Goal: Task Accomplishment & Management: Manage account settings

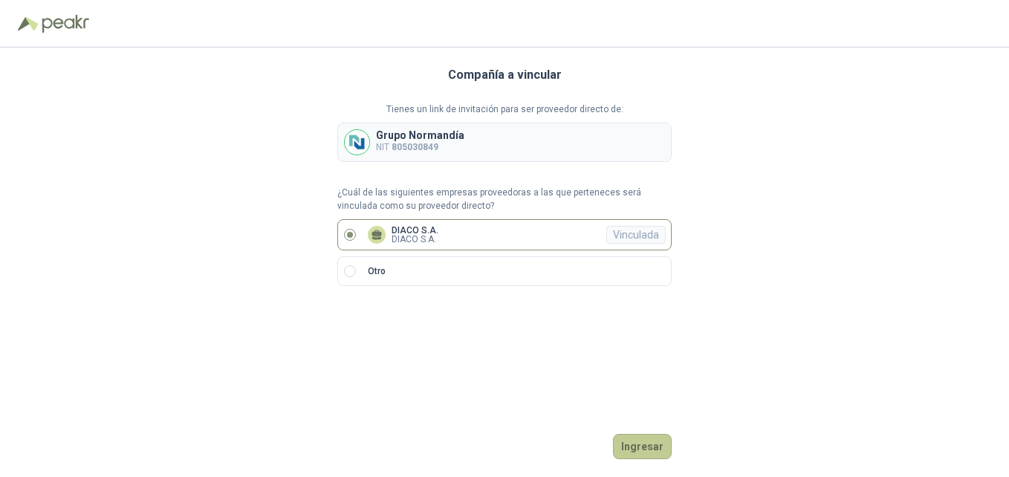
click at [643, 445] on button "Ingresar" at bounding box center [642, 446] width 59 height 25
click at [633, 230] on div "Vinculada" at bounding box center [635, 235] width 59 height 18
click at [642, 447] on button "Ingresar" at bounding box center [642, 446] width 59 height 25
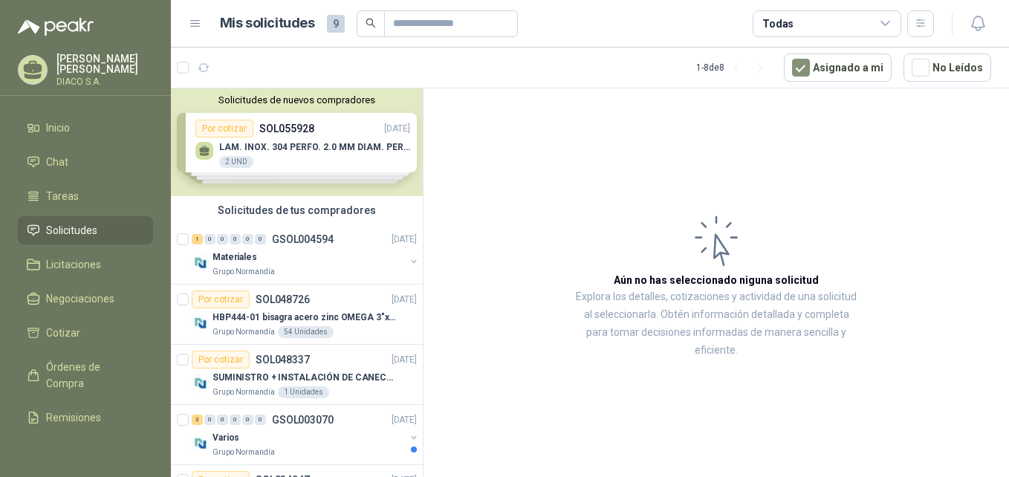
click at [282, 123] on div "Solicitudes de nuevos compradores Por cotizar SOL055928 15/09/25 LAM. INOX. 304…" at bounding box center [297, 142] width 252 height 108
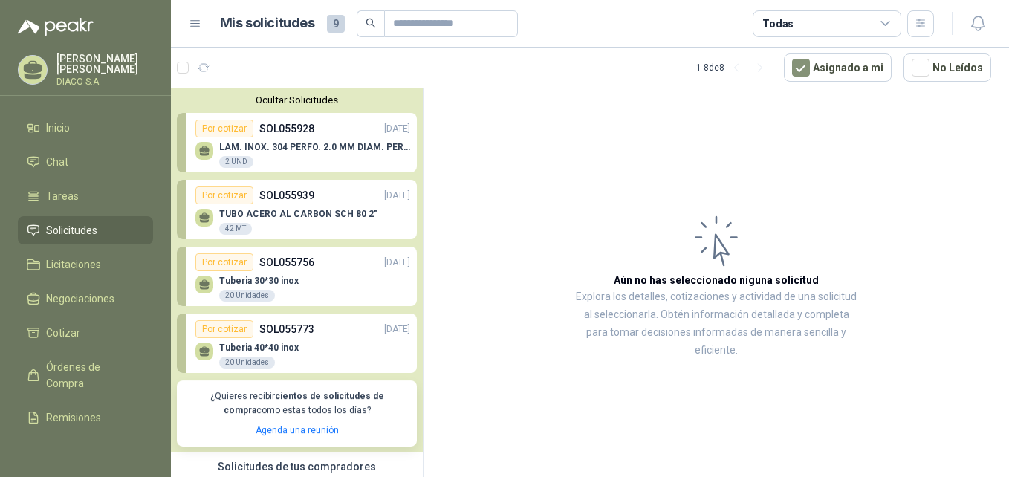
click at [230, 133] on div "Por cotizar" at bounding box center [224, 129] width 58 height 18
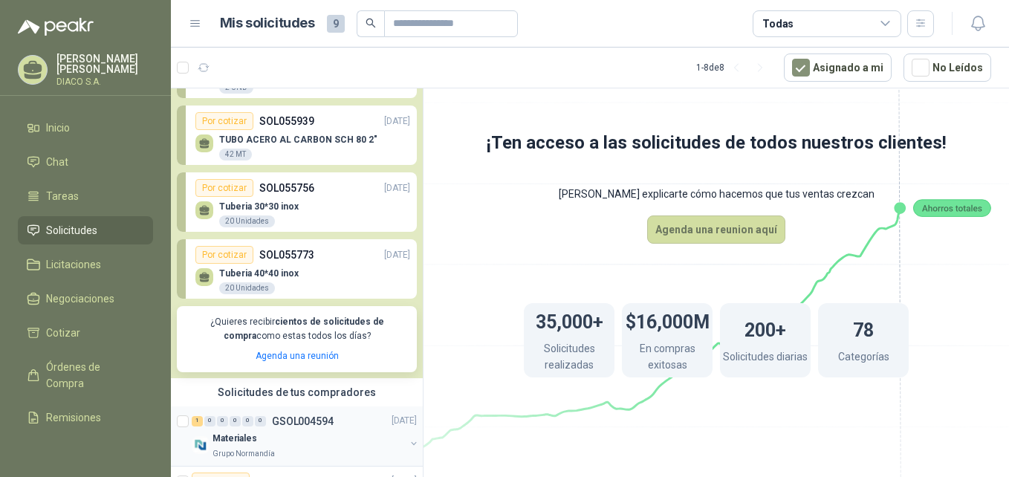
scroll to position [223, 0]
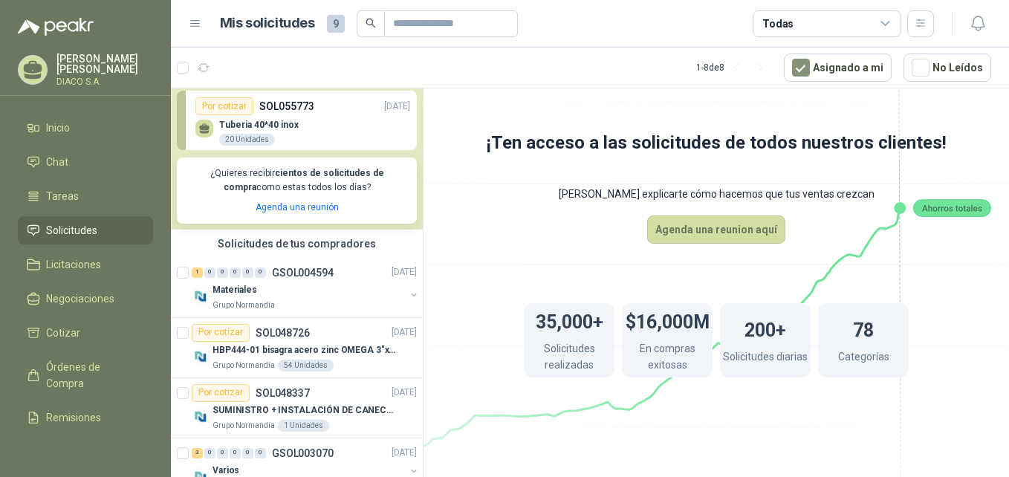
click at [195, 24] on icon at bounding box center [195, 24] width 9 height 6
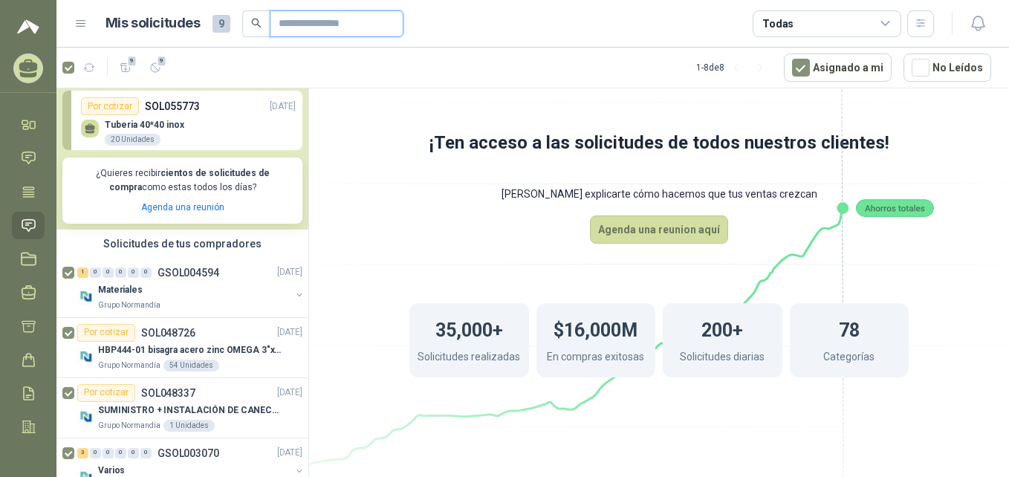
click at [364, 19] on input "text" at bounding box center [331, 23] width 104 height 25
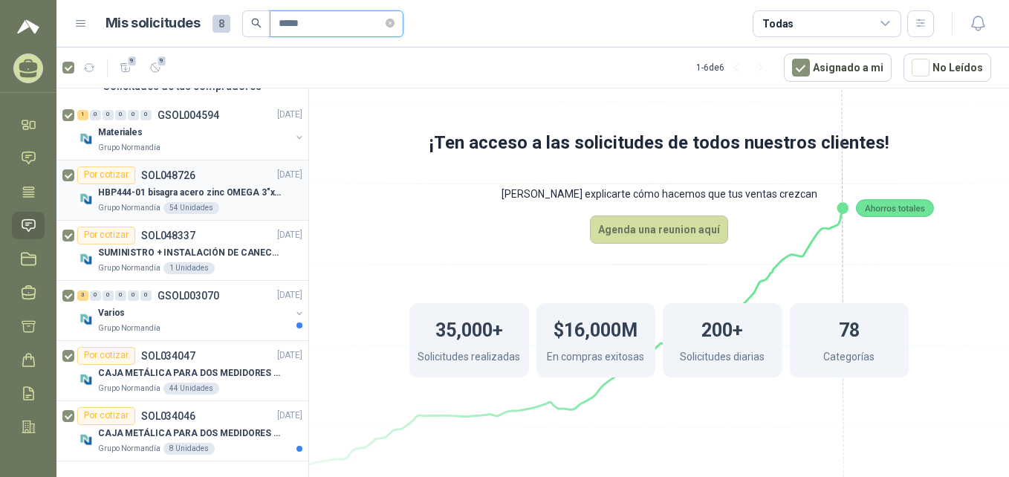
scroll to position [10, 0]
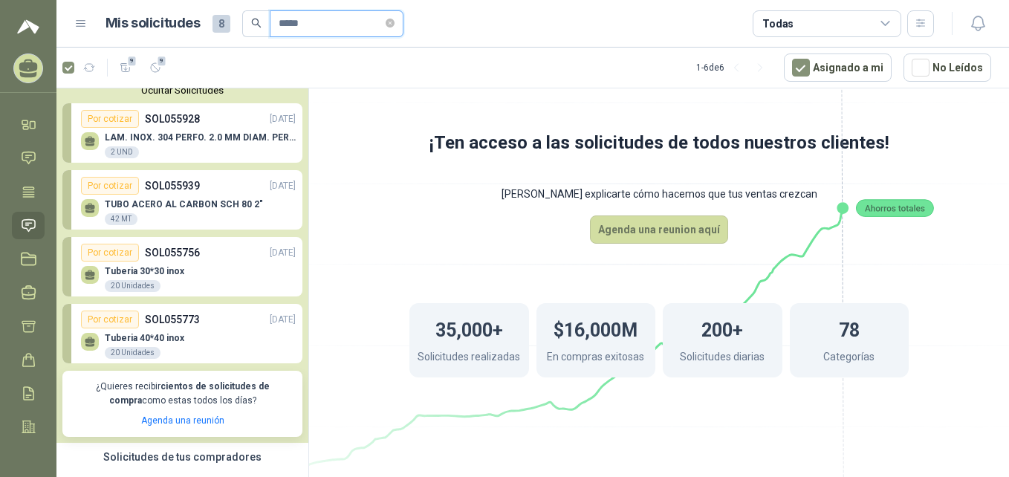
type input "*****"
click at [27, 133] on link "Inicio" at bounding box center [28, 124] width 33 height 27
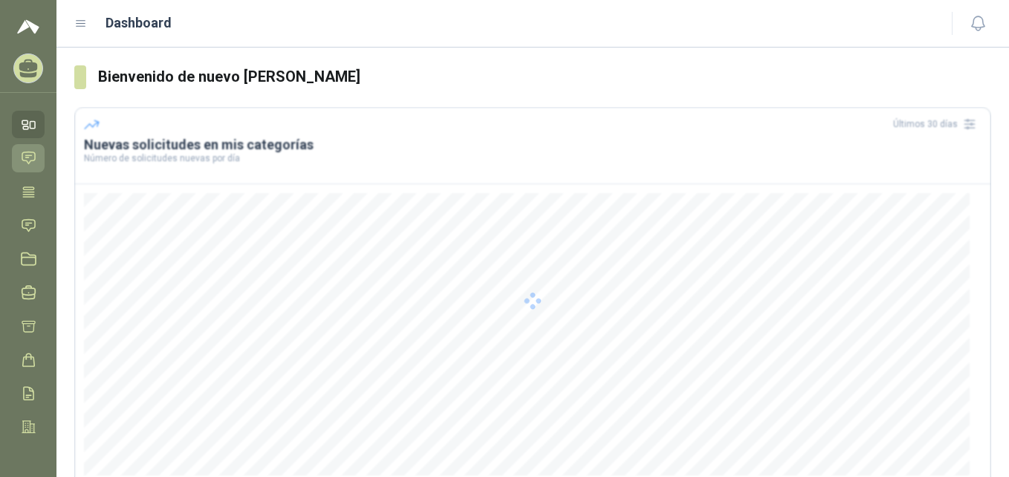
click at [31, 155] on icon at bounding box center [28, 158] width 13 height 12
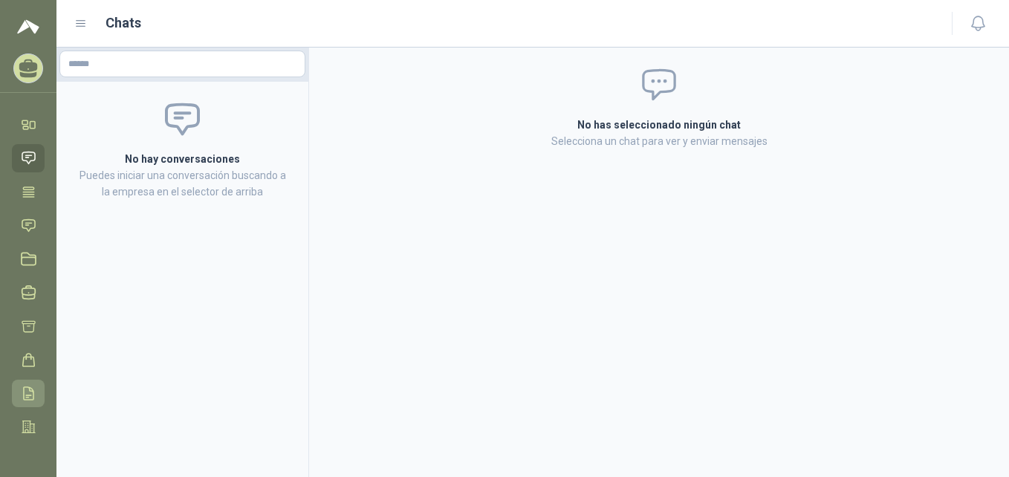
click at [25, 394] on icon at bounding box center [29, 394] width 16 height 16
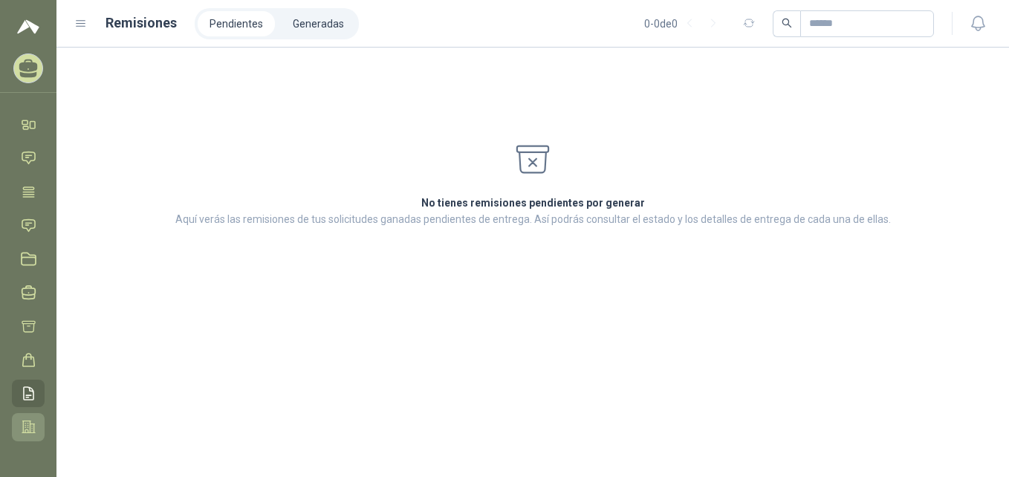
click at [22, 426] on icon at bounding box center [29, 427] width 16 height 16
click at [26, 363] on icon at bounding box center [29, 360] width 16 height 16
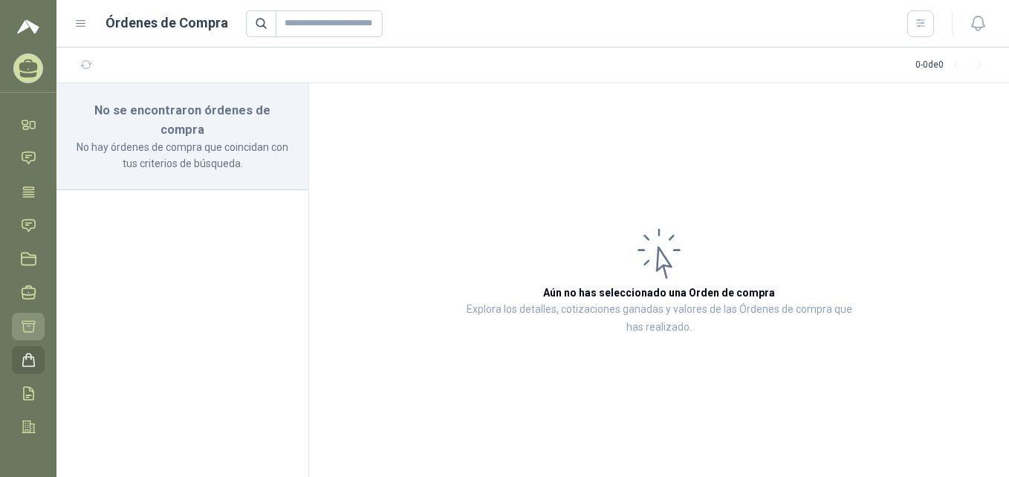
click at [27, 325] on icon at bounding box center [29, 327] width 16 height 16
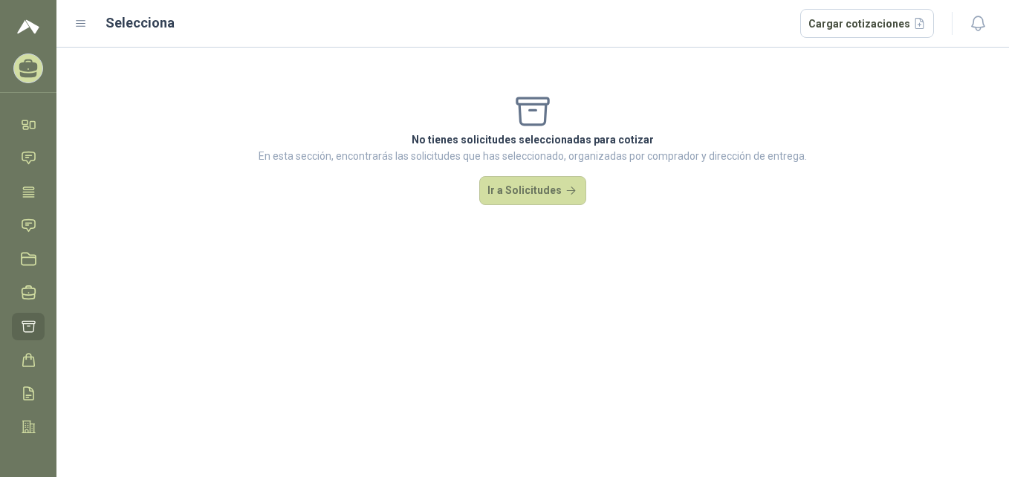
drag, startPoint x: 27, startPoint y: 299, endPoint x: 26, endPoint y: 278, distance: 20.8
click at [26, 299] on icon at bounding box center [28, 292] width 13 height 13
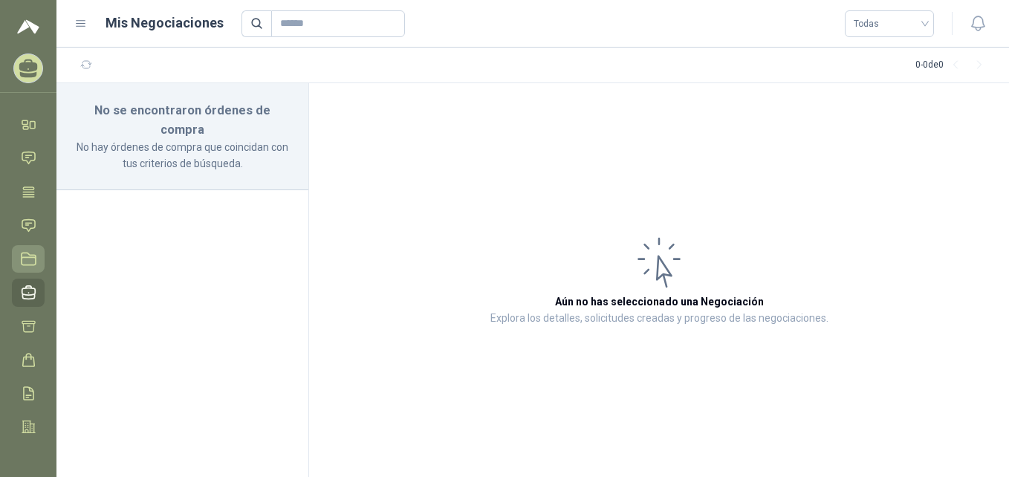
click at [25, 257] on icon at bounding box center [29, 259] width 14 height 12
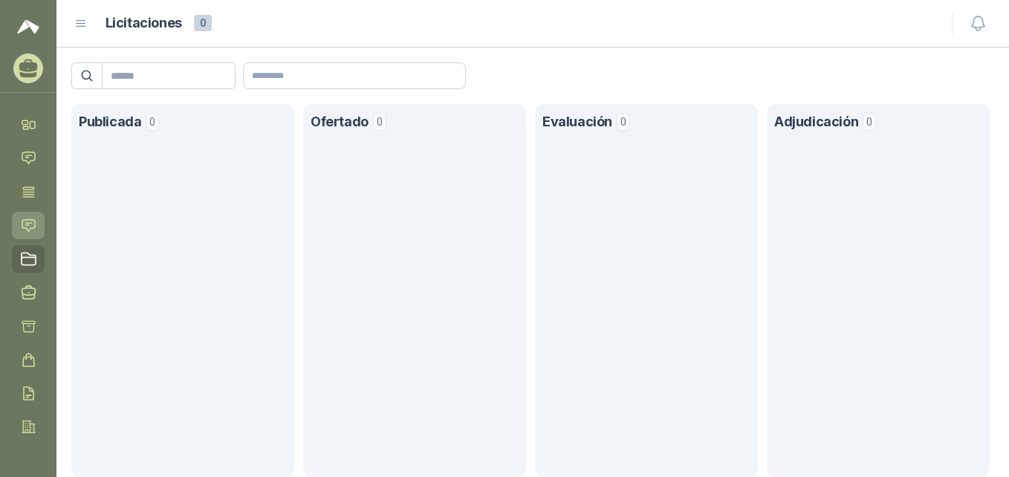
click at [27, 227] on icon at bounding box center [29, 226] width 16 height 16
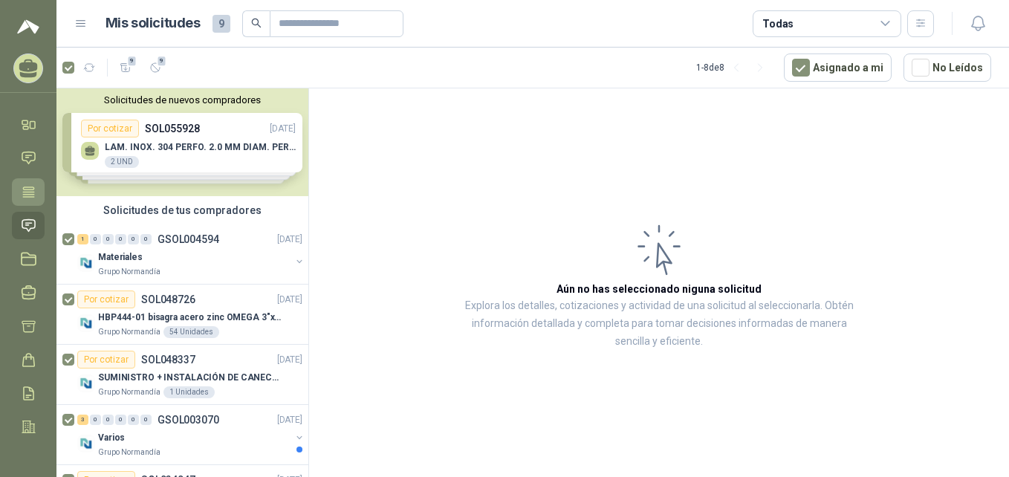
click at [31, 194] on icon at bounding box center [28, 192] width 11 height 10
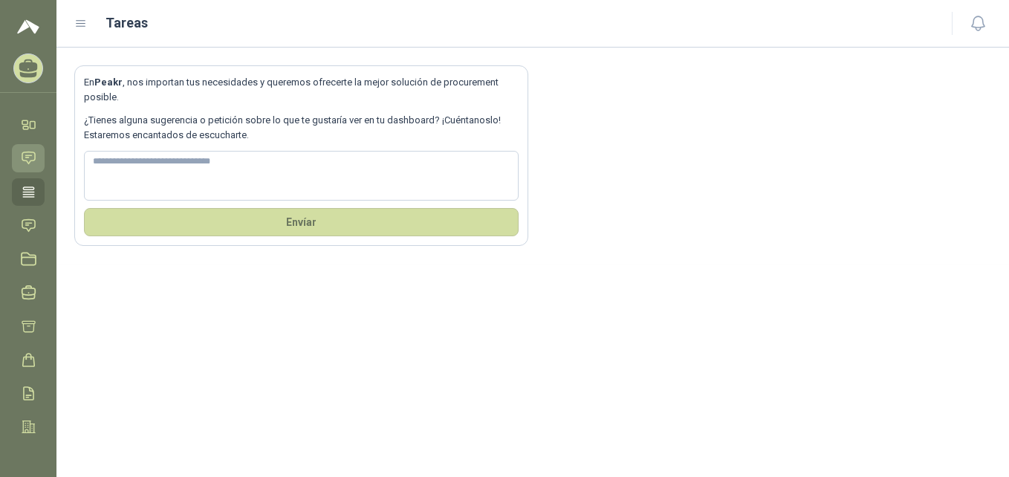
click at [28, 156] on icon at bounding box center [28, 158] width 13 height 12
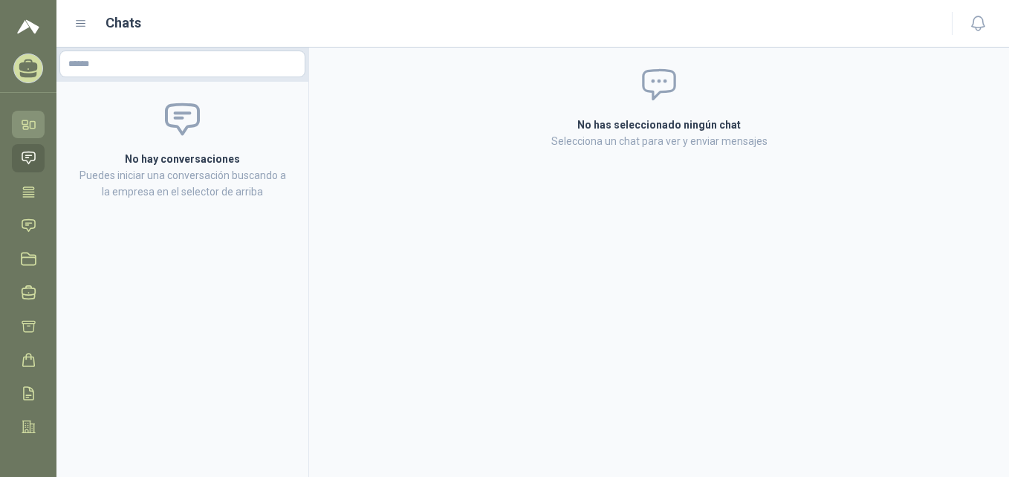
click at [27, 123] on icon at bounding box center [24, 122] width 5 height 4
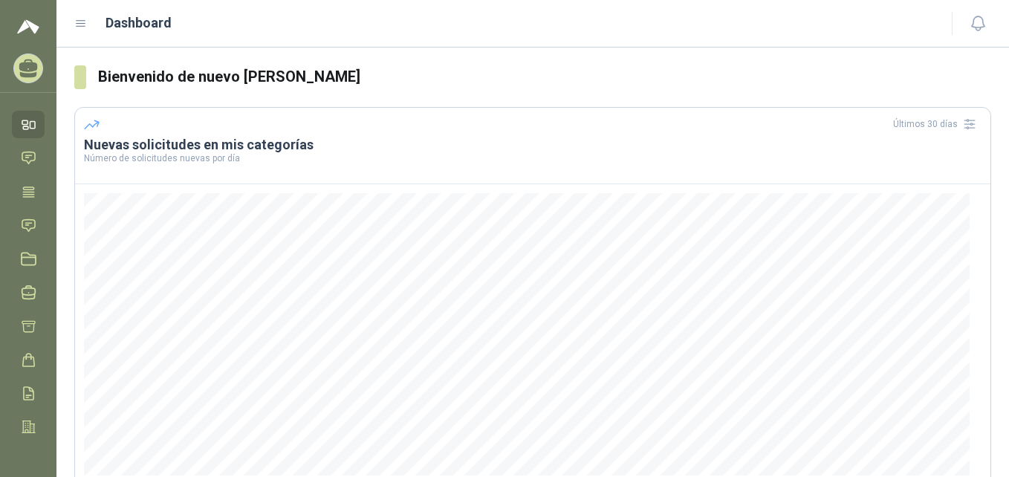
click at [33, 72] on icon at bounding box center [28, 68] width 23 height 23
click at [76, 19] on icon at bounding box center [80, 23] width 13 height 13
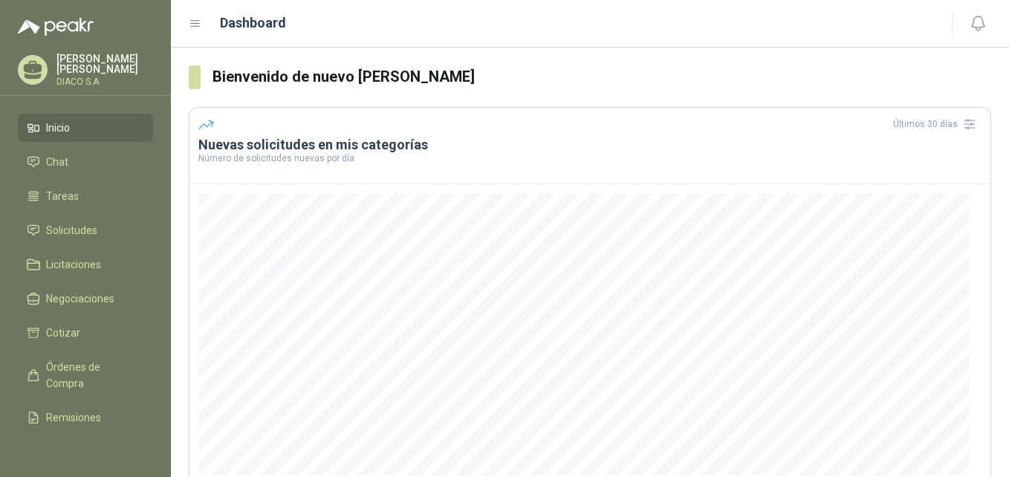
scroll to position [81, 0]
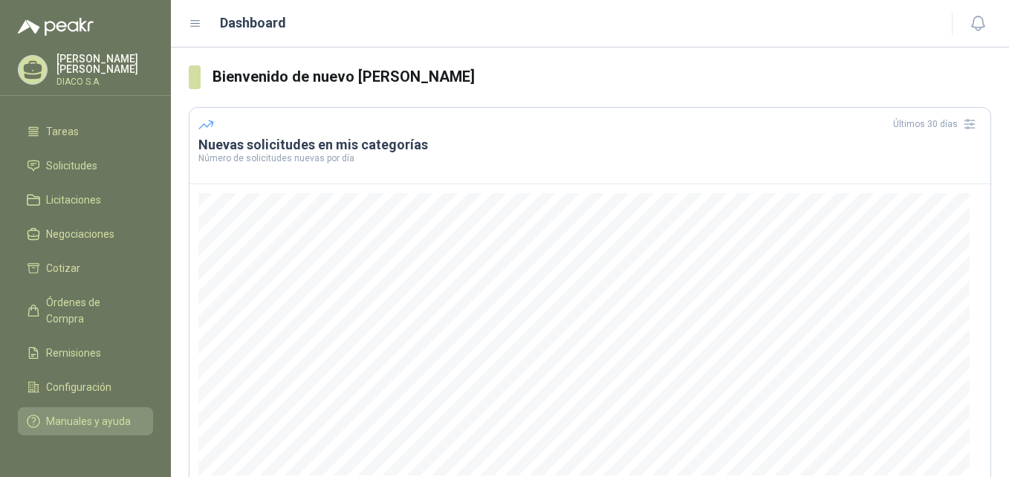
click at [88, 413] on span "Manuales y ayuda" at bounding box center [88, 421] width 85 height 16
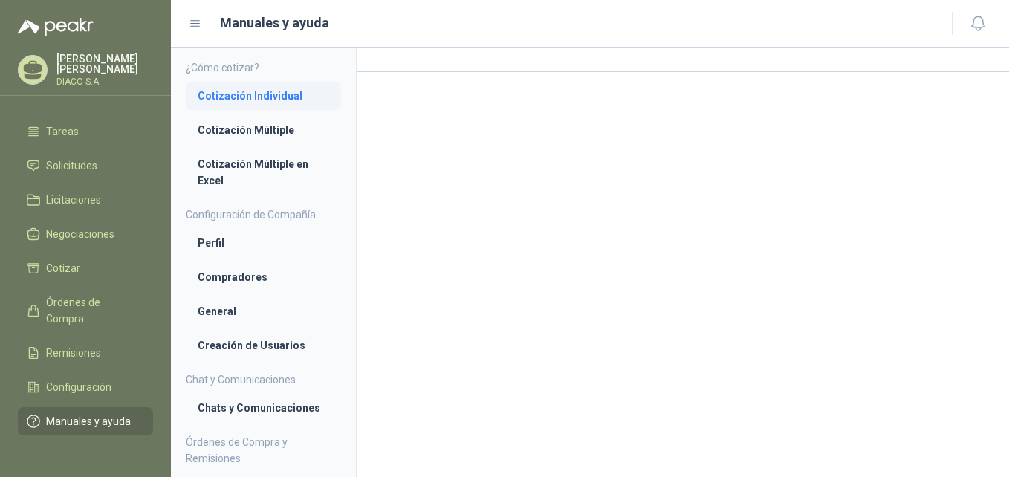
click at [268, 96] on li "Cotización Individual" at bounding box center [264, 96] width 132 height 16
click at [291, 102] on li "Cotización Individual" at bounding box center [263, 96] width 130 height 16
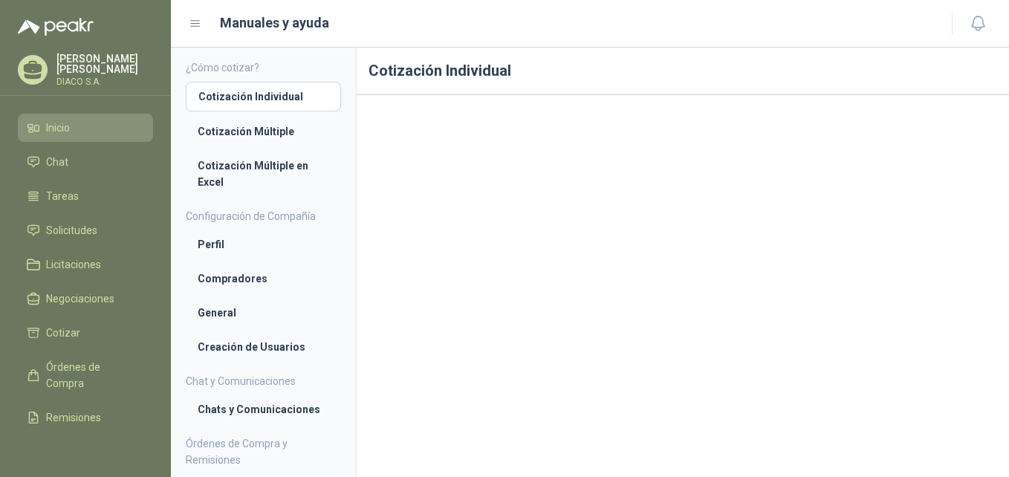
click at [49, 132] on span "Inicio" at bounding box center [58, 128] width 24 height 16
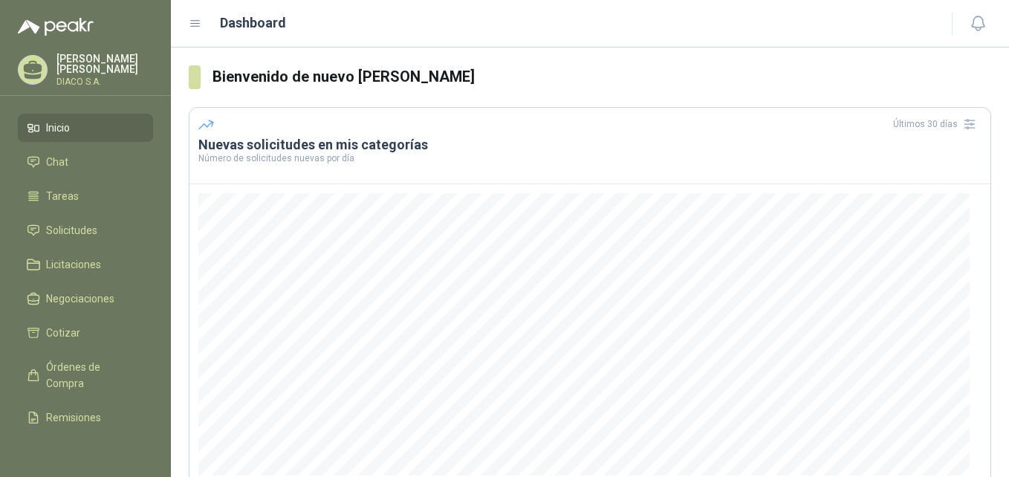
click at [43, 62] on icon at bounding box center [33, 70] width 23 height 23
click at [35, 124] on icon at bounding box center [33, 127] width 13 height 13
click at [48, 330] on span "Cotizar" at bounding box center [63, 333] width 34 height 16
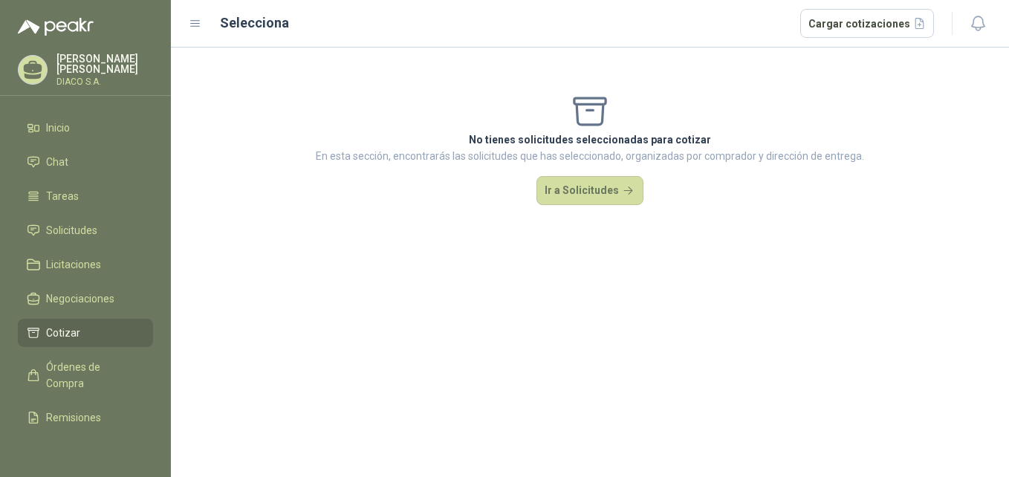
click at [188, 19] on header "Selecciona Cargar cotizaciones" at bounding box center [590, 24] width 838 height 48
click at [190, 20] on icon at bounding box center [195, 23] width 13 height 13
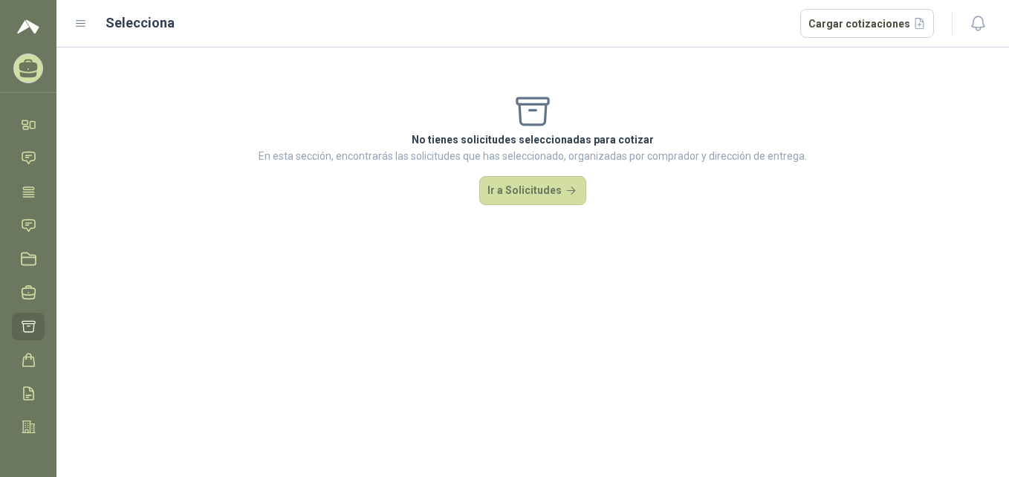
click at [19, 207] on ul "Inicio Chat Tareas Solicitudes Licitaciones Negociaciones Cotizar Órdenes de Co…" at bounding box center [28, 276] width 56 height 331
click at [28, 193] on icon at bounding box center [29, 192] width 16 height 16
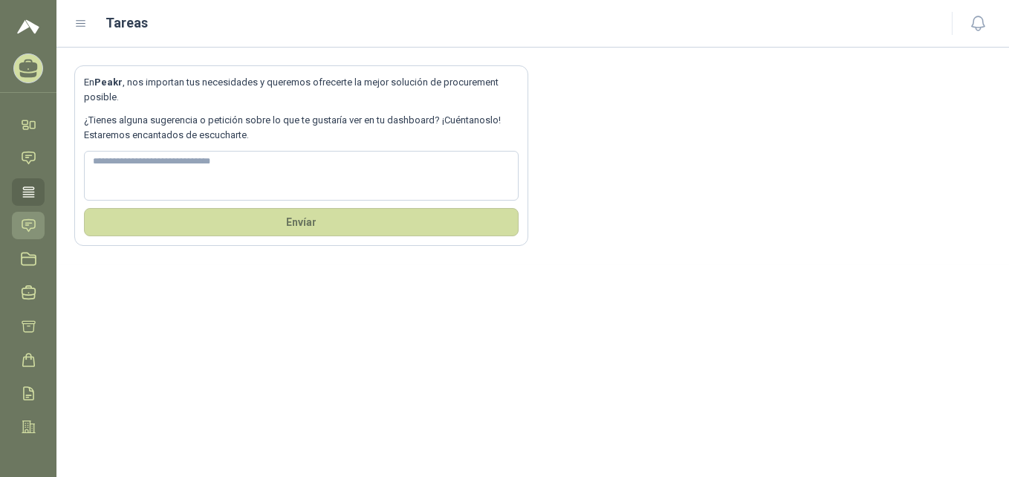
click at [34, 225] on icon at bounding box center [29, 226] width 16 height 16
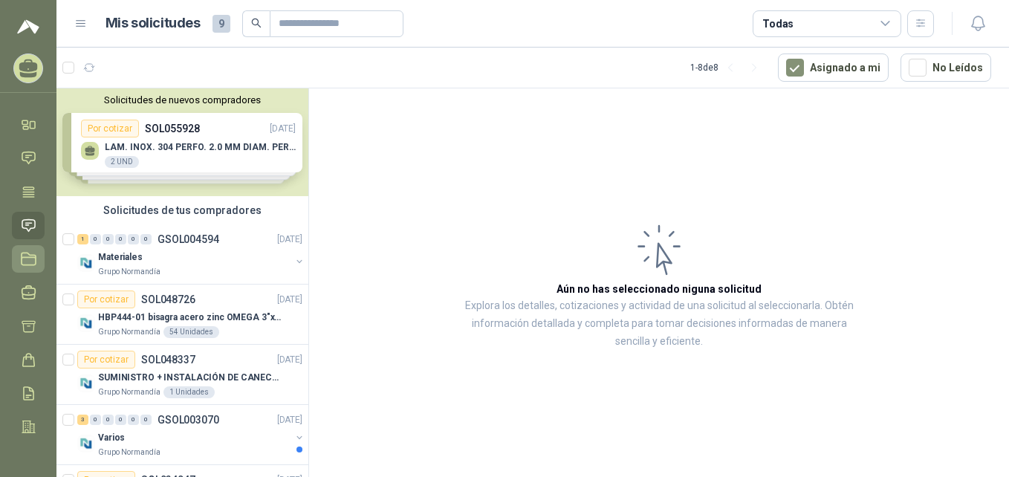
click at [30, 253] on icon at bounding box center [29, 259] width 16 height 16
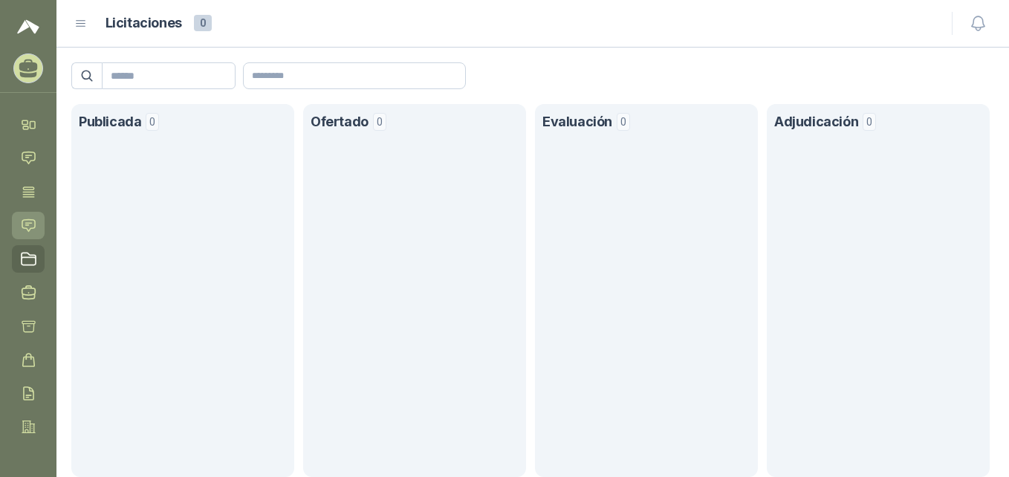
click at [33, 224] on icon at bounding box center [29, 226] width 16 height 16
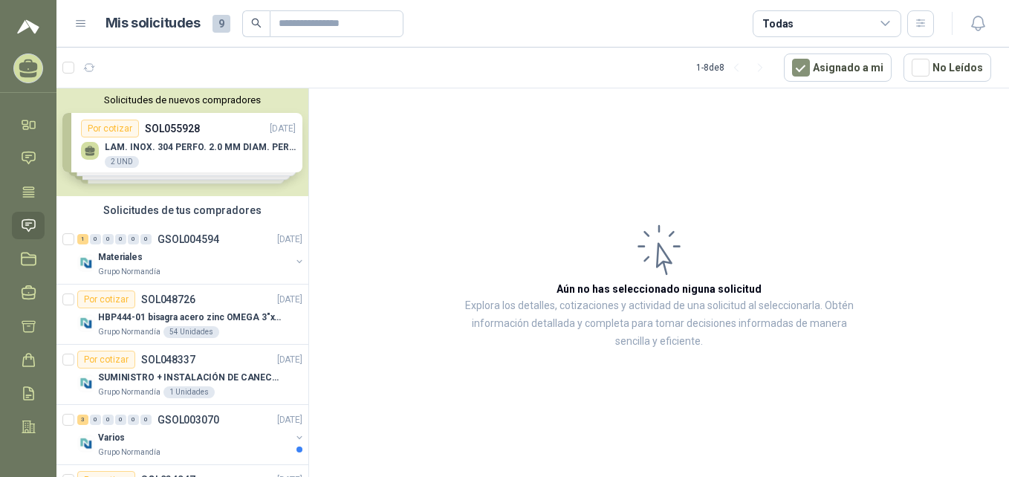
click at [116, 126] on div "Solicitudes de nuevos compradores Por cotizar SOL055928 [DATE] LAM. INOX. 304 P…" at bounding box center [182, 142] width 252 height 108
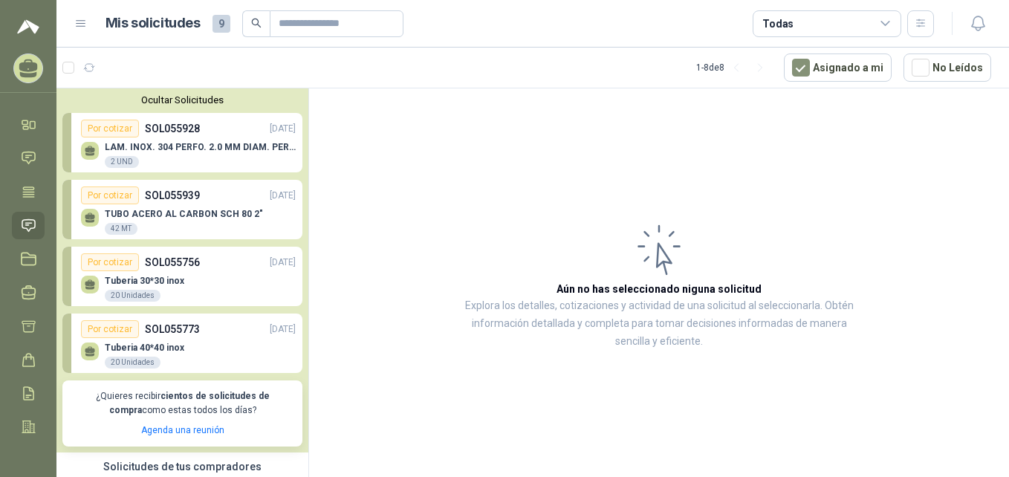
click at [234, 207] on div "TUBO ACERO AL CARBON SCH 80 2" 42 MT" at bounding box center [188, 219] width 215 height 31
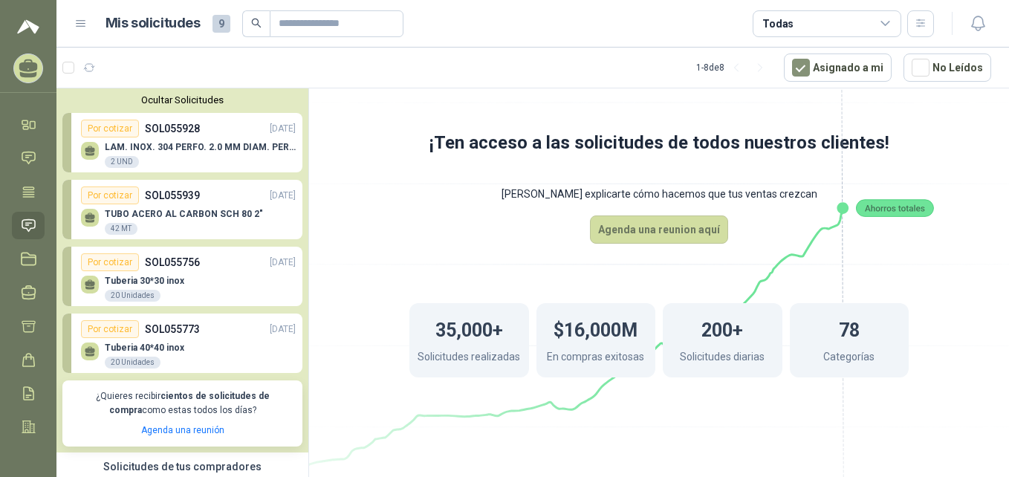
click at [176, 292] on div "Tuberia 30*30 inox 20 Unidades" at bounding box center [145, 289] width 80 height 27
click at [150, 342] on div "Tuberia 40*40 inox 20 Unidades" at bounding box center [188, 353] width 215 height 31
click at [126, 158] on div "2 UND" at bounding box center [122, 162] width 34 height 12
click at [108, 129] on div "Por cotizar" at bounding box center [110, 129] width 58 height 18
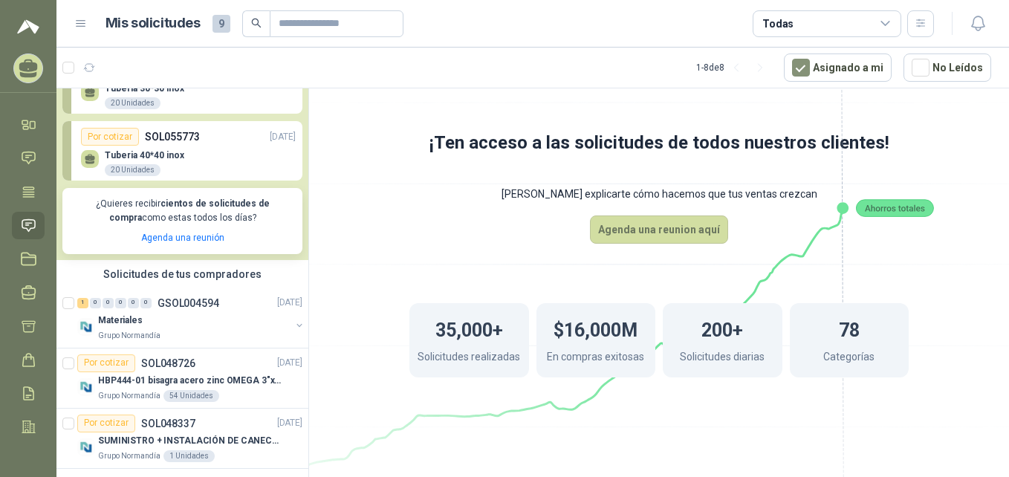
scroll to position [309, 0]
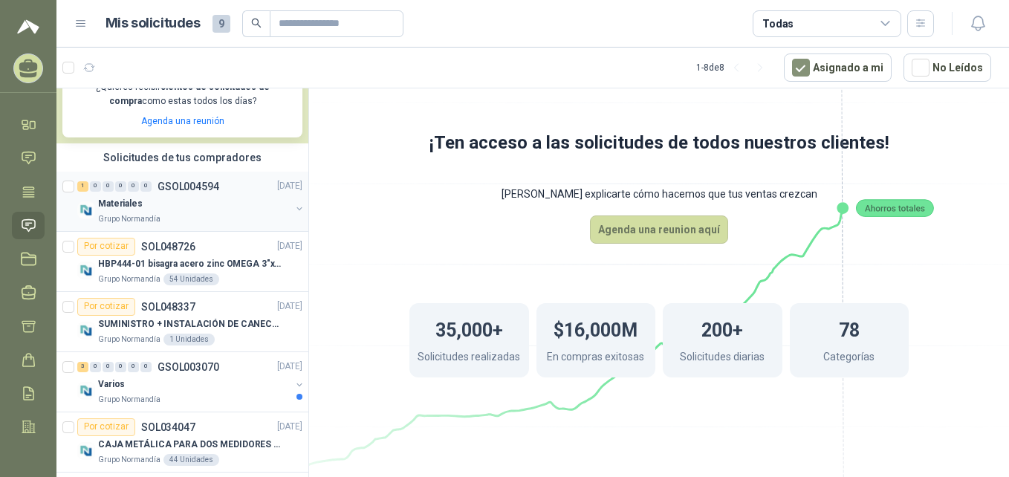
click at [149, 195] on div "Materiales" at bounding box center [194, 204] width 192 height 18
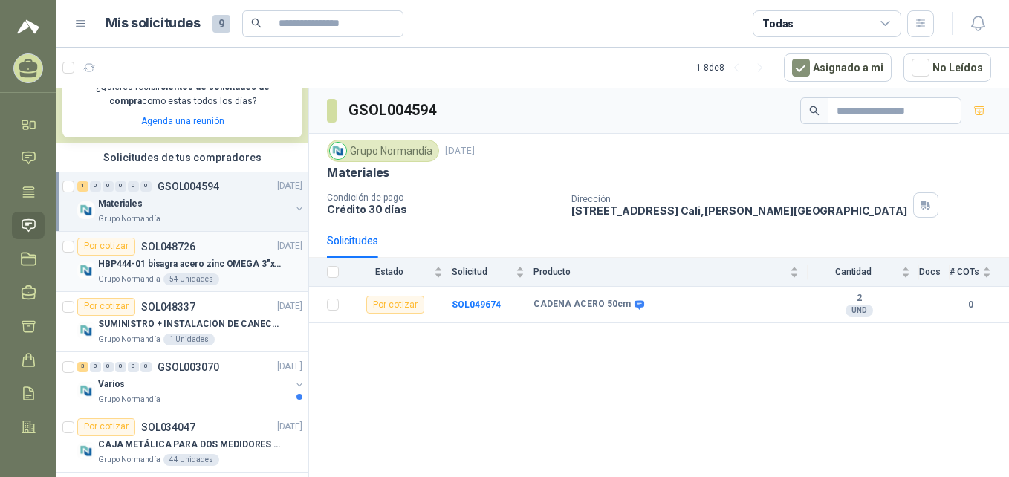
click at [62, 245] on article "Por cotizar SOL048726 [DATE] HBP444-01 bisagra acero zinc OMEGA 3"x 1.8mm. Grup…" at bounding box center [182, 262] width 252 height 60
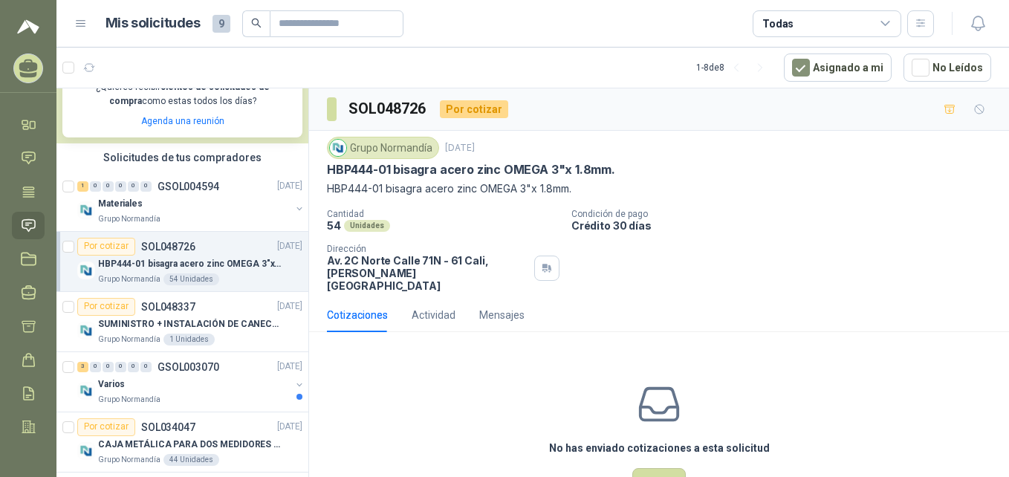
scroll to position [39, 0]
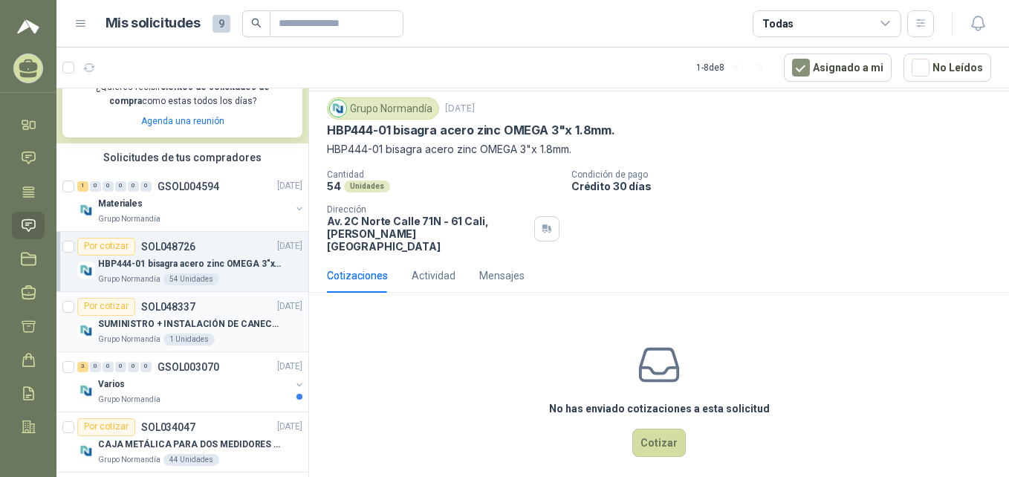
click at [146, 318] on p "SUMINISTRO + INSTALACIÓN DE CANECA EN ACERO INOXIDABLE - MOBILIARIO URBANO, CAP…" at bounding box center [190, 324] width 185 height 14
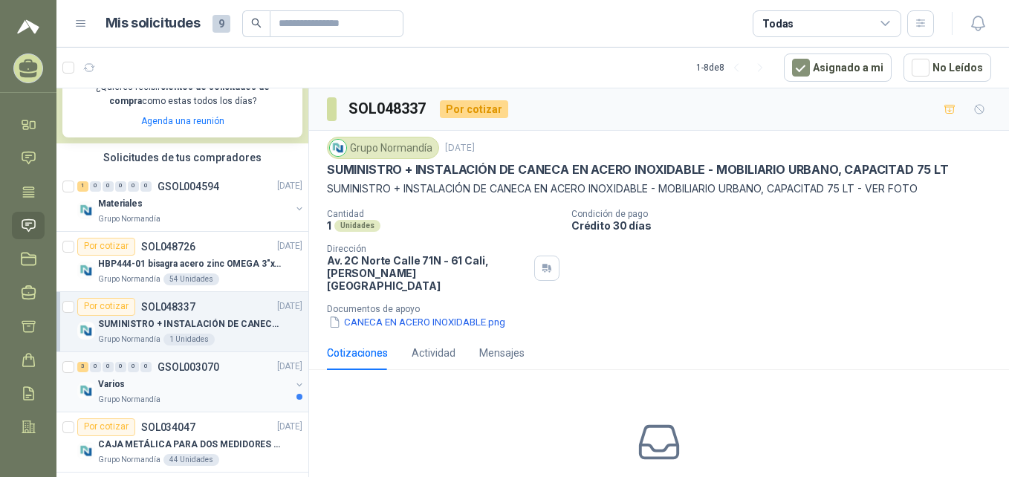
click at [181, 379] on div "Varios" at bounding box center [194, 385] width 192 height 18
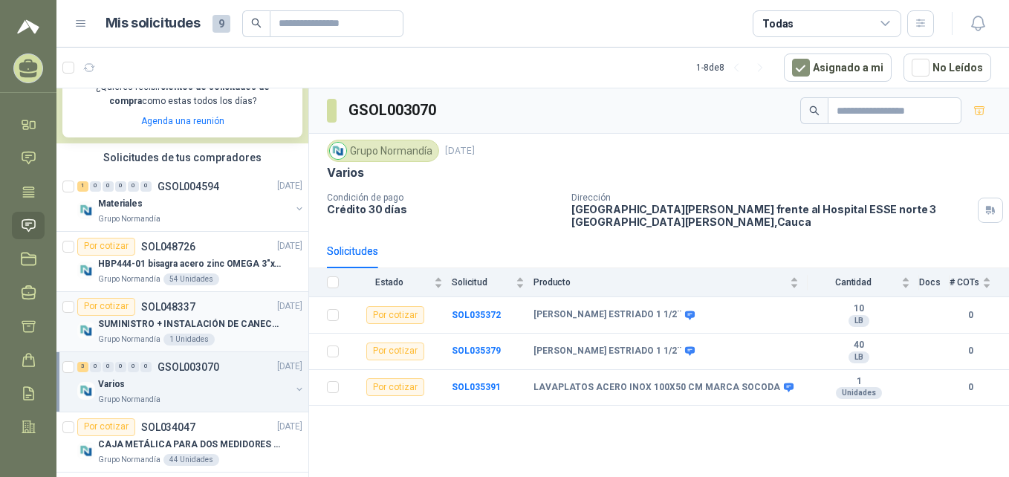
scroll to position [458, 0]
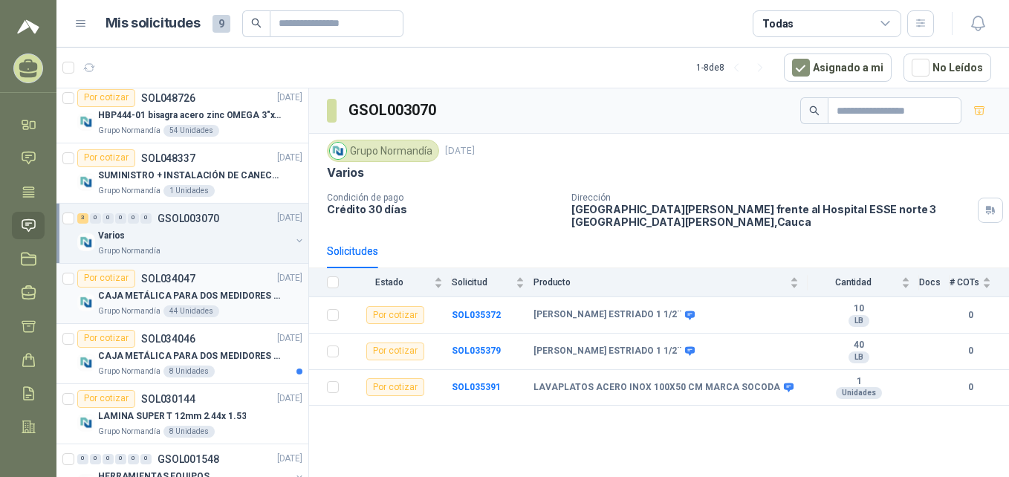
click at [183, 284] on p "SOL034047" at bounding box center [168, 278] width 54 height 10
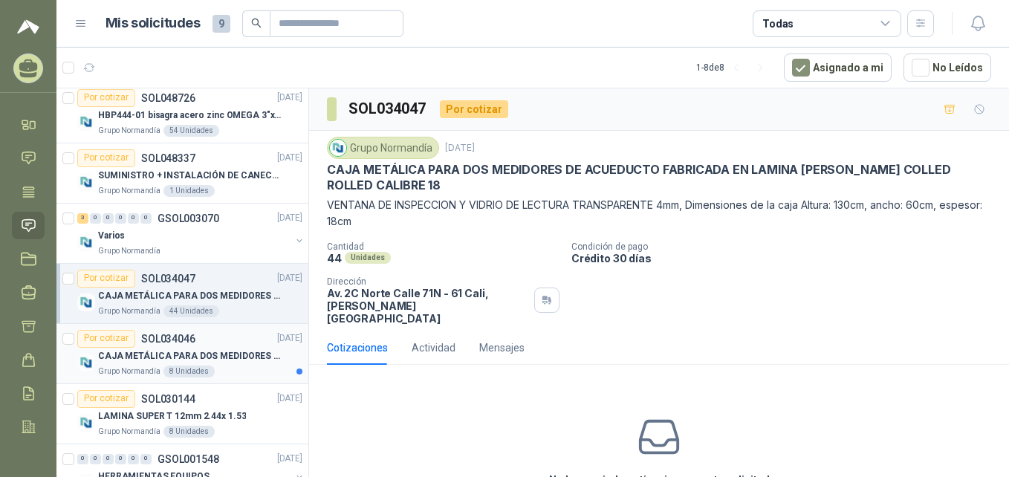
click at [142, 357] on p "CAJA METÁLICA PARA DOS MEDIDORES DE ACUEDUCTO FABRICADA EN LAMINA [PERSON_NAME]…" at bounding box center [190, 356] width 185 height 14
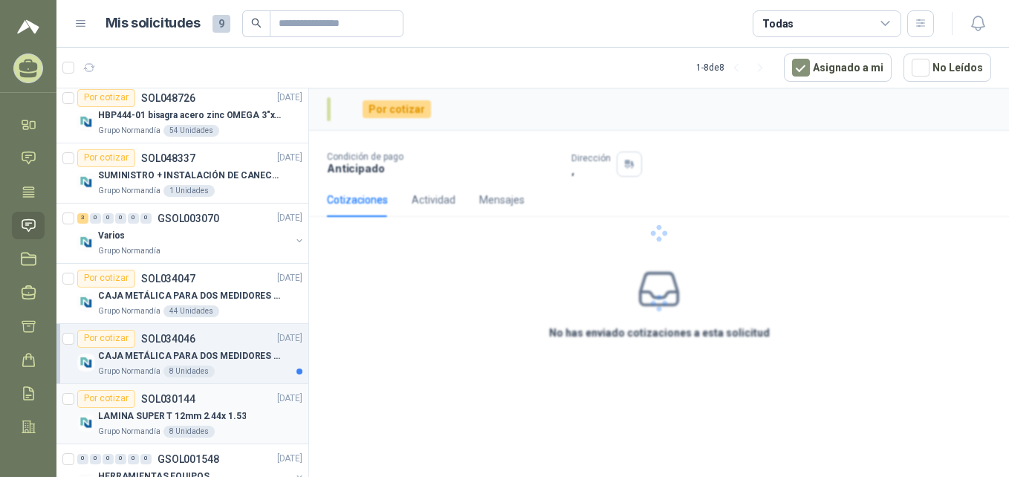
click at [140, 409] on div "LAMINA SUPER T 12mm 2.44x 1.53" at bounding box center [200, 417] width 204 height 18
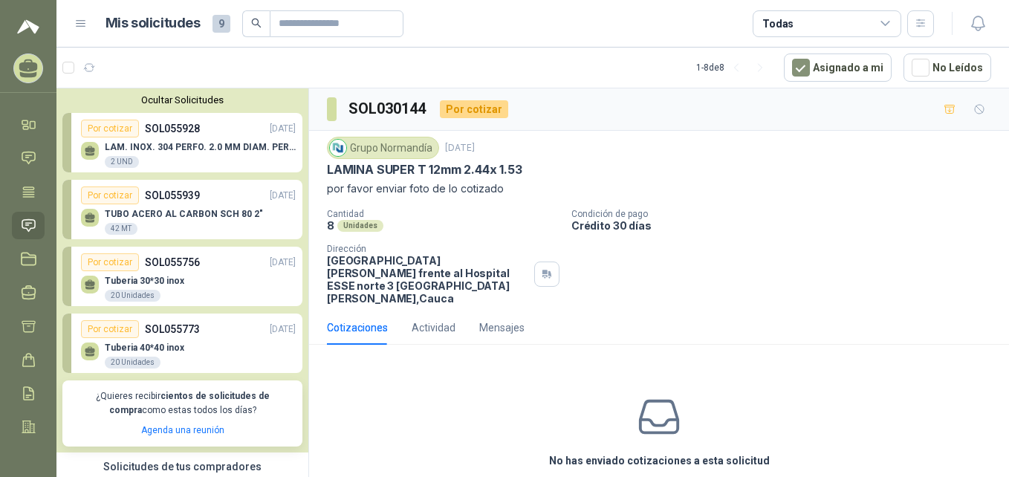
scroll to position [446, 0]
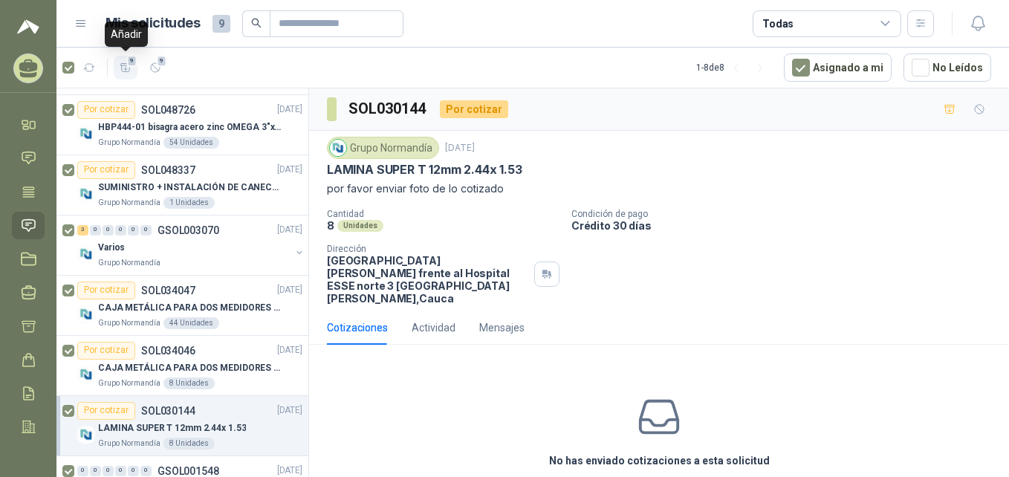
click at [129, 65] on span "9" at bounding box center [132, 61] width 10 height 12
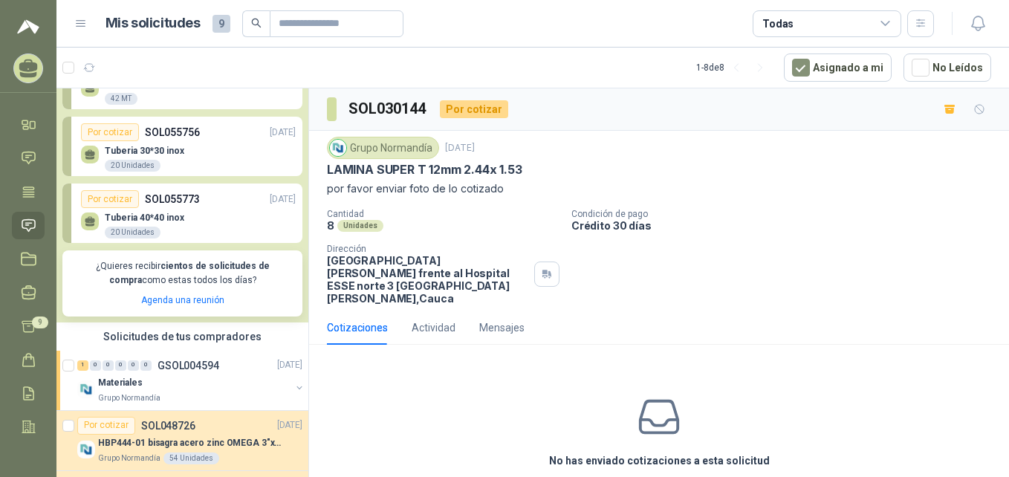
scroll to position [0, 0]
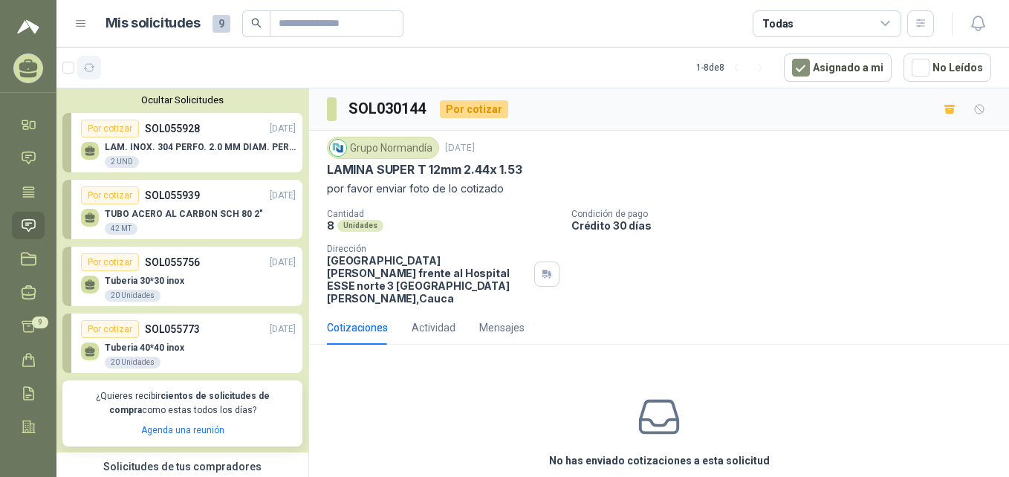
click at [80, 68] on button "button" at bounding box center [89, 68] width 24 height 24
click at [128, 65] on span "9" at bounding box center [132, 61] width 10 height 12
click at [446, 367] on div "No has enviado cotizaciones a esta solicitud Cotizar" at bounding box center [659, 452] width 700 height 190
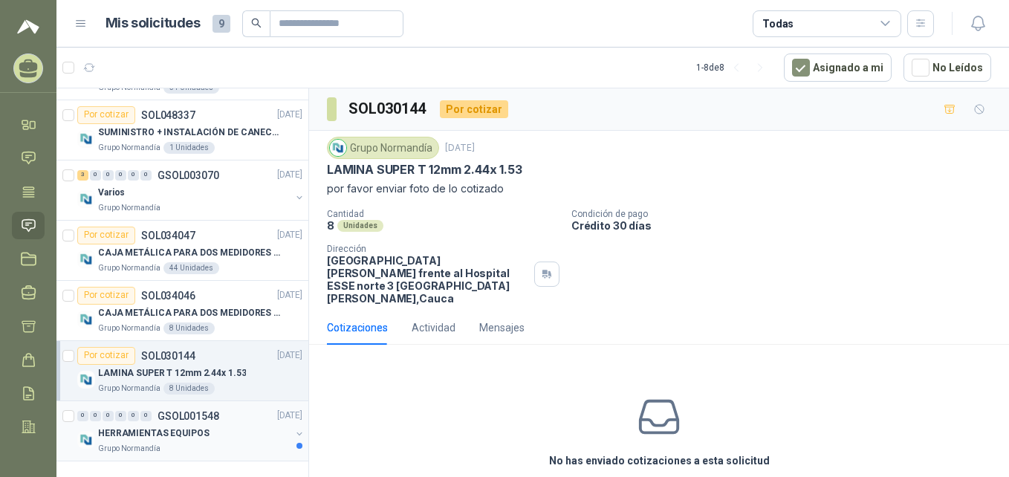
click at [189, 425] on div "HERRAMIENTAS EQUIPOS" at bounding box center [194, 434] width 192 height 18
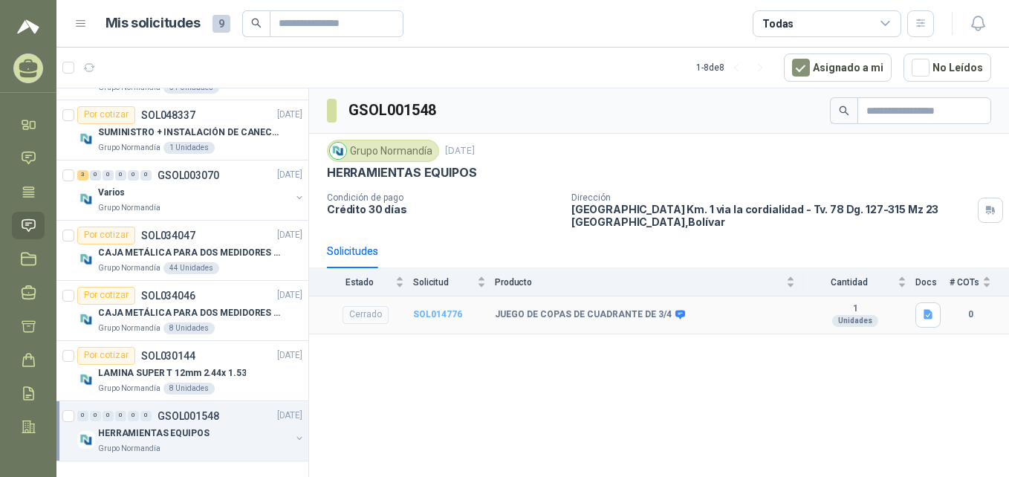
click at [432, 315] on b "SOL014776" at bounding box center [437, 314] width 49 height 10
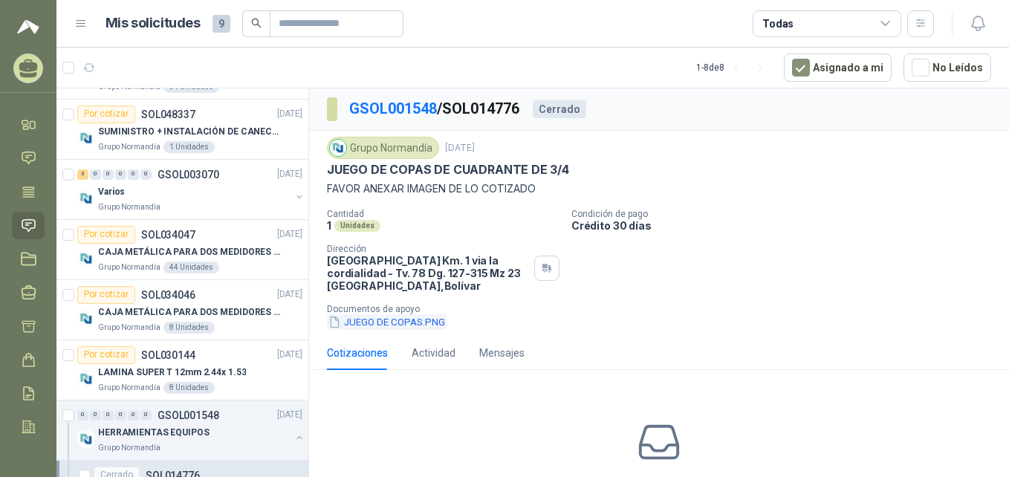
click at [412, 320] on button "JUEGO DE COPAS.PNG" at bounding box center [387, 322] width 120 height 16
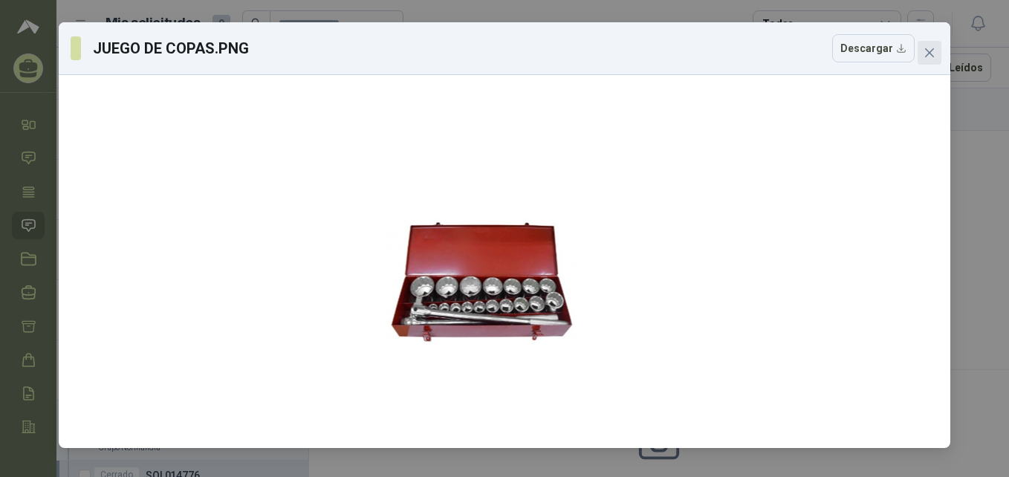
click at [930, 45] on button "Close" at bounding box center [930, 53] width 24 height 24
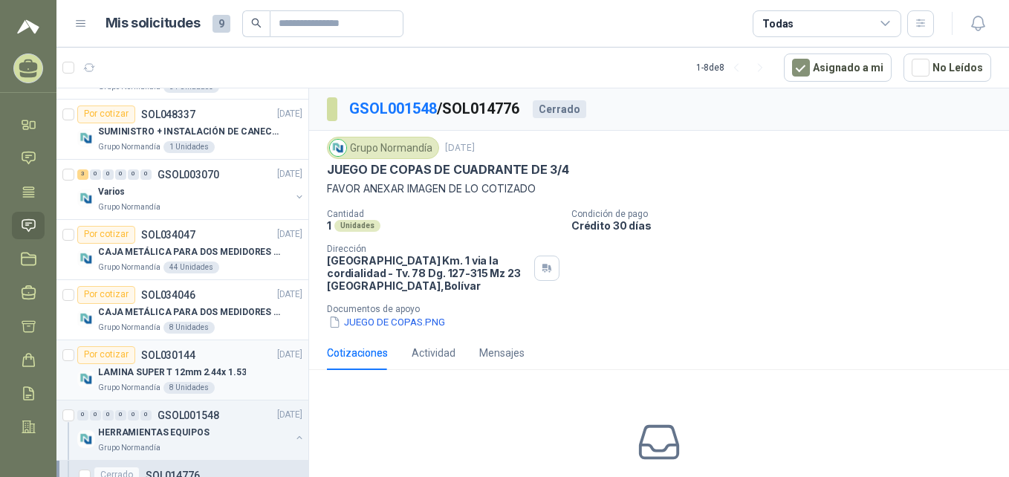
scroll to position [562, 0]
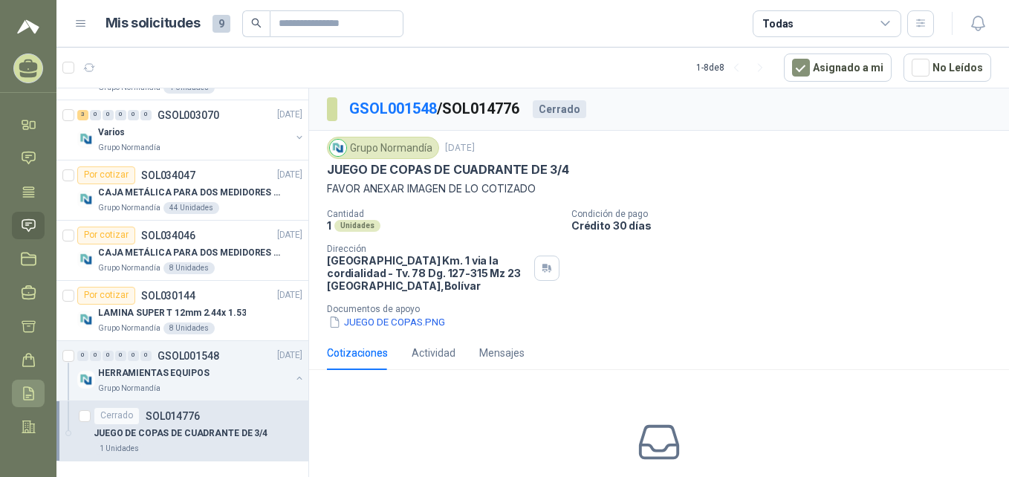
click at [26, 395] on icon at bounding box center [29, 394] width 16 height 16
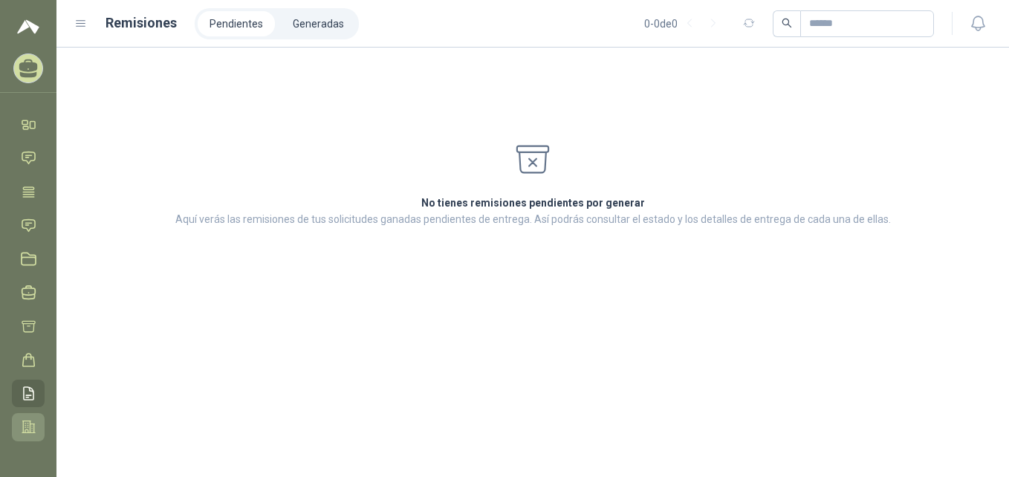
click at [23, 432] on icon at bounding box center [28, 427] width 13 height 12
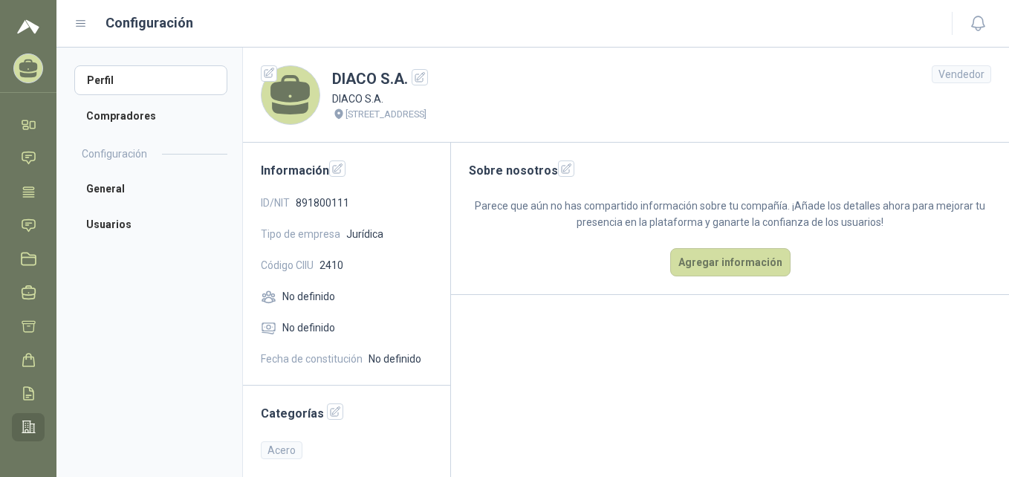
scroll to position [39, 0]
click at [18, 416] on link "Manuales y ayuda" at bounding box center [28, 421] width 33 height 27
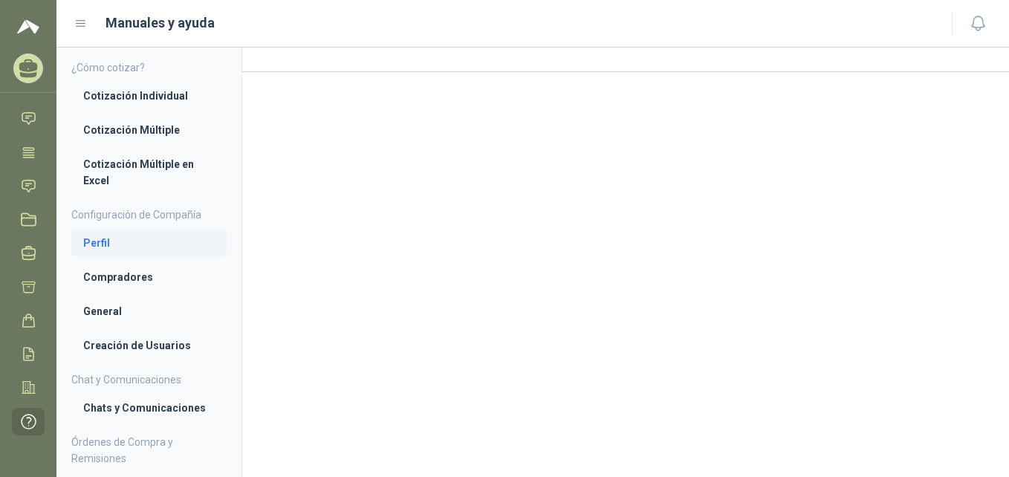
click at [88, 240] on li "Perfil" at bounding box center [149, 243] width 132 height 16
click at [33, 147] on icon at bounding box center [28, 152] width 11 height 10
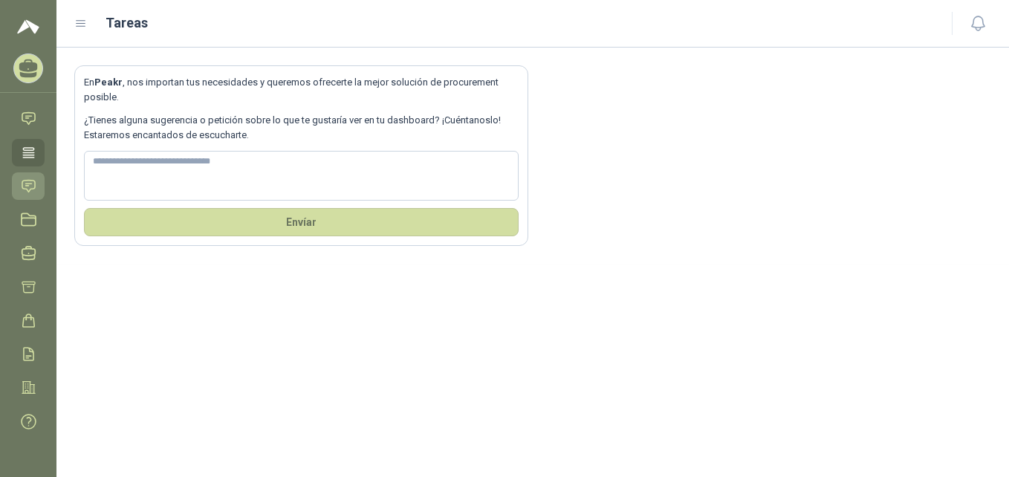
click at [33, 173] on ul "Inicio Chat Tareas Solicitudes Licitaciones Negociaciones Cotizar Órdenes de Co…" at bounding box center [28, 276] width 56 height 331
click at [27, 181] on icon at bounding box center [28, 186] width 13 height 12
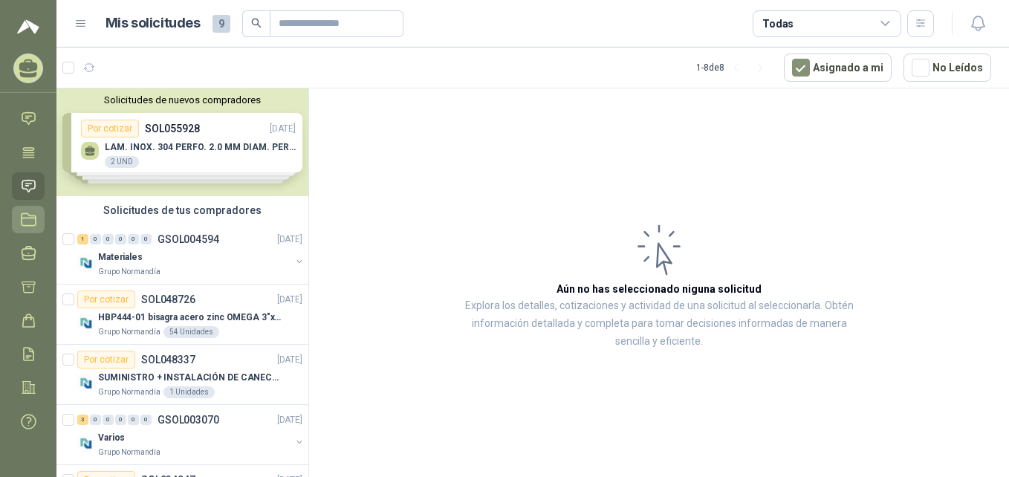
click at [30, 221] on icon at bounding box center [29, 220] width 16 height 16
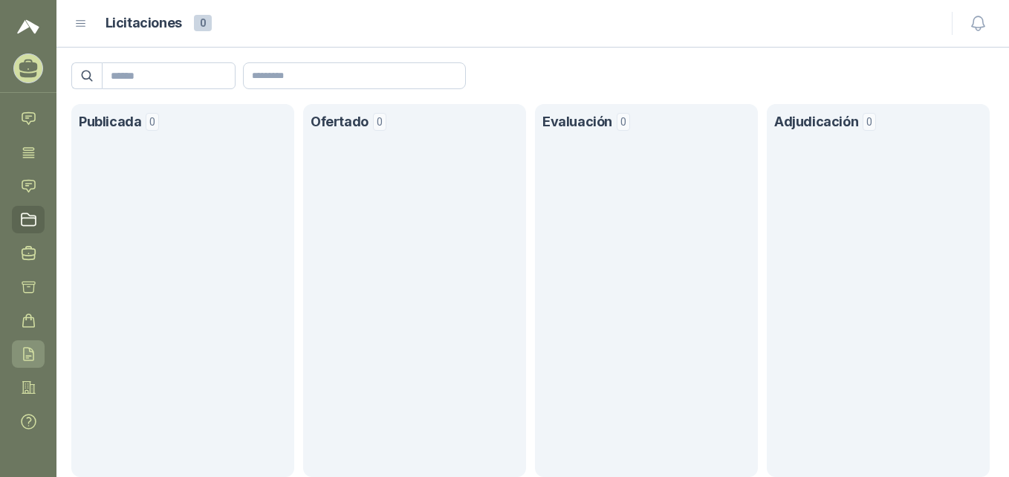
click at [31, 343] on link "Remisiones" at bounding box center [28, 353] width 33 height 27
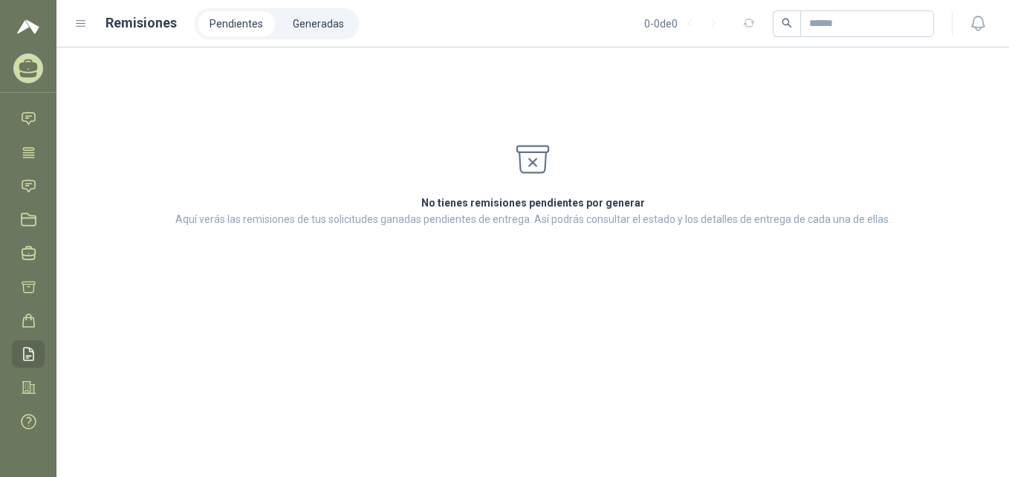
click at [81, 30] on div "Remisiones Pendientes Generadas 0 - 0 de 0" at bounding box center [504, 23] width 860 height 31
click at [80, 22] on icon at bounding box center [80, 23] width 13 height 13
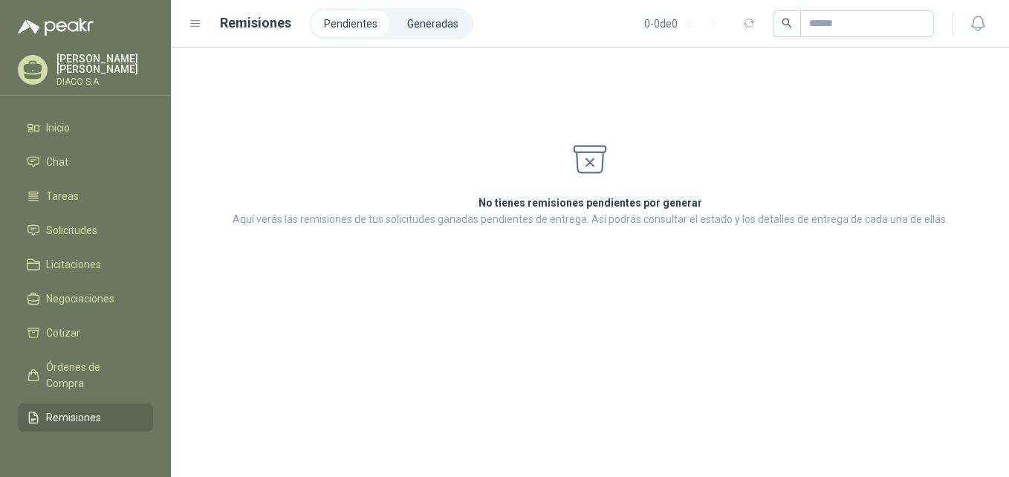
click at [191, 26] on icon at bounding box center [195, 24] width 9 height 6
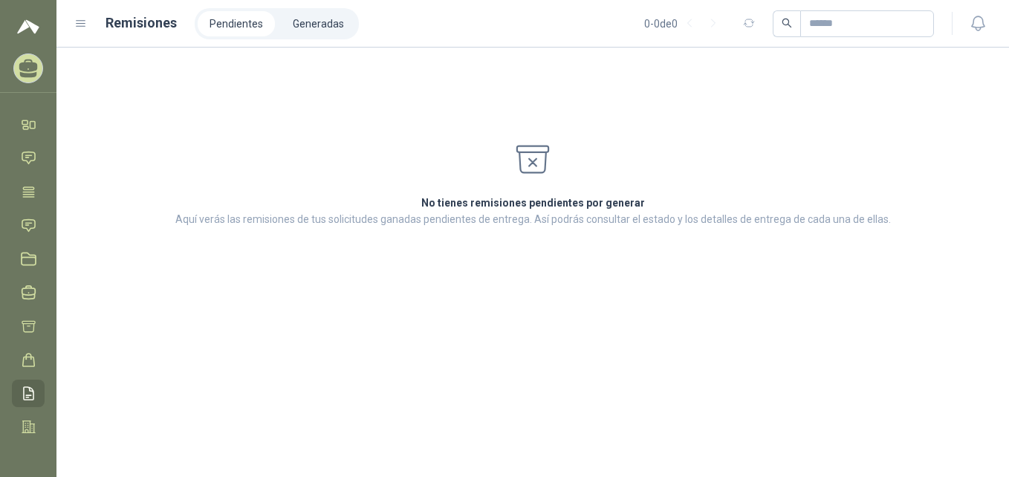
click at [81, 19] on icon at bounding box center [80, 23] width 13 height 13
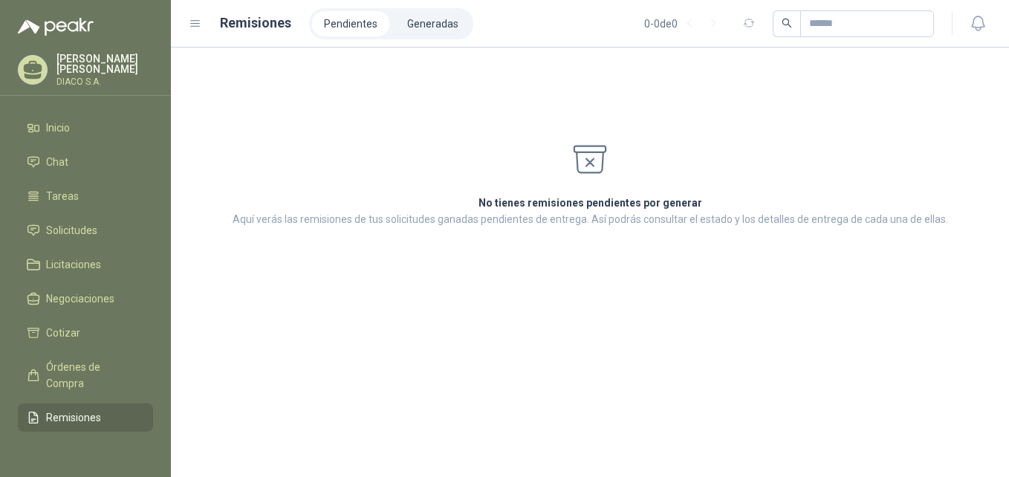
click at [193, 22] on icon at bounding box center [195, 23] width 13 height 13
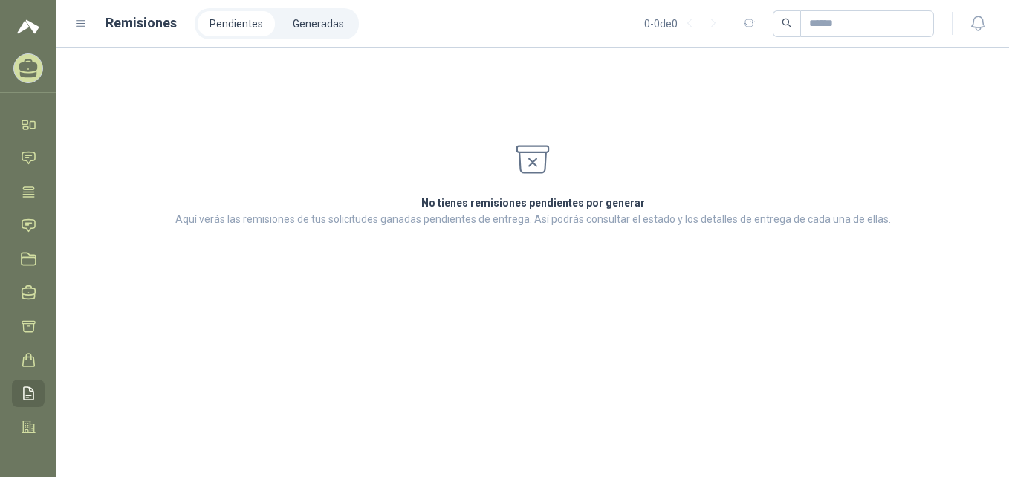
click at [90, 22] on div "Remisiones Pendientes Generadas 0 - 0 de 0" at bounding box center [504, 23] width 860 height 31
click at [82, 22] on icon at bounding box center [80, 23] width 13 height 13
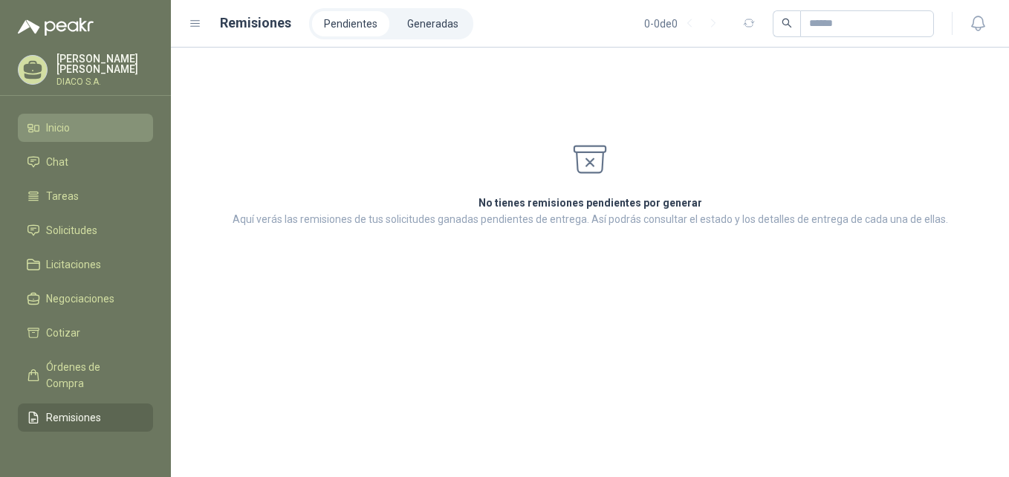
click at [73, 117] on link "Inicio" at bounding box center [85, 128] width 135 height 28
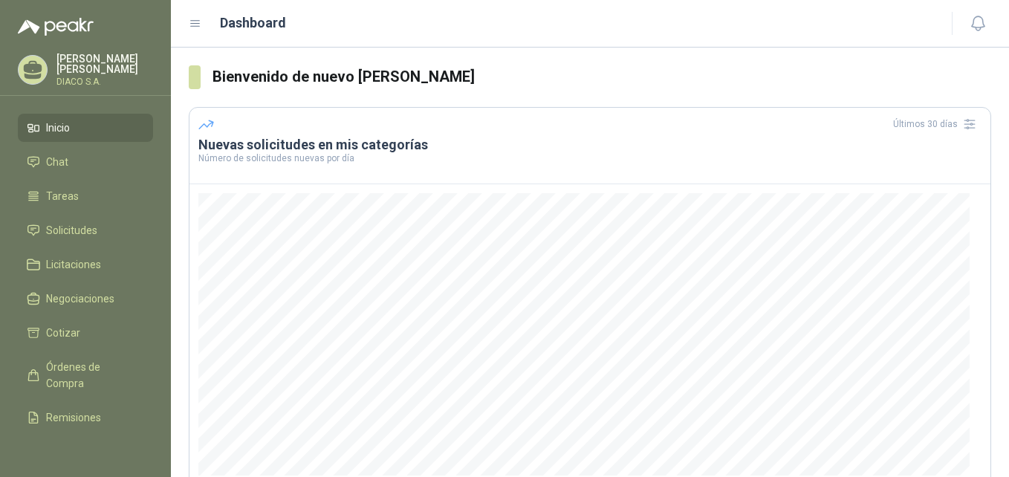
click at [74, 118] on link "Inicio" at bounding box center [85, 128] width 135 height 28
click at [81, 232] on span "Solicitudes" at bounding box center [71, 230] width 51 height 16
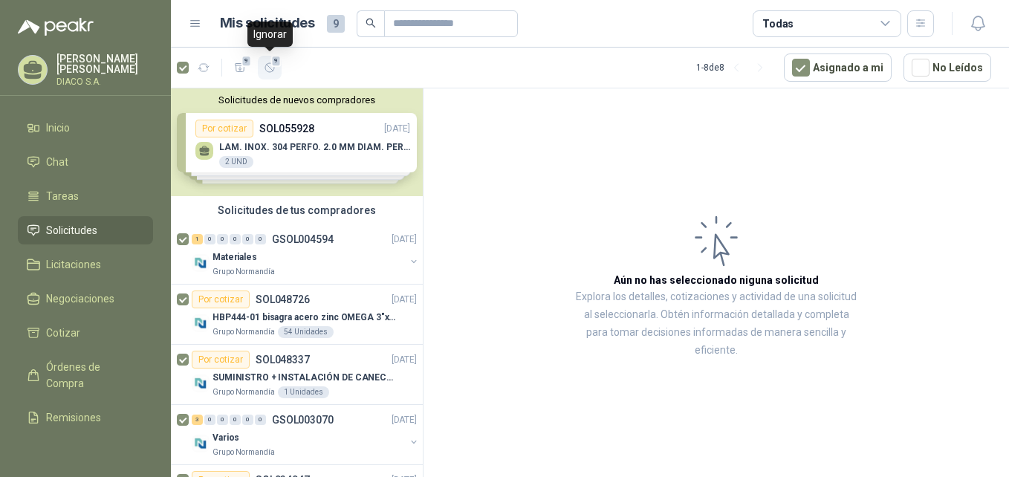
click at [271, 72] on icon "button" at bounding box center [269, 67] width 9 height 9
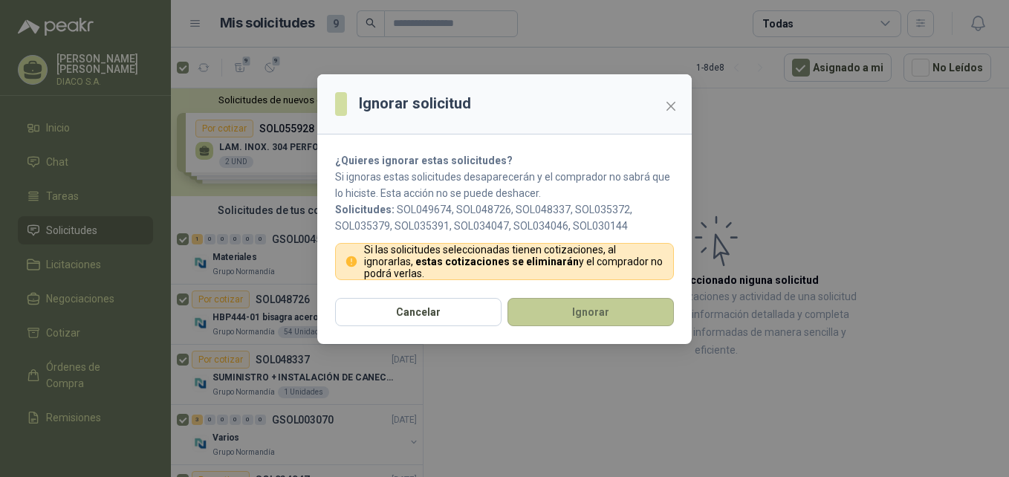
click at [566, 309] on button "Ignorar" at bounding box center [591, 312] width 166 height 28
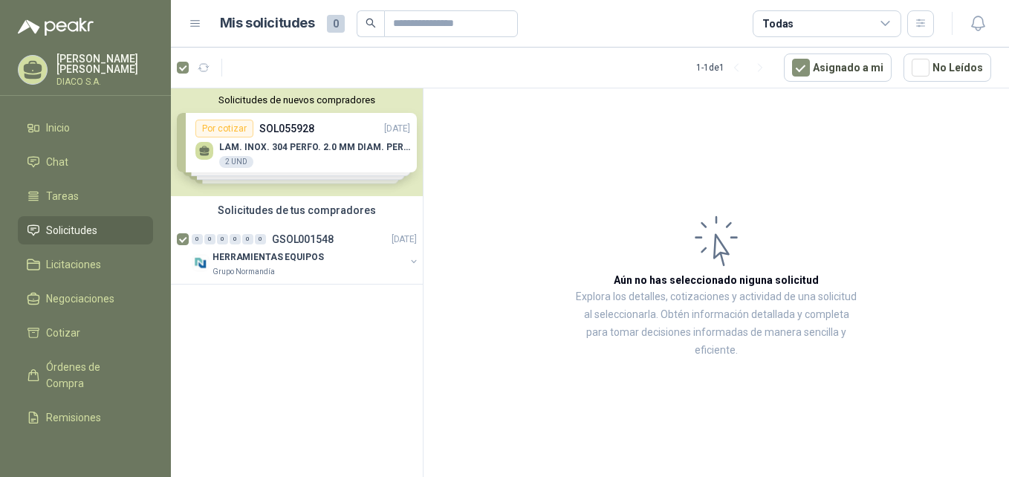
scroll to position [81, 0]
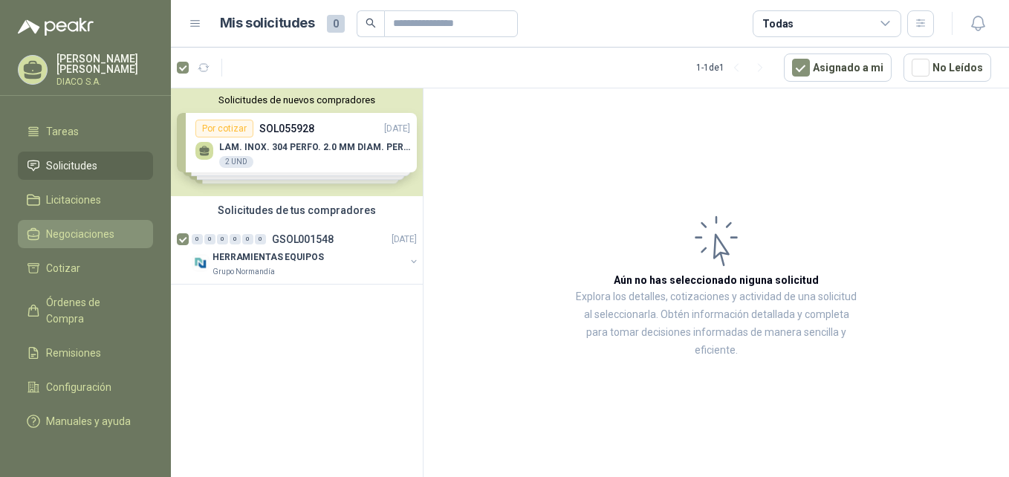
click at [106, 226] on span "Negociaciones" at bounding box center [80, 234] width 68 height 16
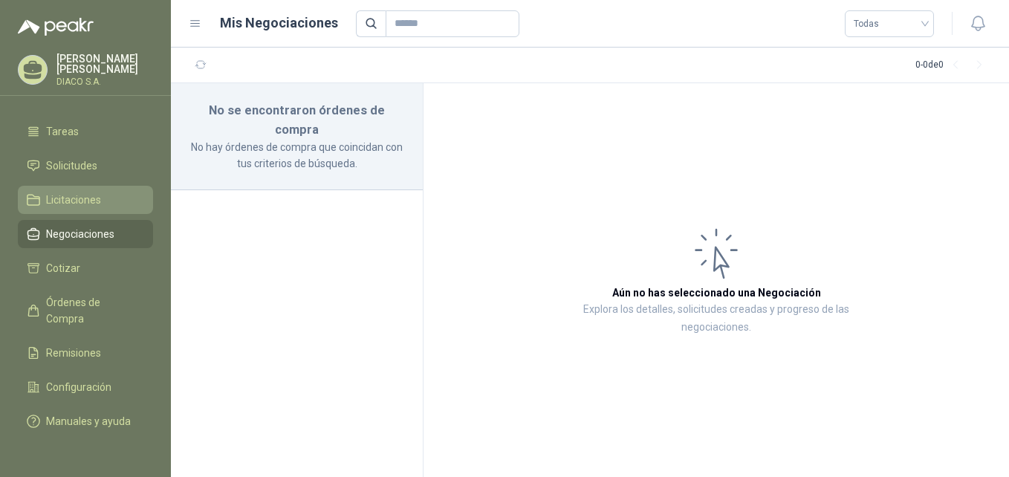
click at [89, 192] on span "Licitaciones" at bounding box center [73, 200] width 55 height 16
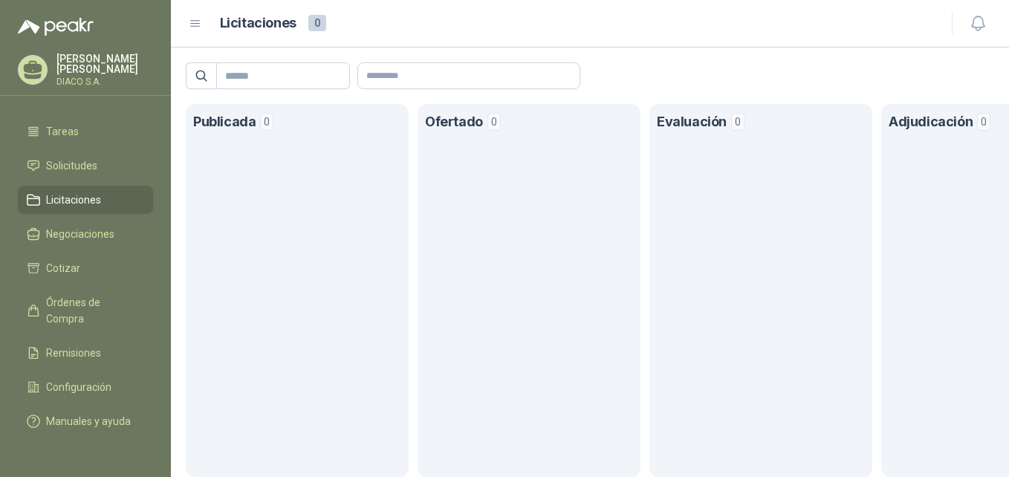
click at [210, 19] on div "Licitaciones 0" at bounding box center [561, 24] width 745 height 22
click at [198, 18] on icon at bounding box center [195, 23] width 13 height 13
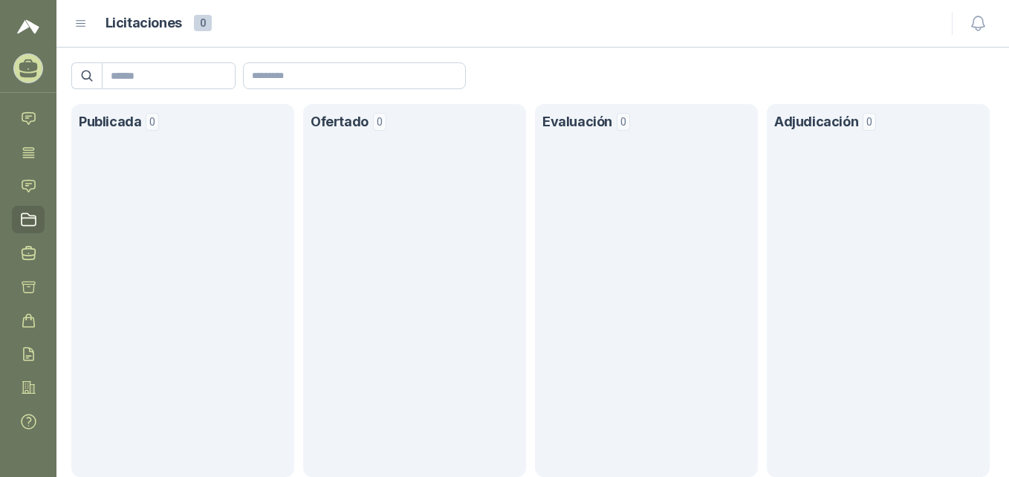
click at [37, 120] on ul "Inicio Chat Tareas Solicitudes Licitaciones Negociaciones Cotizar Órdenes de Co…" at bounding box center [28, 276] width 56 height 331
click at [20, 117] on link "Chat" at bounding box center [28, 118] width 33 height 27
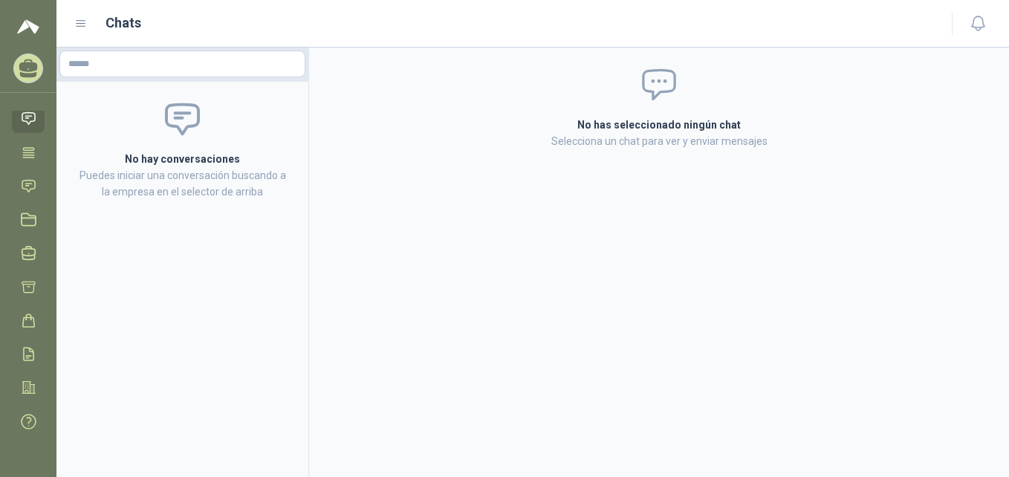
click at [78, 24] on icon at bounding box center [81, 24] width 9 height 6
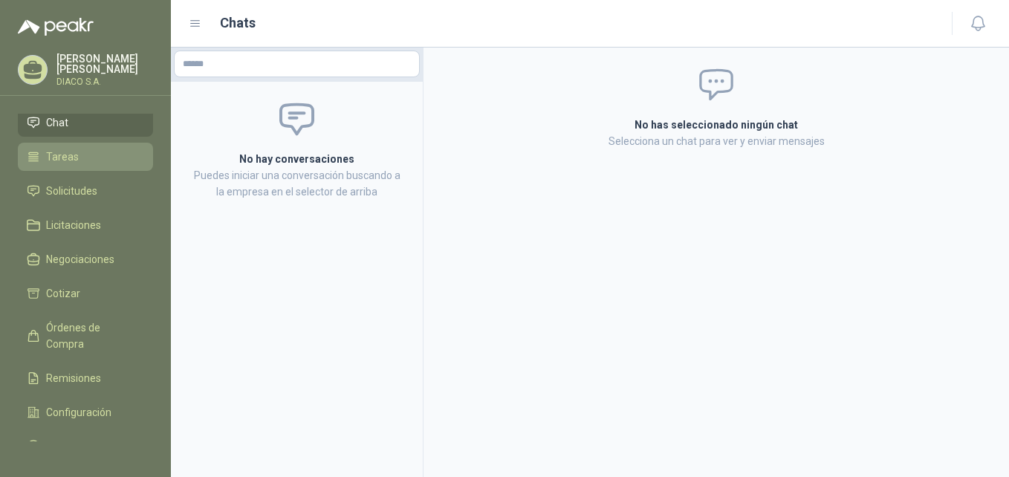
click at [85, 155] on li "Tareas" at bounding box center [85, 157] width 117 height 16
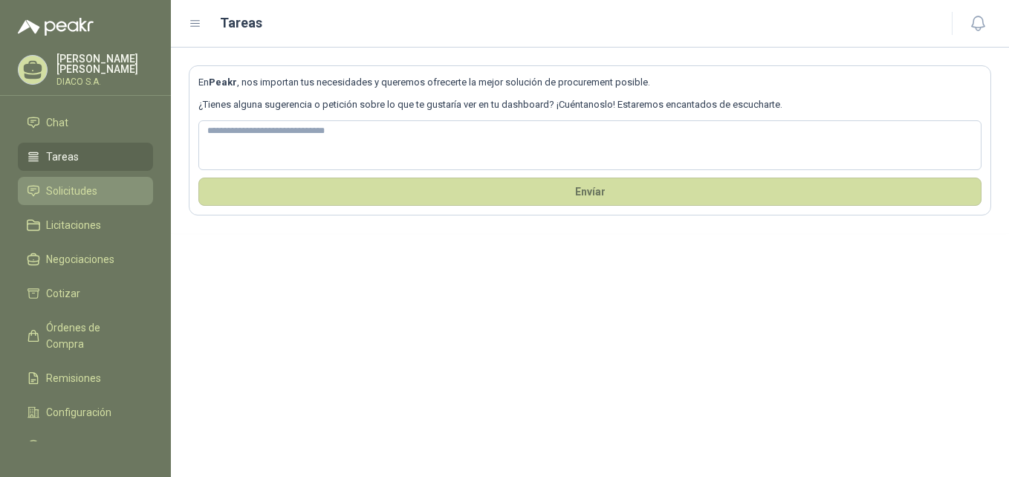
click at [64, 190] on span "Solicitudes" at bounding box center [71, 191] width 51 height 16
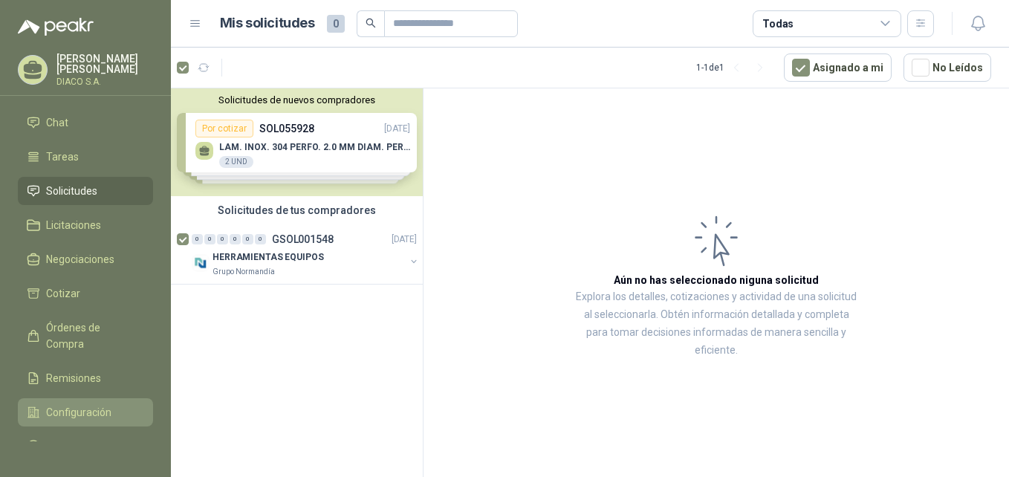
click at [67, 407] on span "Configuración" at bounding box center [78, 412] width 65 height 16
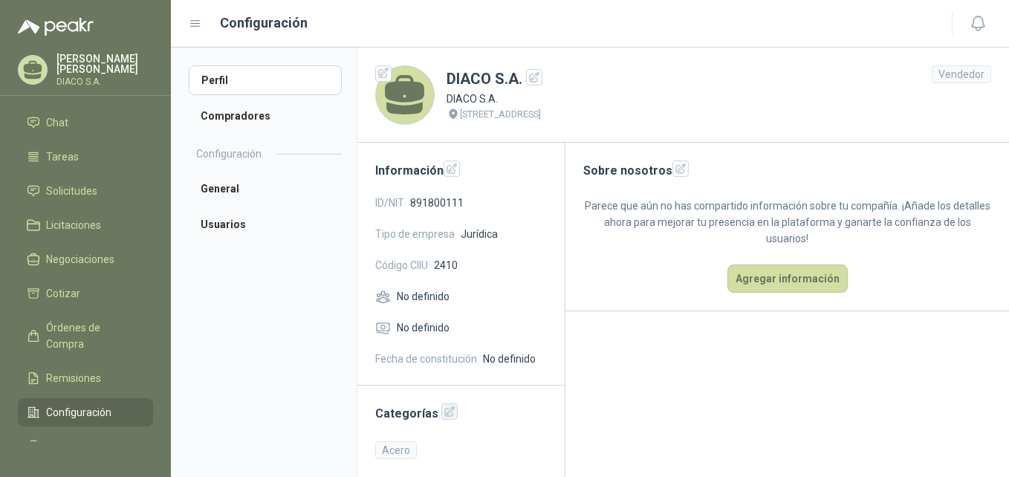
click at [444, 414] on icon "button" at bounding box center [450, 412] width 13 height 13
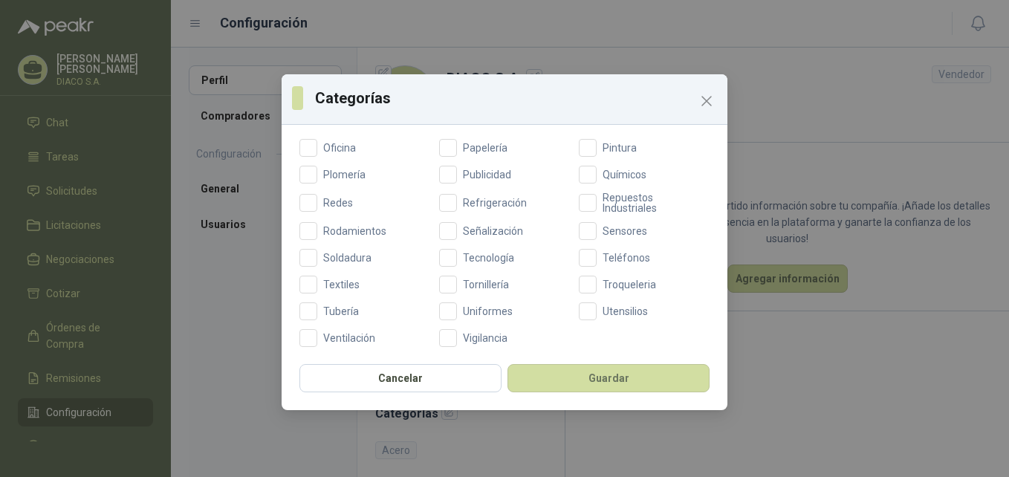
scroll to position [626, 0]
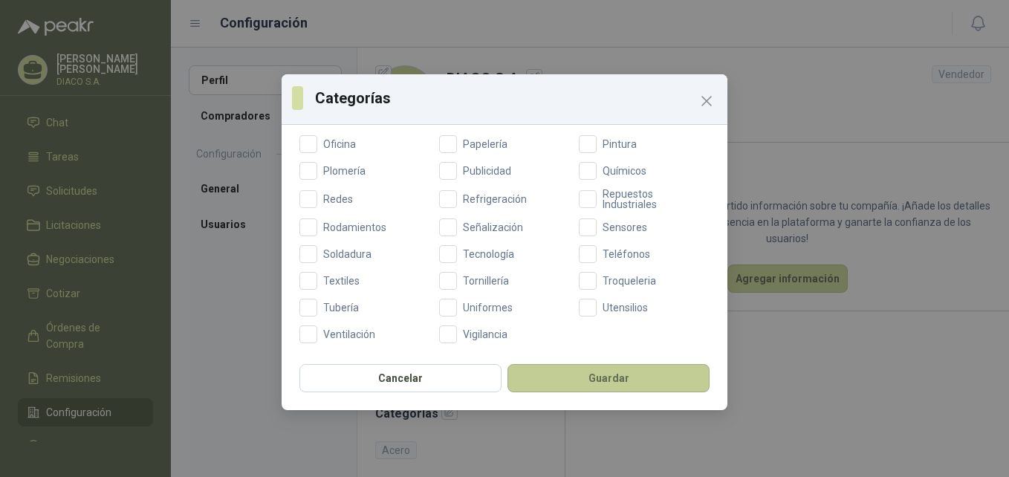
click at [636, 375] on button "Guardar" at bounding box center [609, 378] width 202 height 28
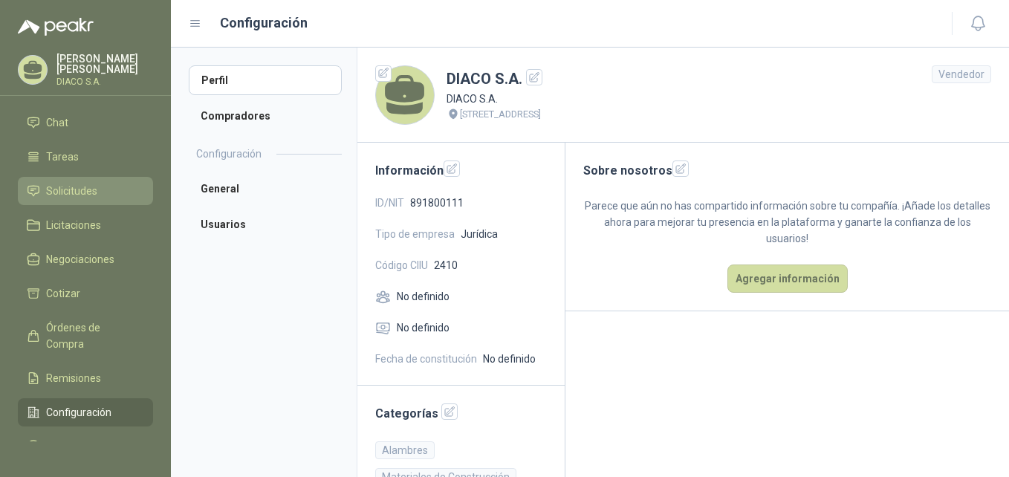
click at [74, 197] on span "Solicitudes" at bounding box center [71, 191] width 51 height 16
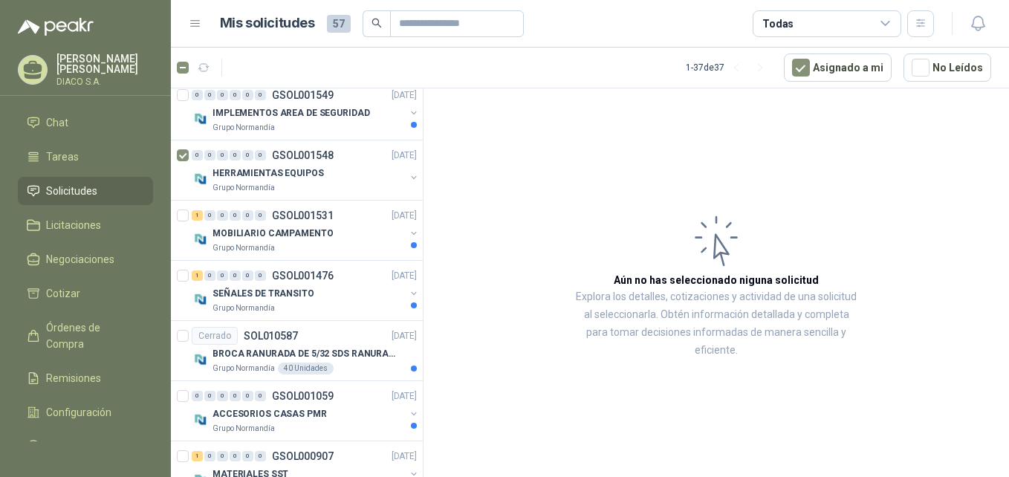
scroll to position [1990, 0]
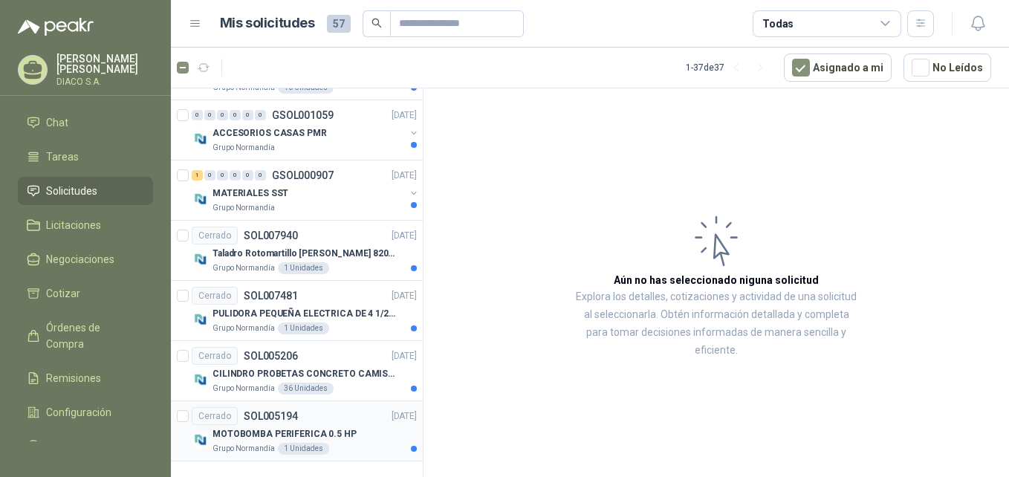
click at [291, 421] on p "SOL005194" at bounding box center [271, 416] width 54 height 10
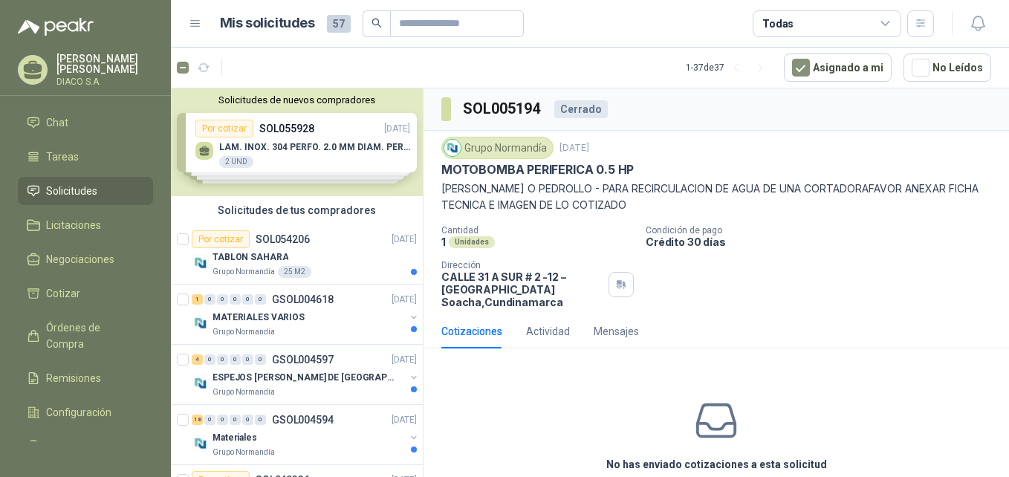
click at [324, 126] on div "Solicitudes de nuevos compradores Por cotizar SOL055928 [DATE] LAM. INOX. 304 P…" at bounding box center [297, 142] width 252 height 108
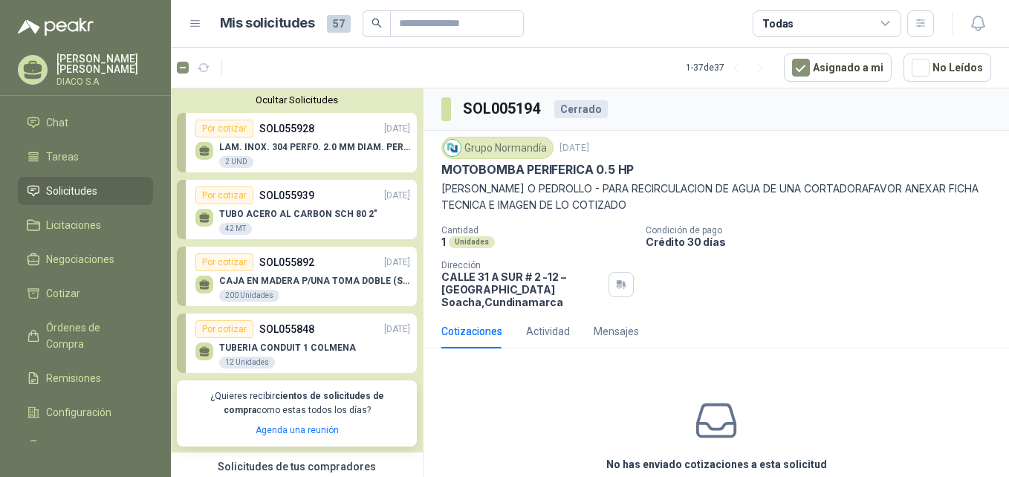
click at [282, 129] on p "SOL055928" at bounding box center [286, 128] width 55 height 16
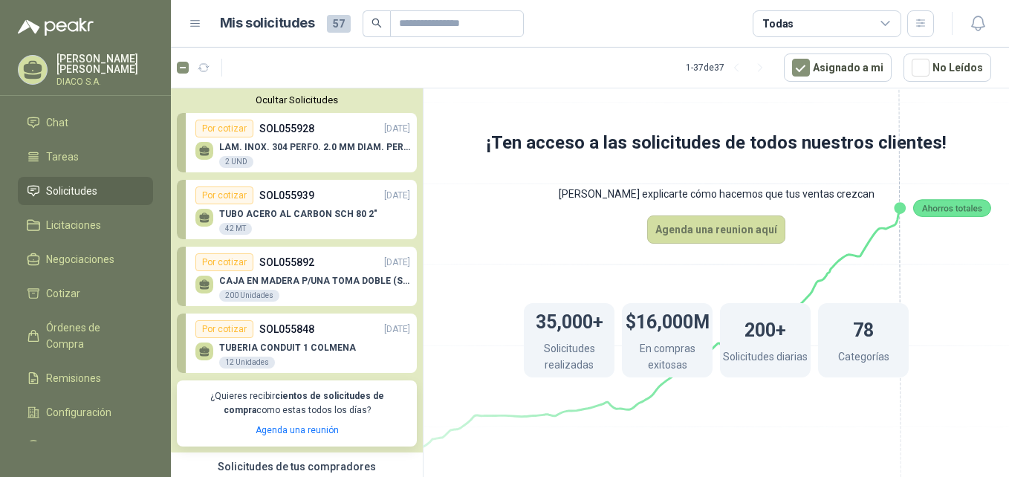
click at [277, 98] on button "Ocultar Solicitudes" at bounding box center [297, 99] width 240 height 11
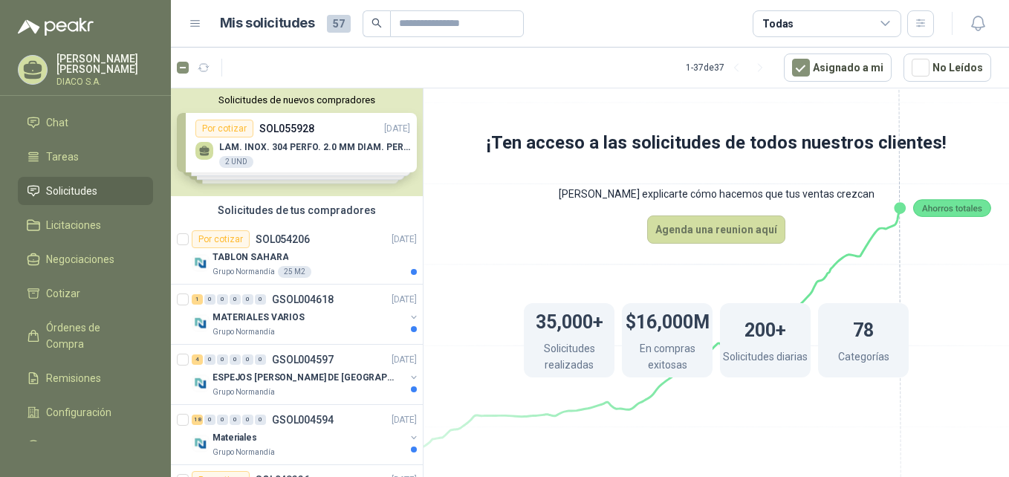
scroll to position [81, 0]
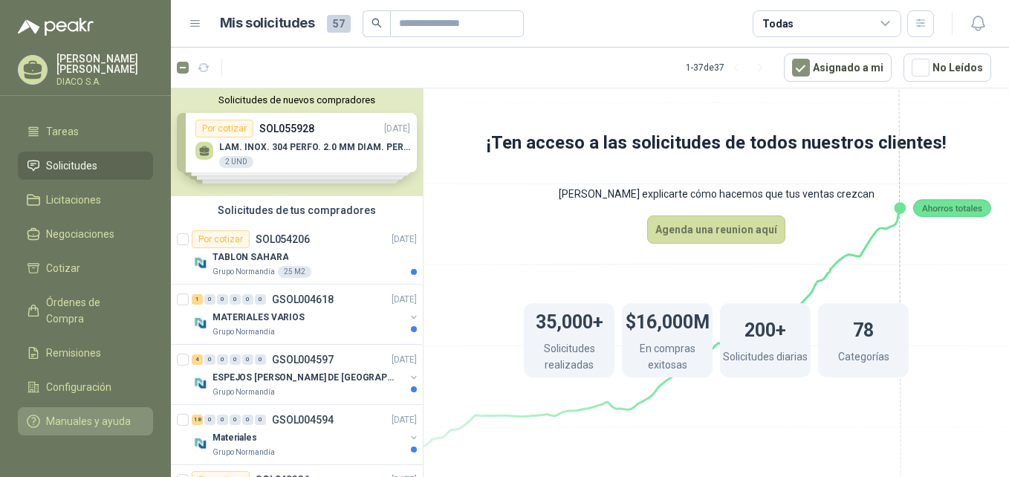
click at [96, 407] on link "Manuales y ayuda" at bounding box center [85, 421] width 135 height 28
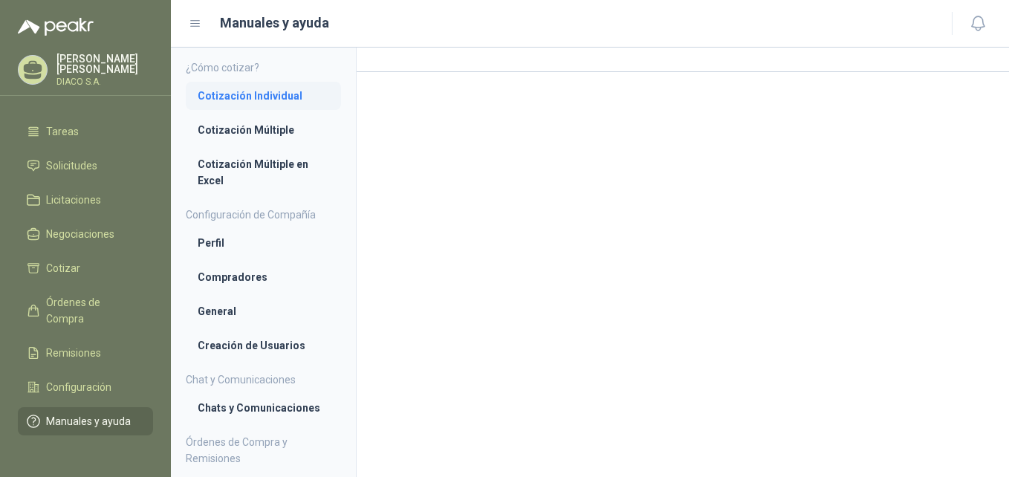
click at [277, 95] on li "Cotización Individual" at bounding box center [264, 96] width 132 height 16
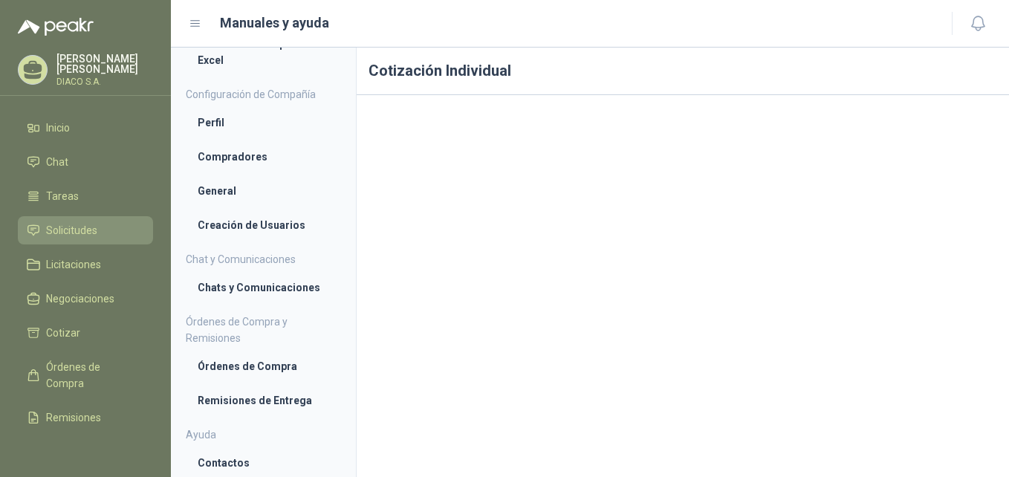
click at [77, 234] on span "Solicitudes" at bounding box center [71, 230] width 51 height 16
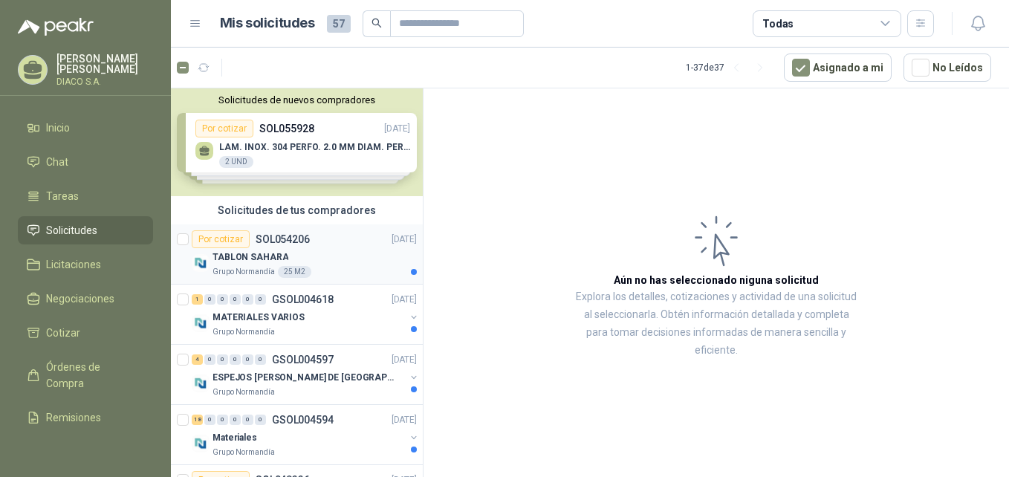
click at [271, 255] on p "TABLON SAHARA" at bounding box center [251, 257] width 76 height 14
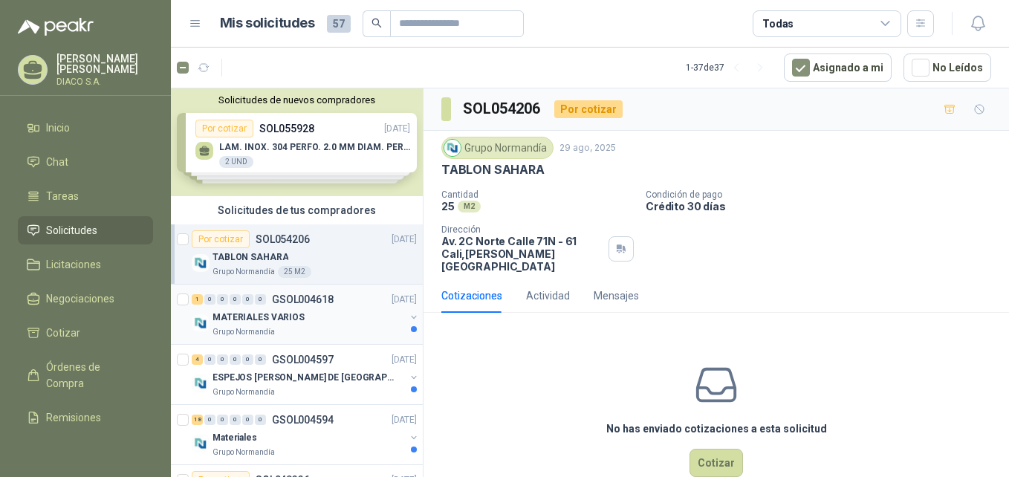
click at [269, 320] on p "MATERIALES VARIOS" at bounding box center [259, 318] width 92 height 14
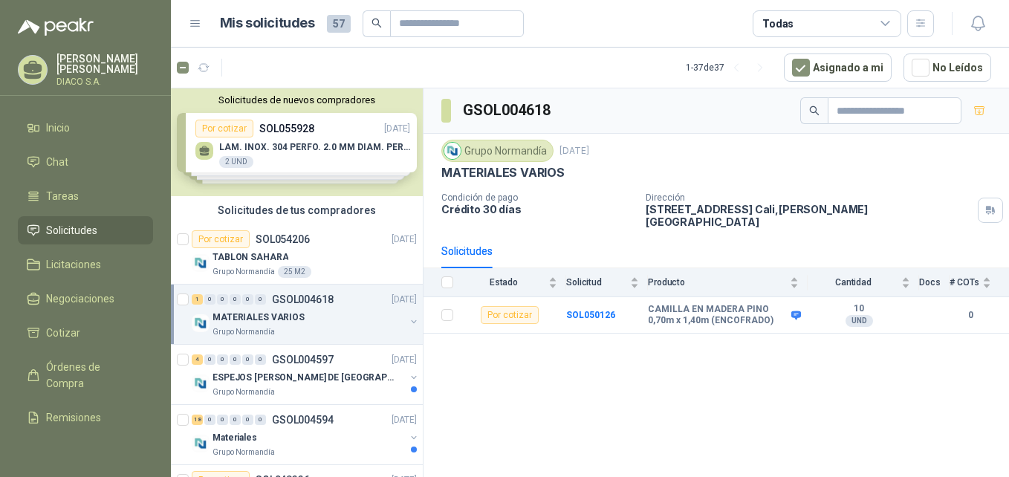
scroll to position [74, 0]
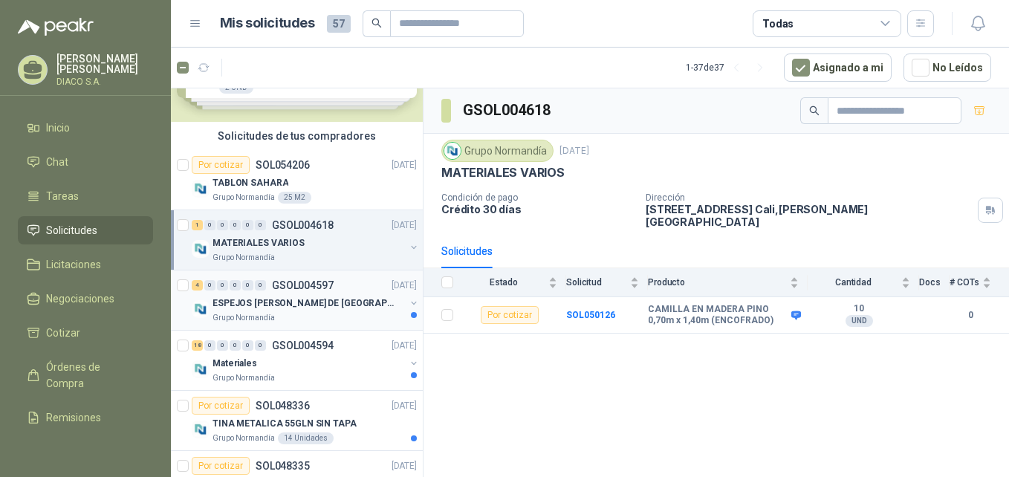
click at [305, 305] on p "ESPEJOS [PERSON_NAME] DE [GEOGRAPHIC_DATA][DATE]" at bounding box center [305, 304] width 185 height 14
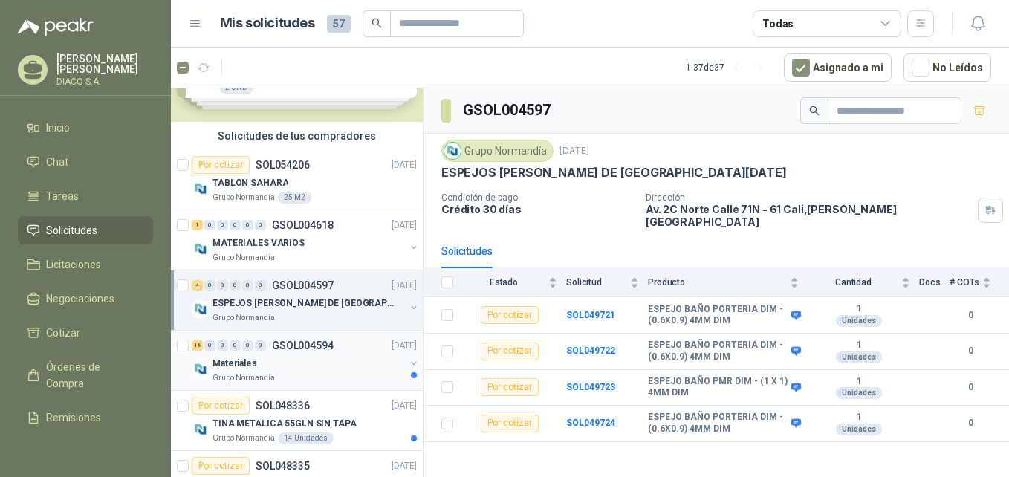
click at [279, 362] on div "Materiales" at bounding box center [309, 363] width 192 height 18
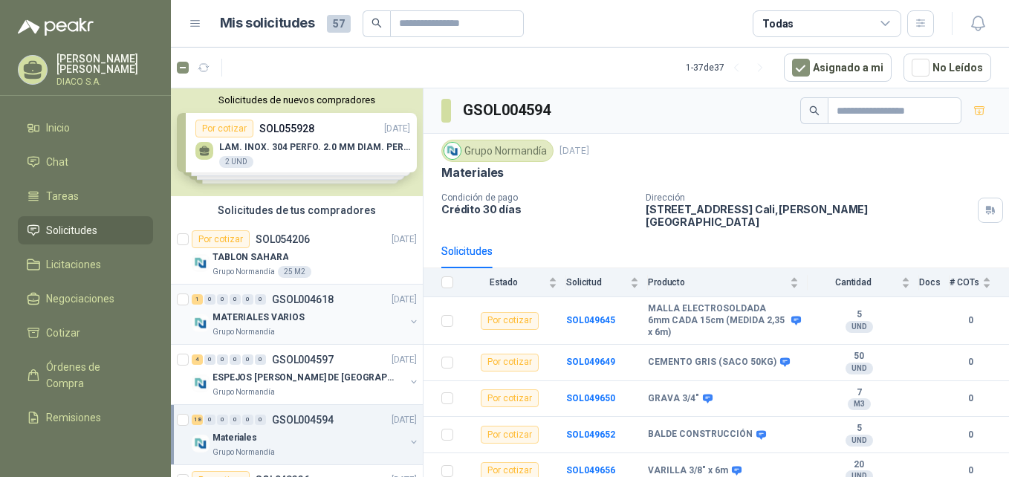
click at [336, 308] on div "1 0 0 0 0 0 GSOL004618 [DATE]" at bounding box center [306, 300] width 228 height 18
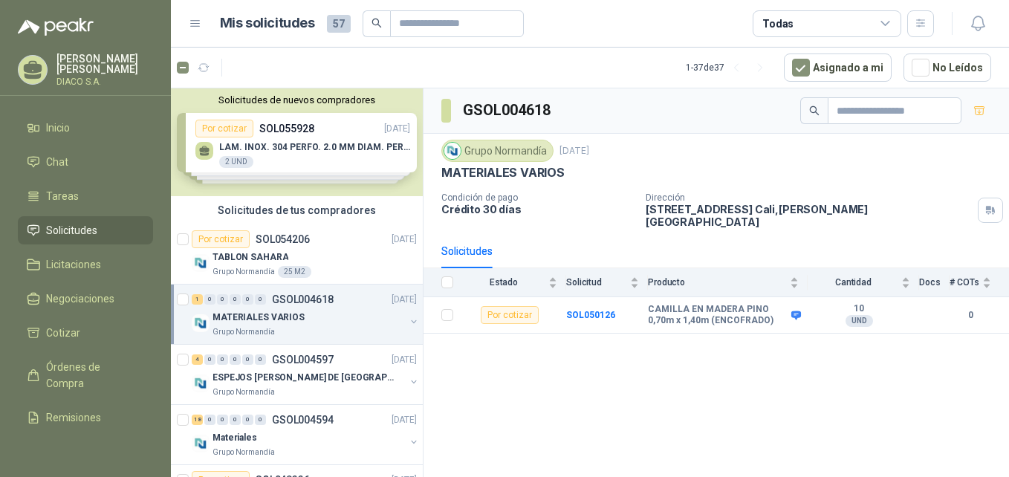
click at [395, 323] on div "MATERIALES VARIOS Grupo [PERSON_NAME]" at bounding box center [306, 323] width 228 height 30
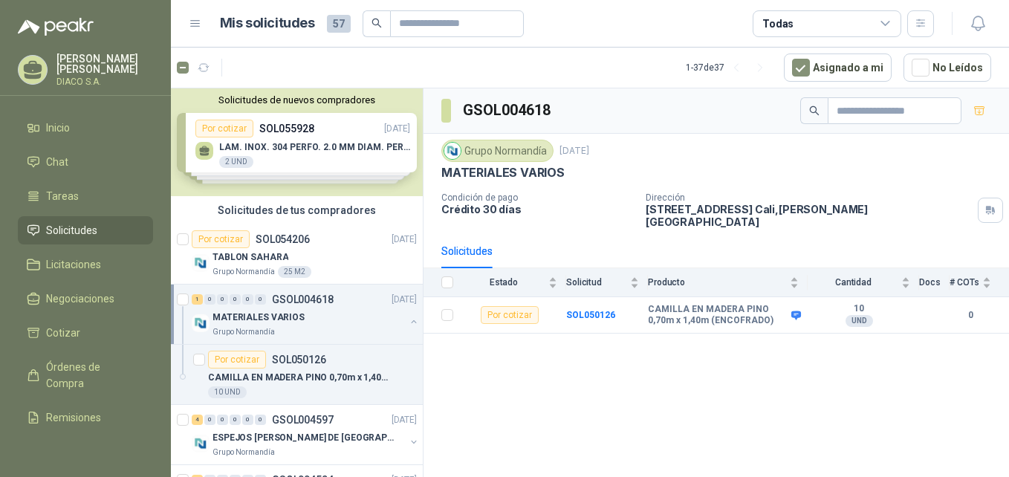
click at [333, 305] on div "1 0 0 0 0 0 GSOL004618 [DATE]" at bounding box center [306, 300] width 228 height 18
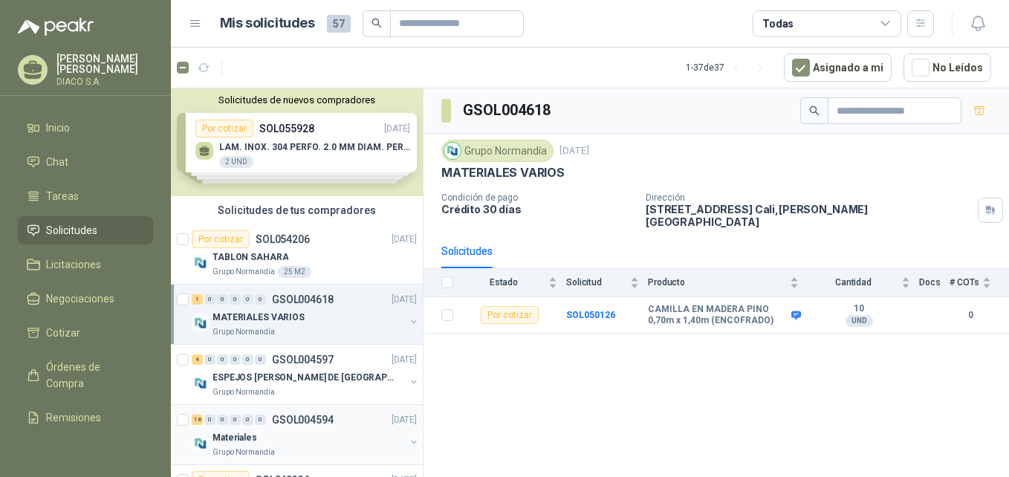
scroll to position [74, 0]
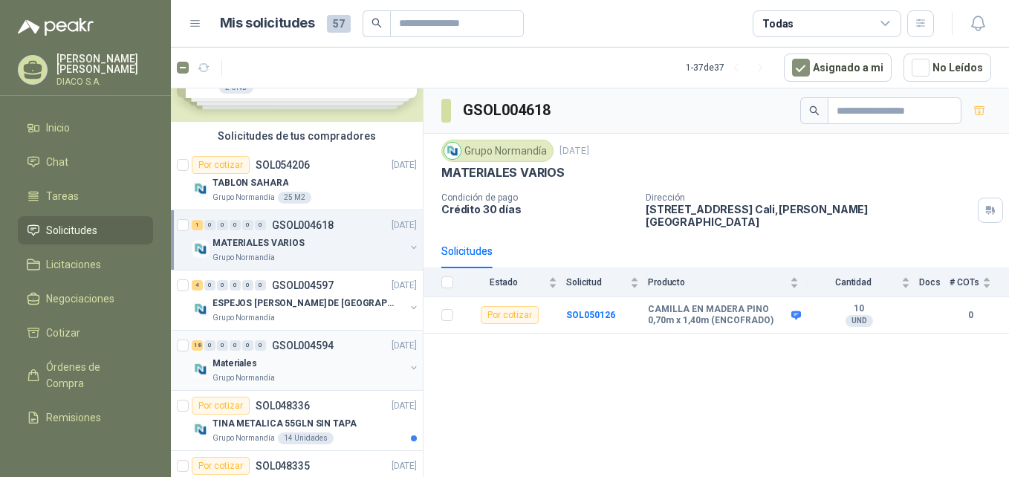
click at [315, 347] on p "GSOL004594" at bounding box center [303, 345] width 62 height 10
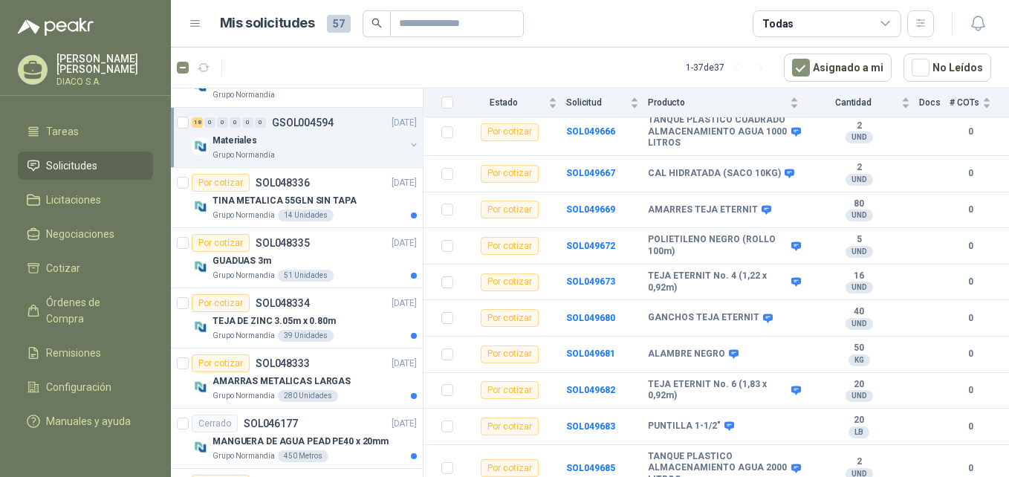
scroll to position [81, 0]
click at [91, 379] on span "Configuración" at bounding box center [78, 387] width 65 height 16
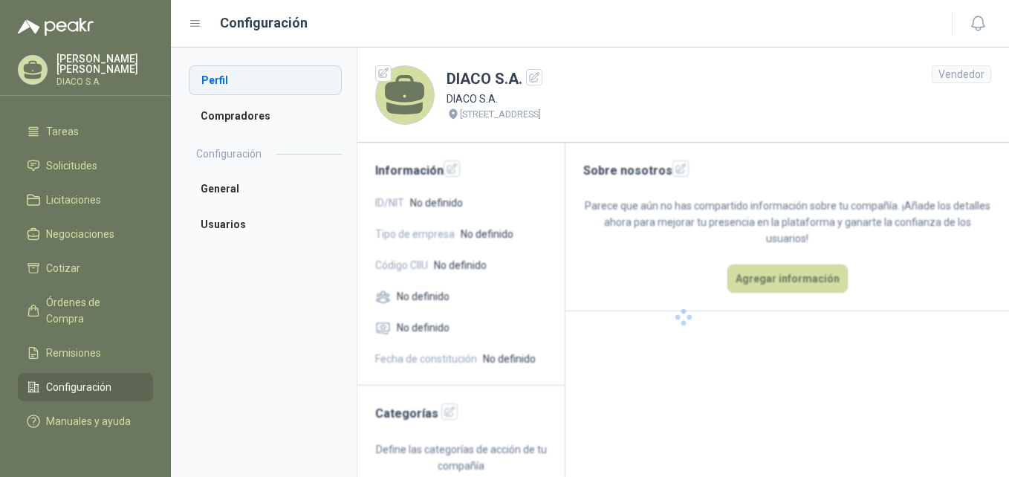
click at [257, 76] on li "Perfil" at bounding box center [265, 80] width 153 height 30
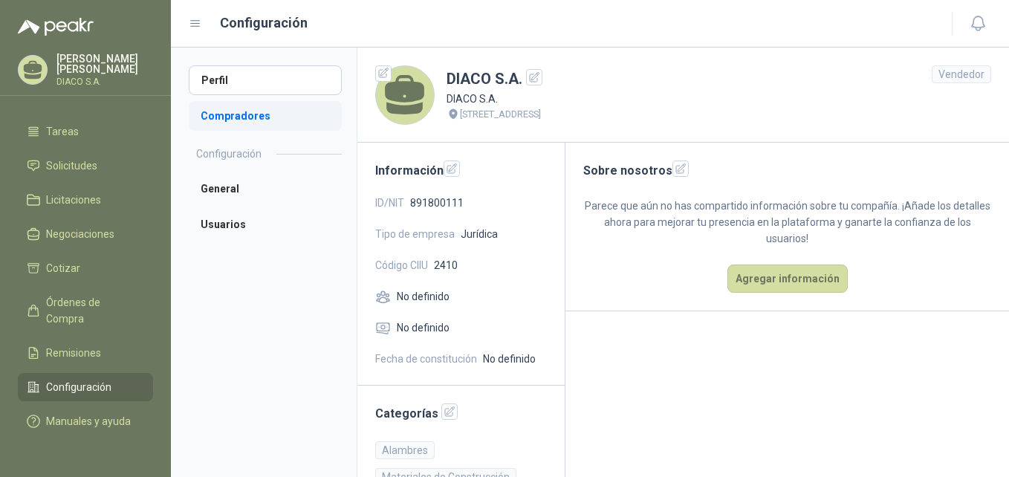
click at [256, 118] on li "Compradores" at bounding box center [265, 116] width 153 height 30
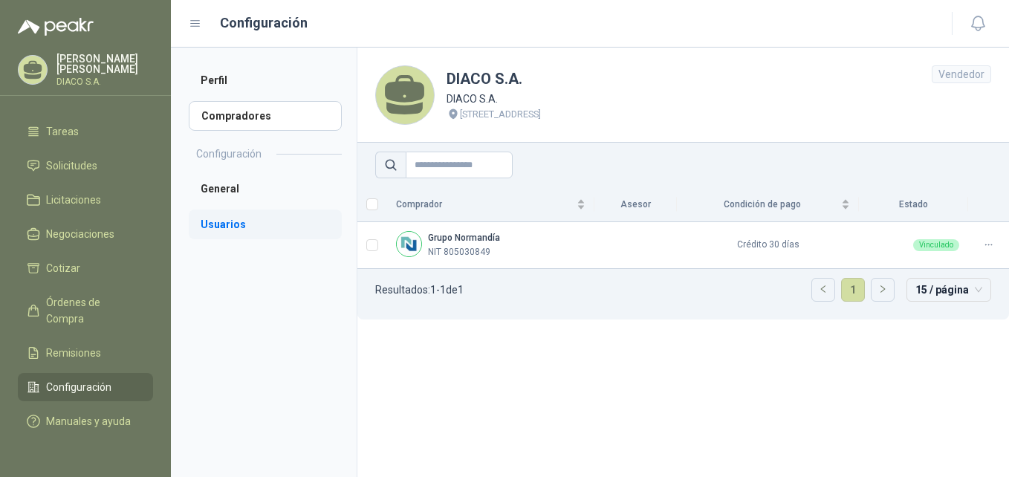
click at [236, 211] on li "Usuarios" at bounding box center [265, 225] width 153 height 30
click at [233, 188] on li "General" at bounding box center [265, 189] width 153 height 30
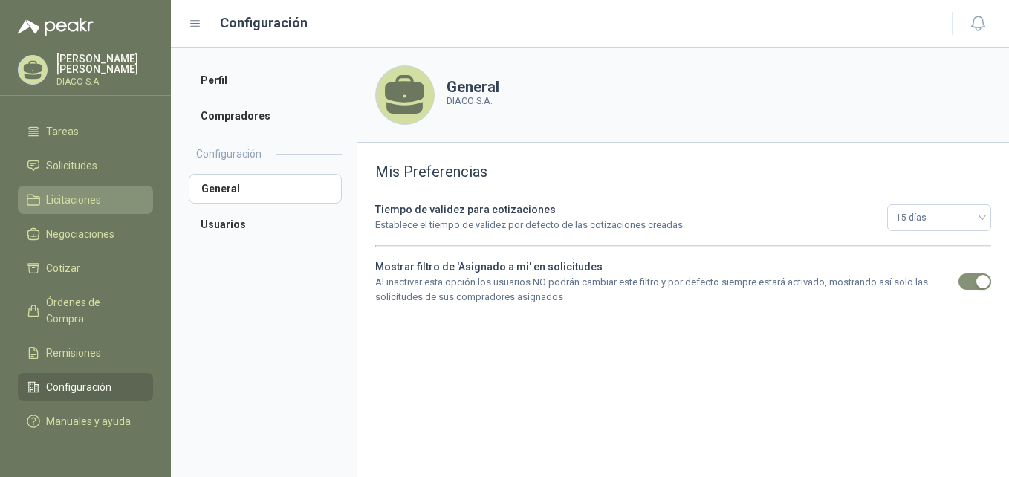
click at [102, 192] on li "Licitaciones" at bounding box center [85, 200] width 117 height 16
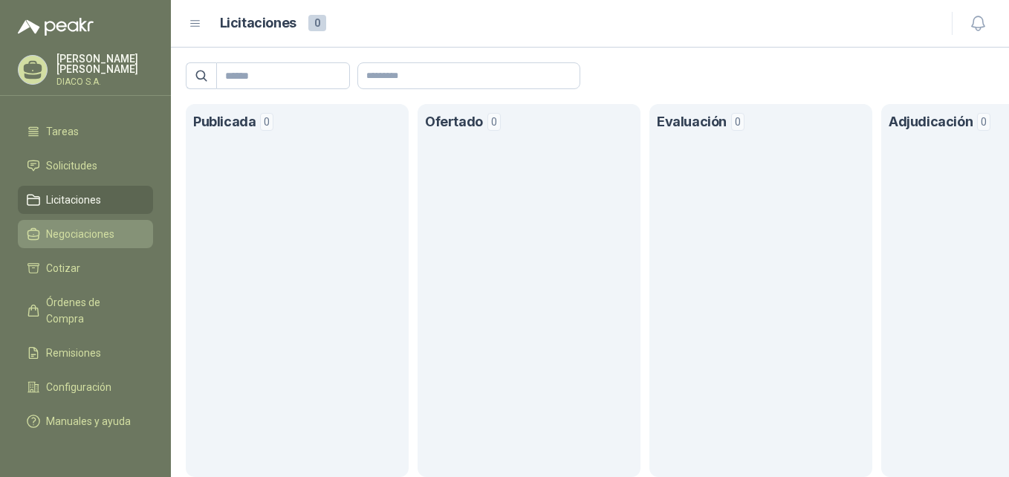
click at [71, 226] on span "Negociaciones" at bounding box center [80, 234] width 68 height 16
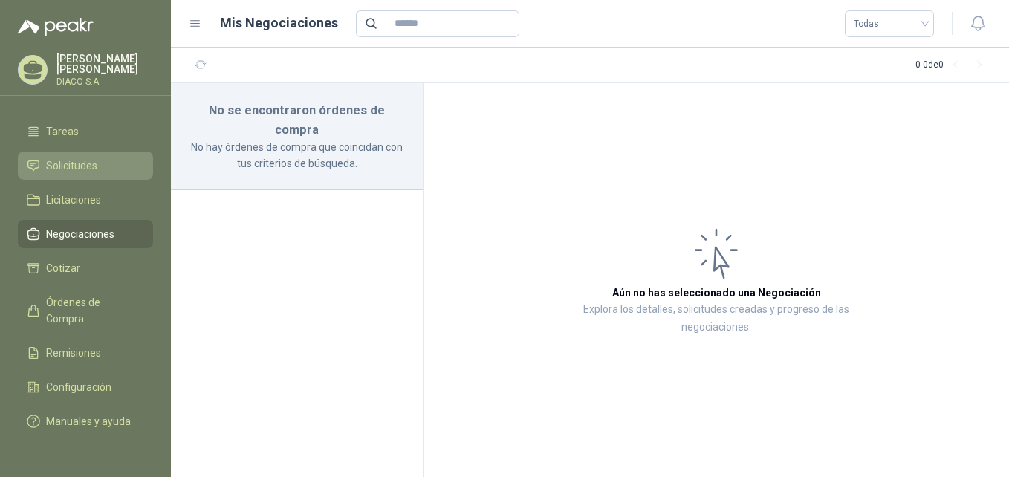
click at [75, 158] on span "Solicitudes" at bounding box center [71, 166] width 51 height 16
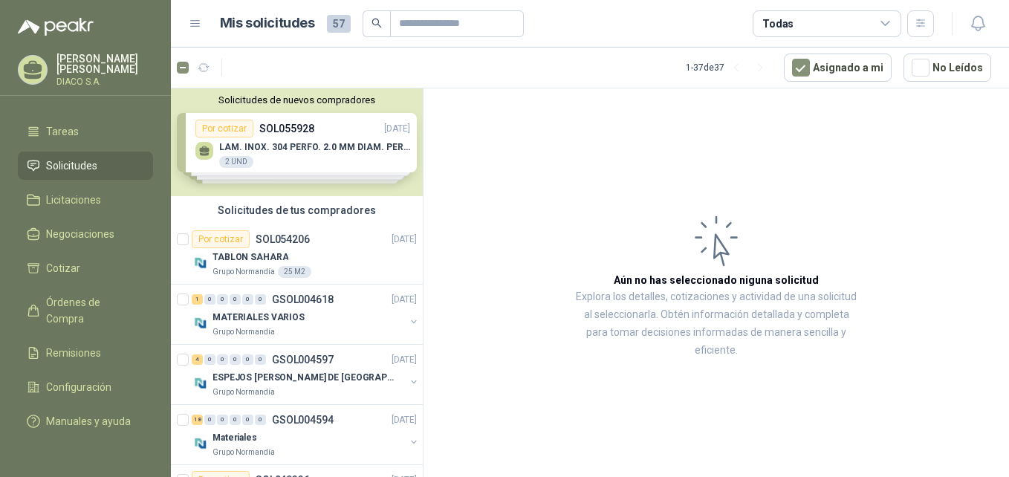
click at [305, 149] on div "Solicitudes de nuevos compradores Por cotizar SOL055928 [DATE] LAM. INOX. 304 P…" at bounding box center [297, 142] width 252 height 108
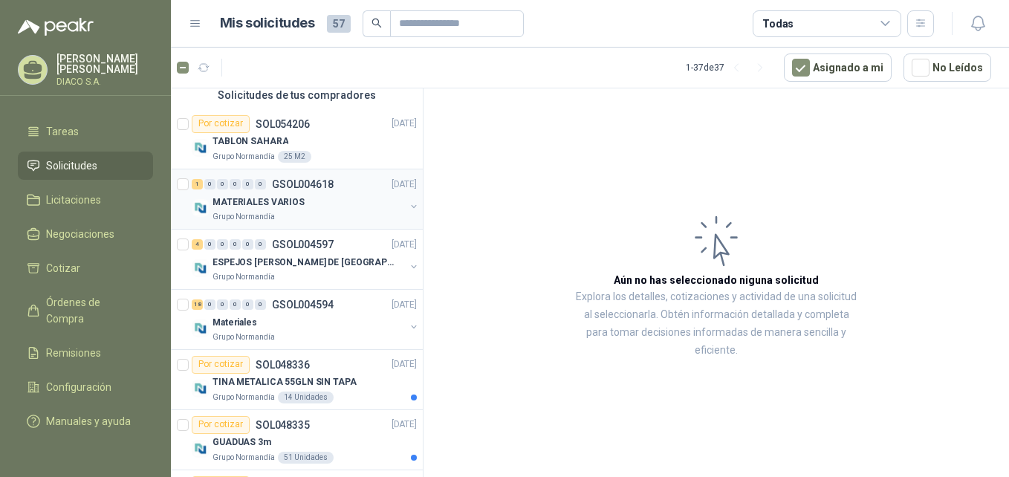
scroll to position [297, 0]
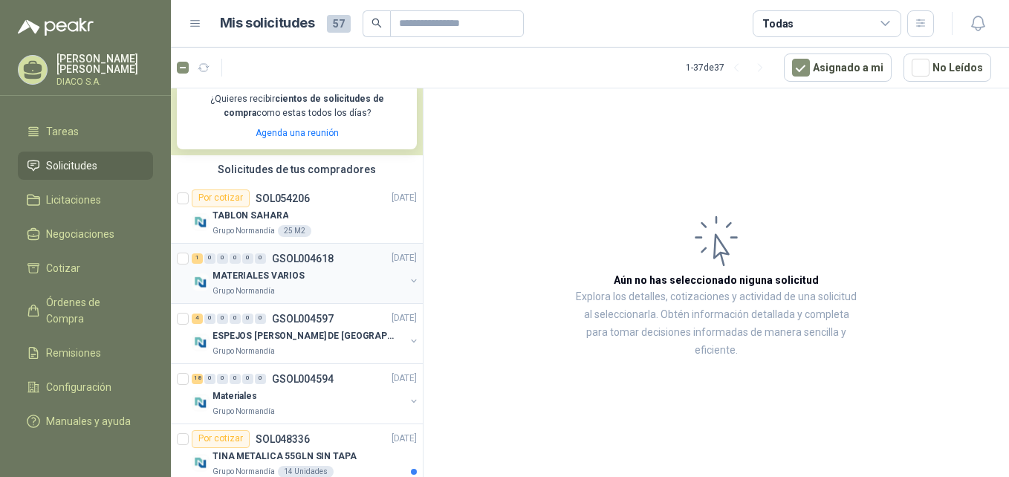
click at [288, 269] on div "MATERIALES VARIOS" at bounding box center [309, 277] width 192 height 18
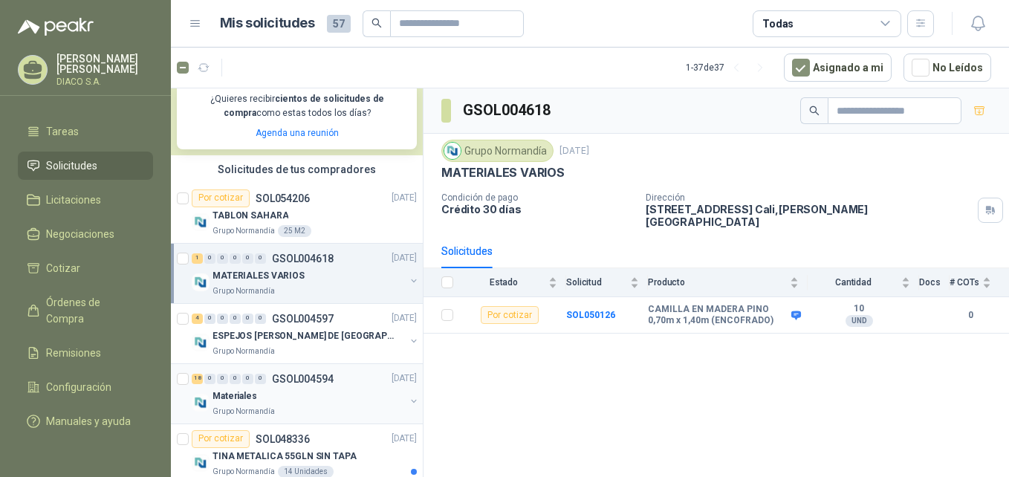
click at [259, 409] on p "Grupo Normandía" at bounding box center [244, 412] width 62 height 12
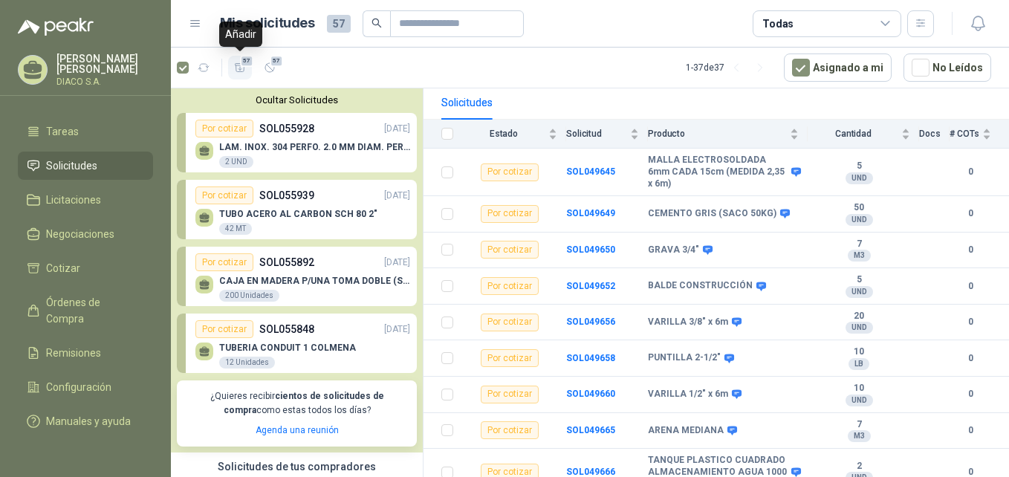
click at [236, 66] on icon "button" at bounding box center [240, 68] width 13 height 13
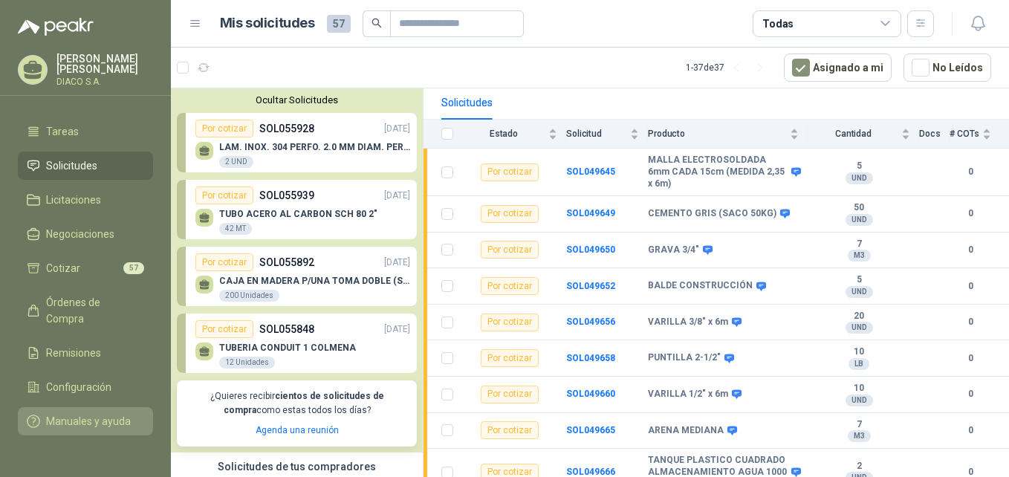
click at [80, 413] on span "Manuales y ayuda" at bounding box center [88, 421] width 85 height 16
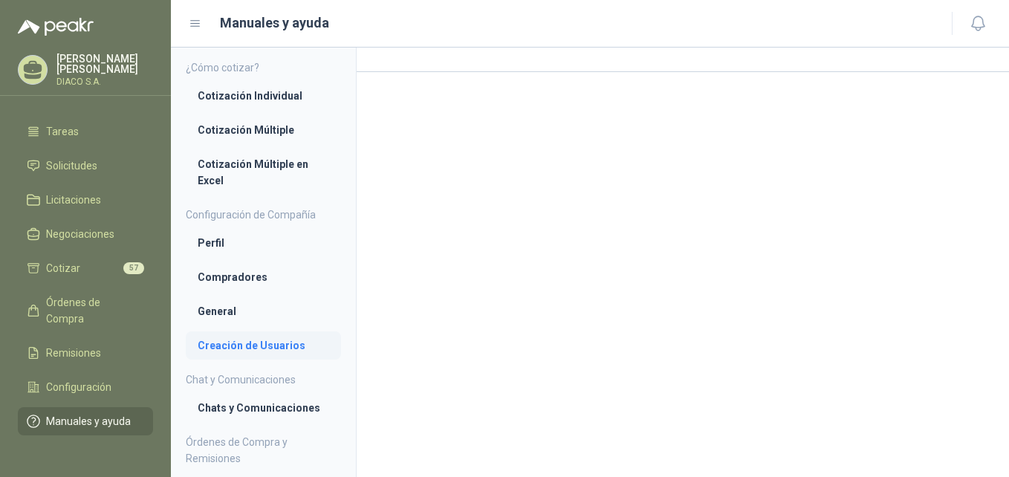
scroll to position [120, 0]
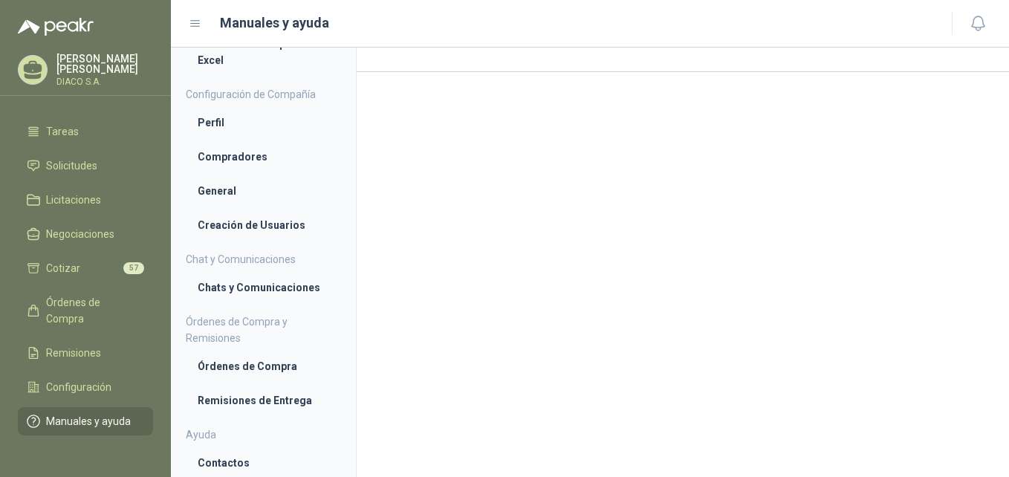
click at [80, 413] on span "Manuales y ayuda" at bounding box center [88, 421] width 85 height 16
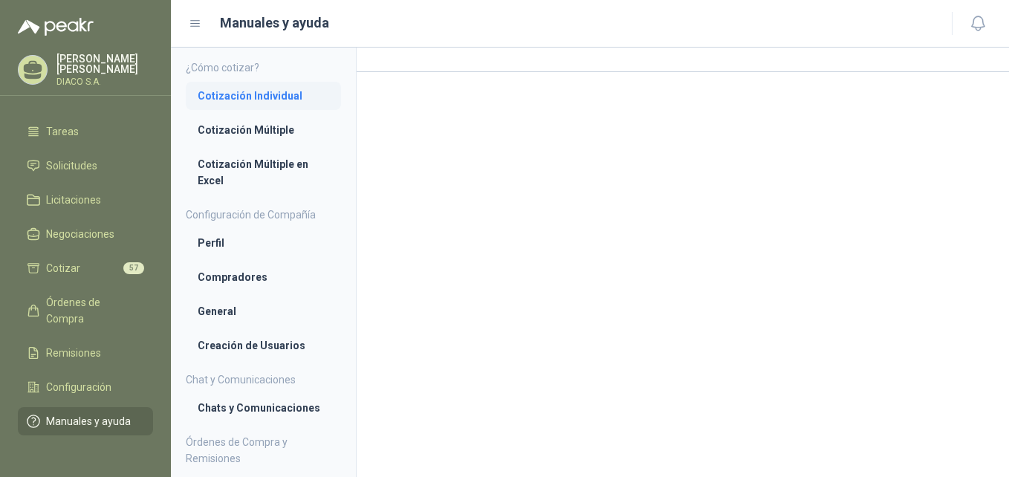
click at [274, 98] on li "Cotización Individual" at bounding box center [264, 96] width 132 height 16
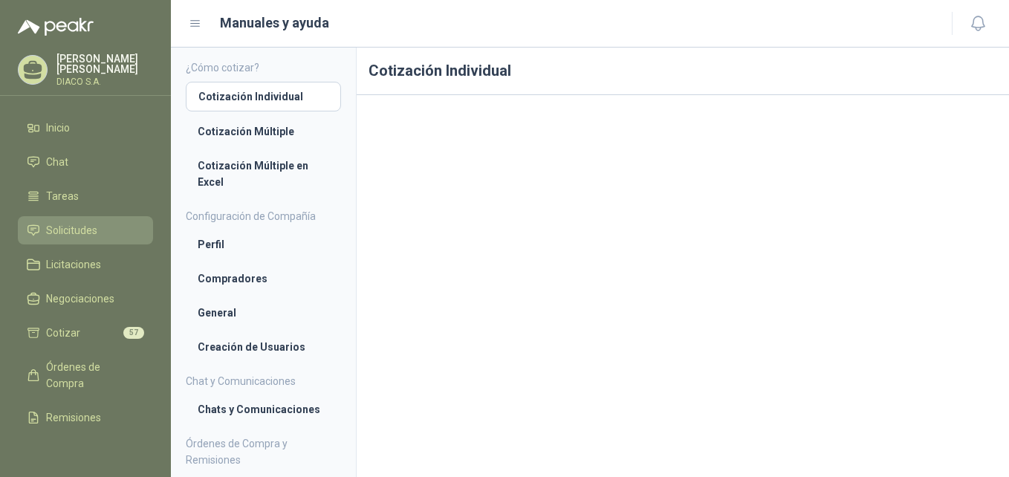
click at [93, 232] on span "Solicitudes" at bounding box center [71, 230] width 51 height 16
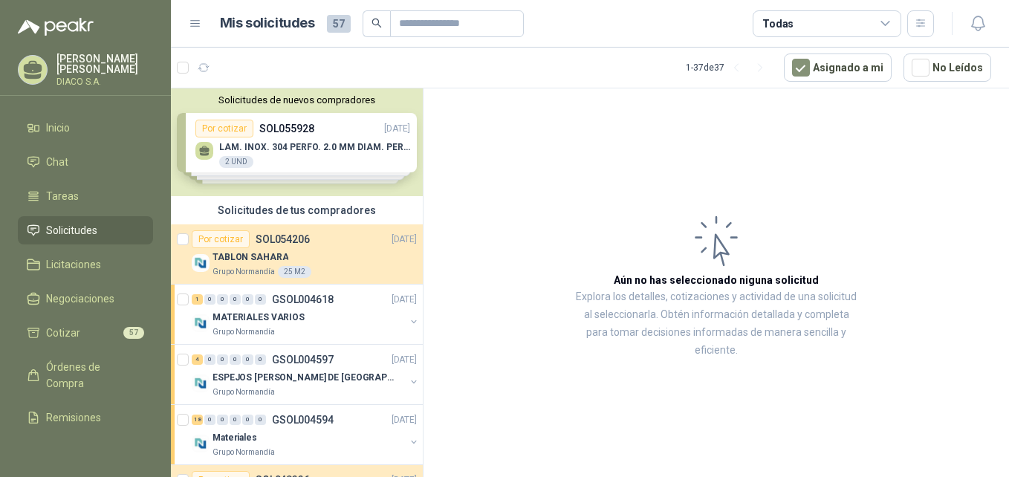
click at [198, 27] on icon at bounding box center [195, 23] width 13 height 13
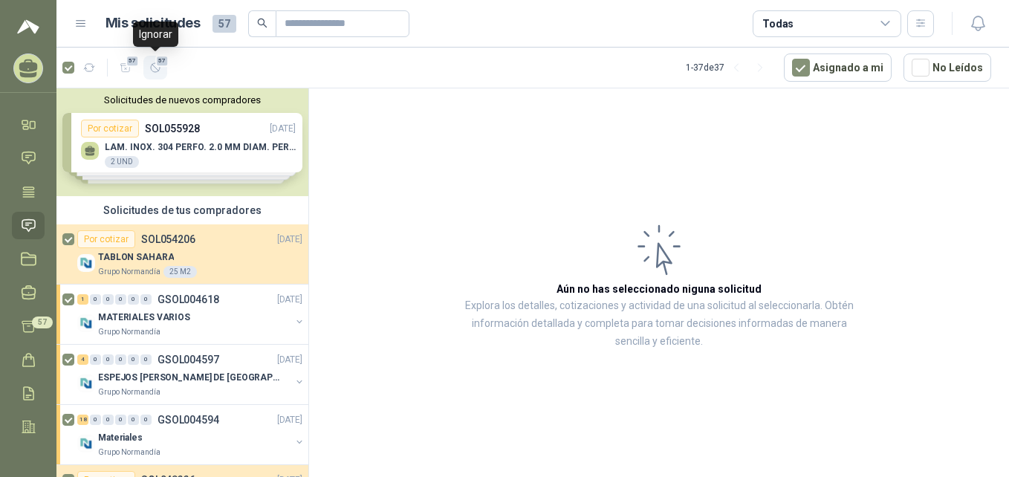
click at [152, 69] on icon "button" at bounding box center [155, 68] width 13 height 13
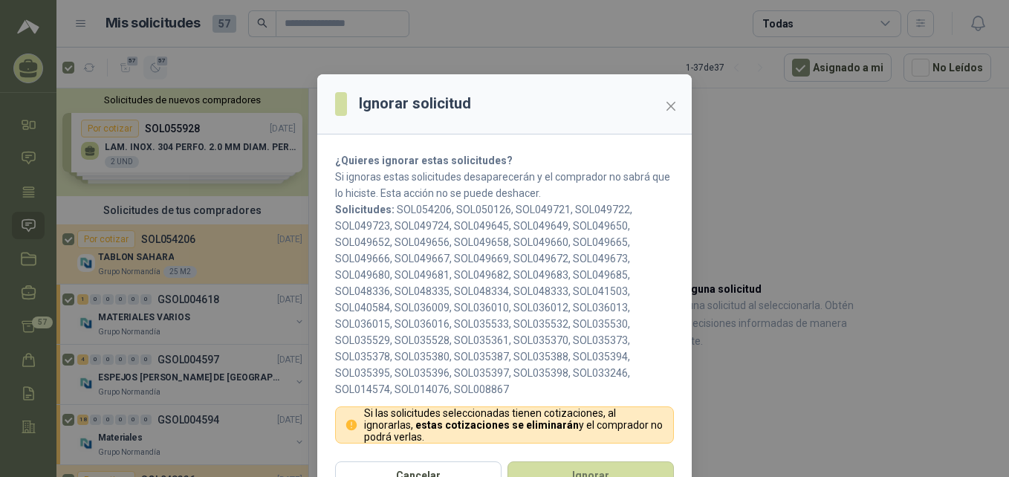
scroll to position [31, 0]
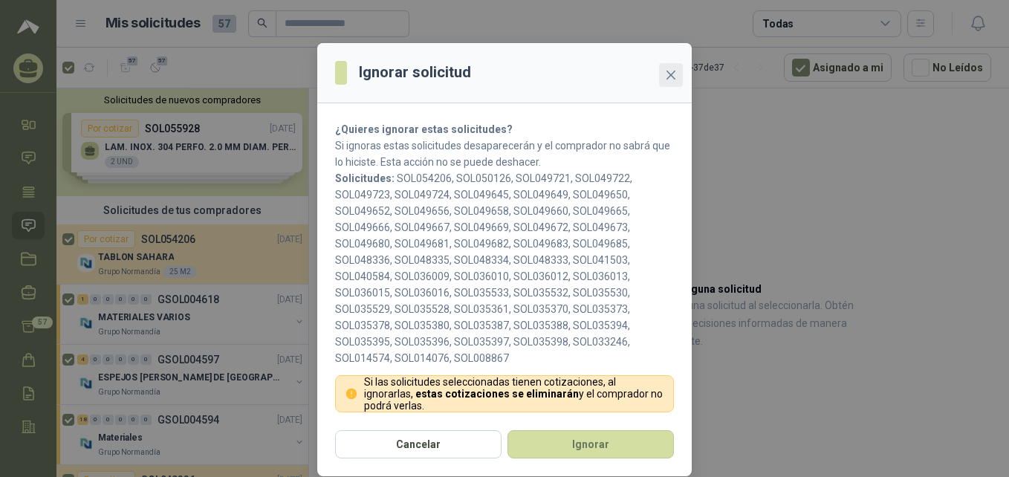
click at [667, 74] on icon "close" at bounding box center [671, 75] width 9 height 9
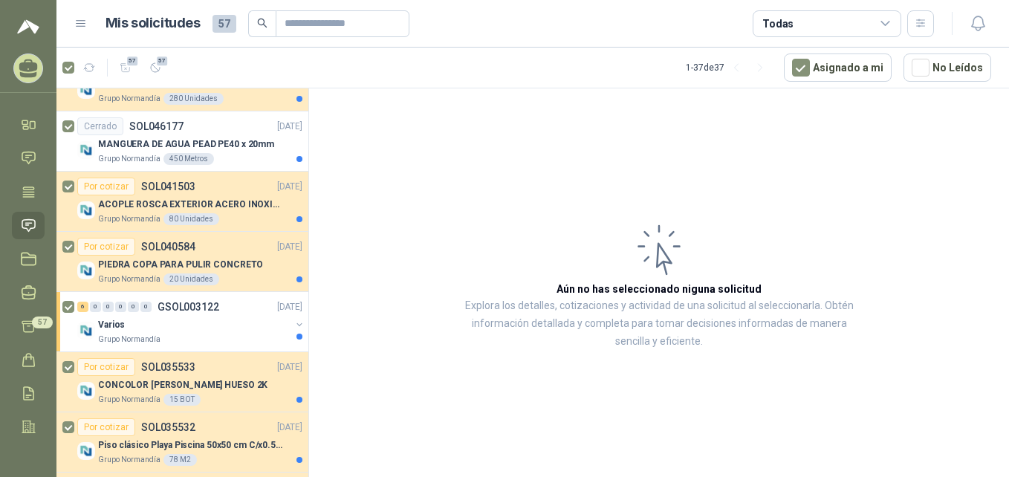
scroll to position [0, 0]
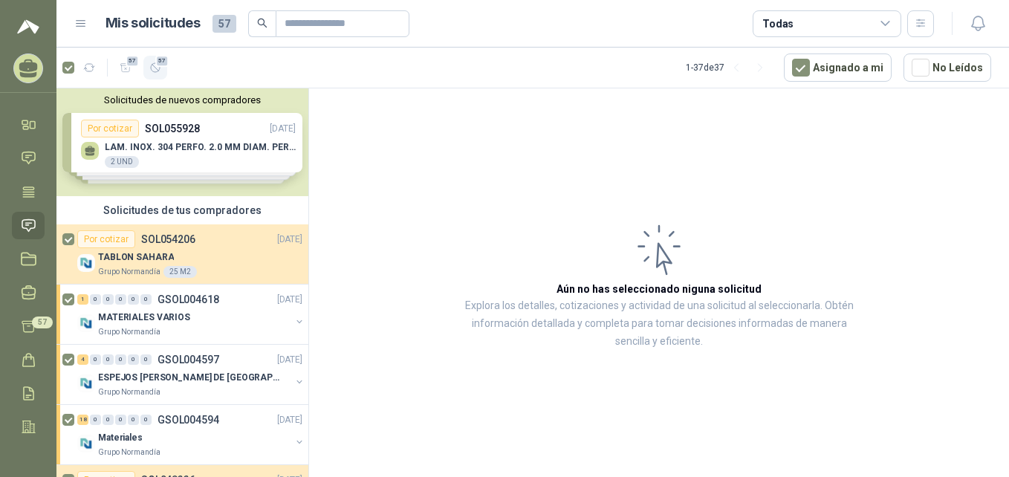
click at [158, 62] on span "57" at bounding box center [162, 61] width 14 height 12
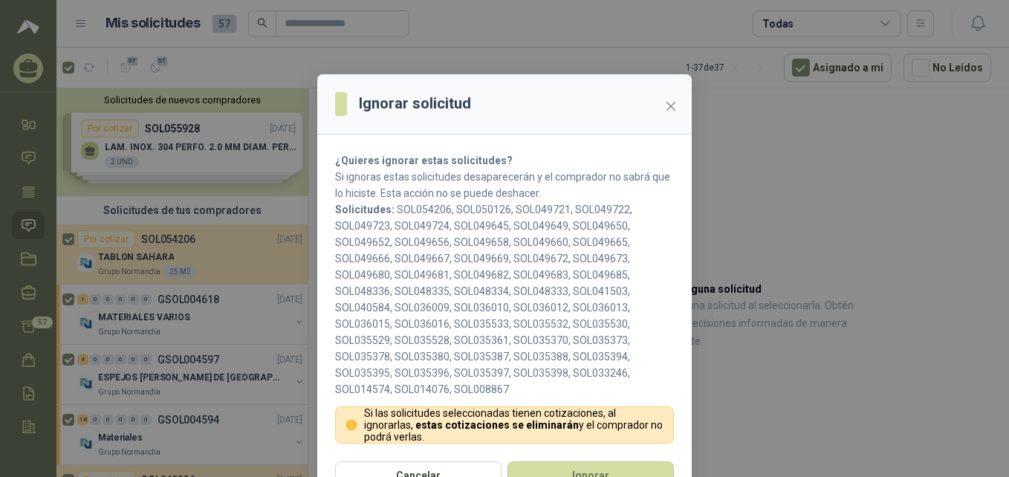
scroll to position [31, 0]
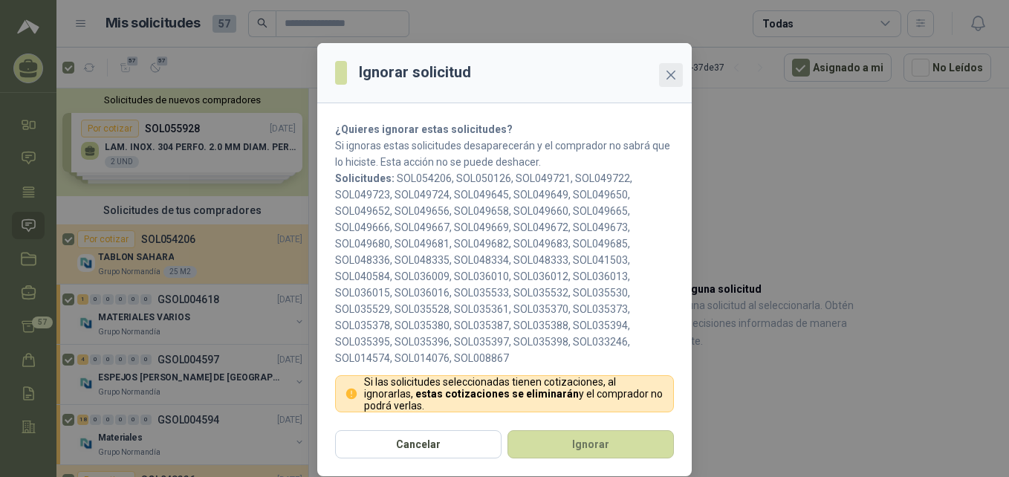
click at [676, 73] on span "Close" at bounding box center [671, 75] width 24 height 12
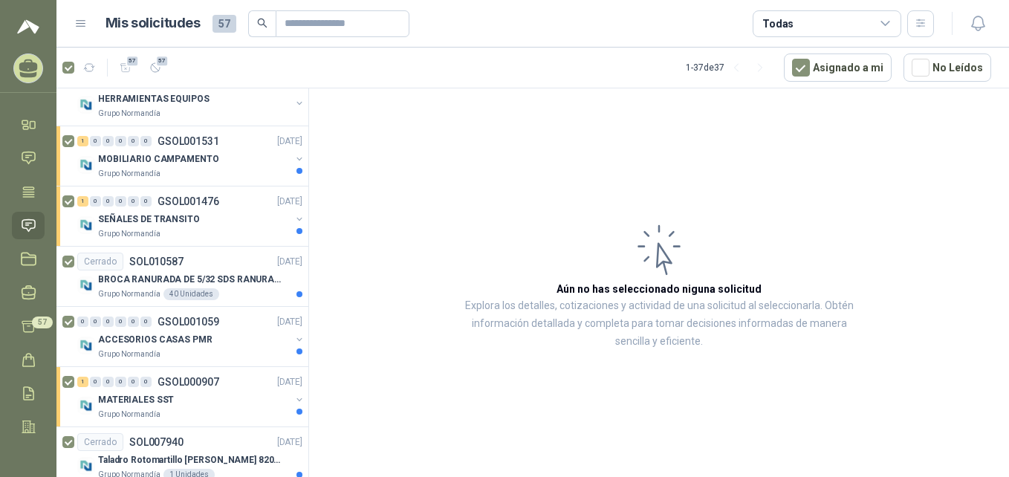
scroll to position [1990, 0]
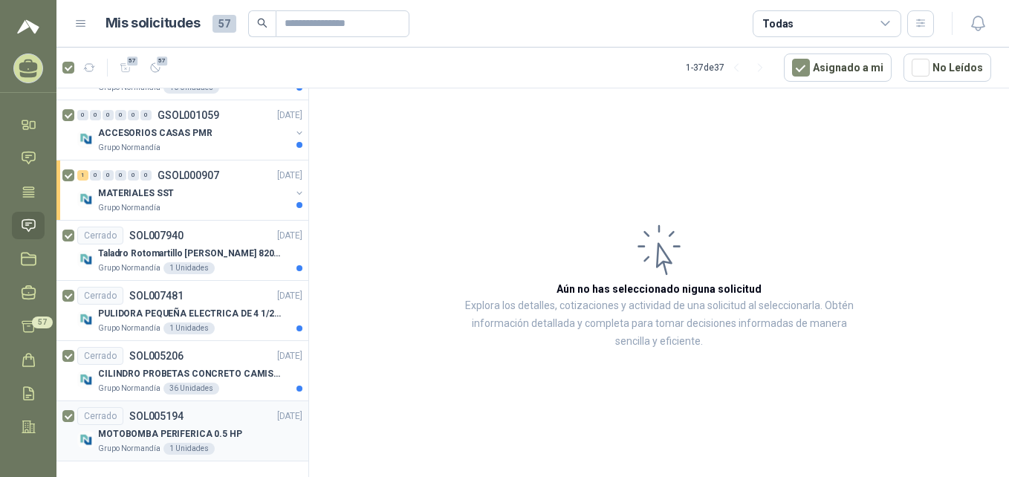
click at [155, 434] on p "MOTOBOMBA PERIFERICA 0.5 HP" at bounding box center [170, 434] width 144 height 14
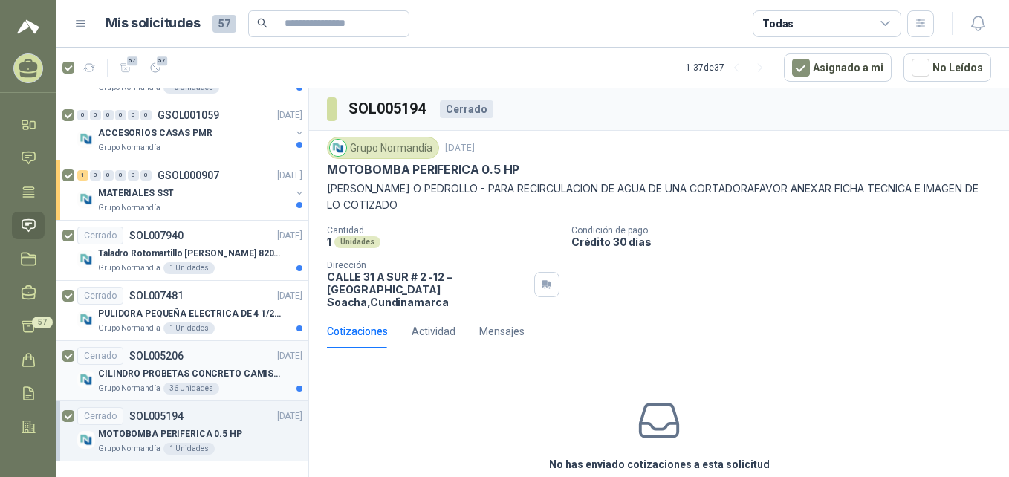
drag, startPoint x: 152, startPoint y: 374, endPoint x: 152, endPoint y: 364, distance: 9.7
click at [152, 373] on p "CILINDRO PROBETAS CONCRETO CAMISA 4"X8"" at bounding box center [190, 374] width 185 height 14
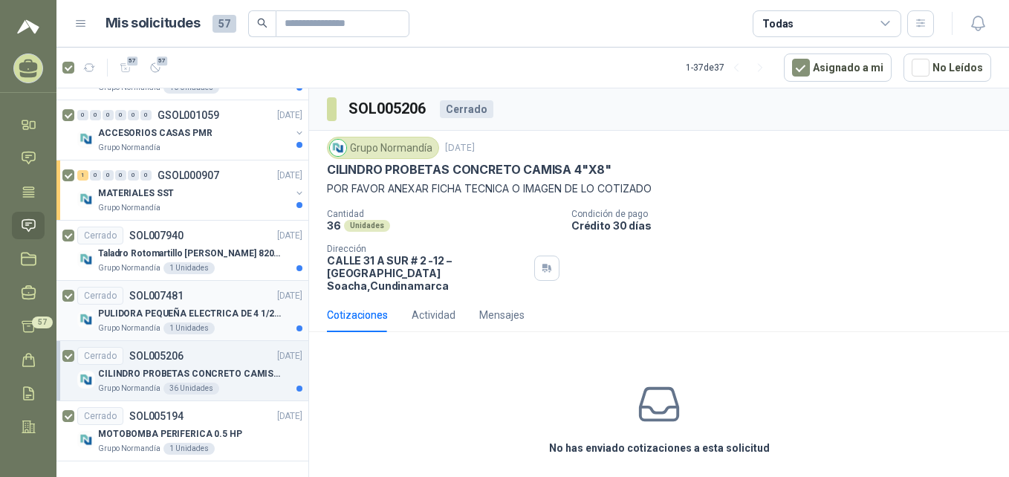
click at [191, 305] on div "PULIDORA PEQUEÑA ELECTRICA DE 4 1/2" - MARCA: [PERSON_NAME], DEWALT O MAKITA" at bounding box center [200, 314] width 204 height 18
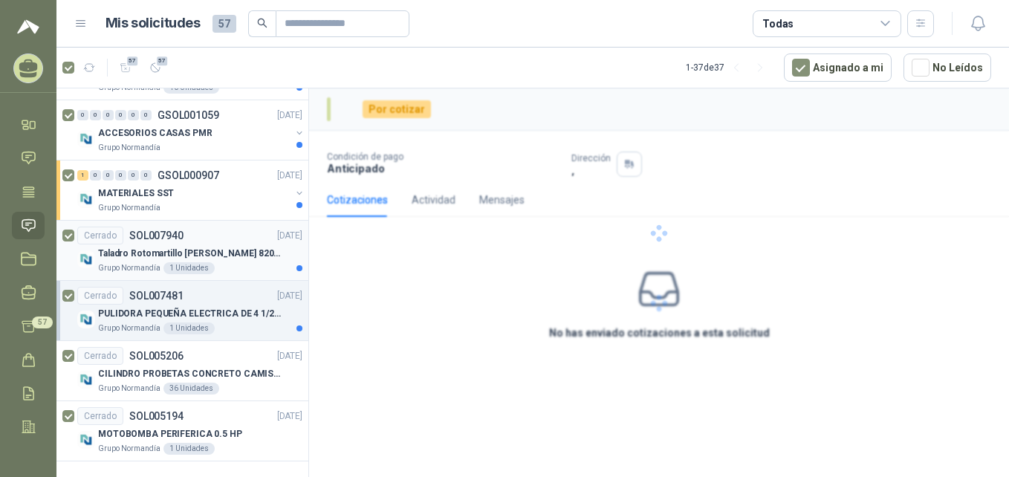
click at [201, 245] on div "Taladro Rotomartillo [PERSON_NAME] 820w Sds Plus Gbh2-24" at bounding box center [200, 253] width 204 height 18
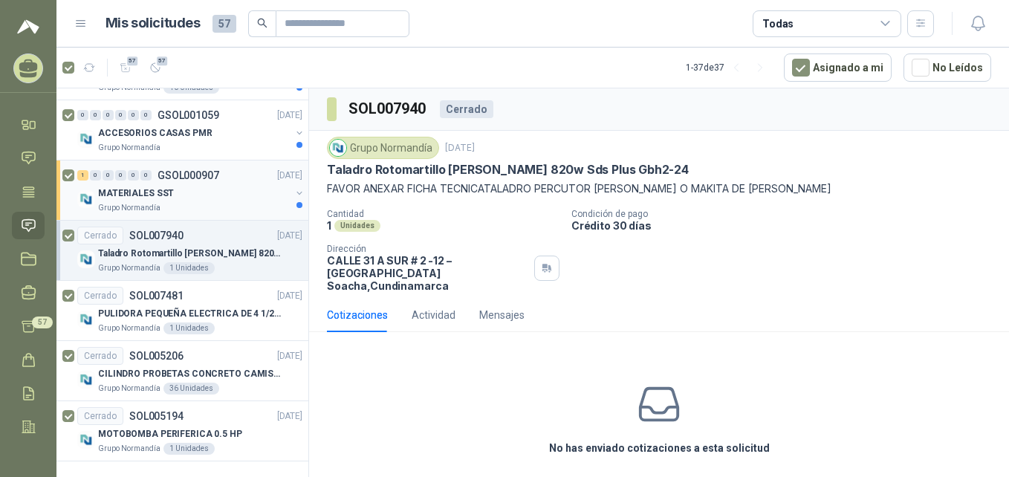
click at [191, 195] on div "MATERIALES SST" at bounding box center [194, 193] width 192 height 18
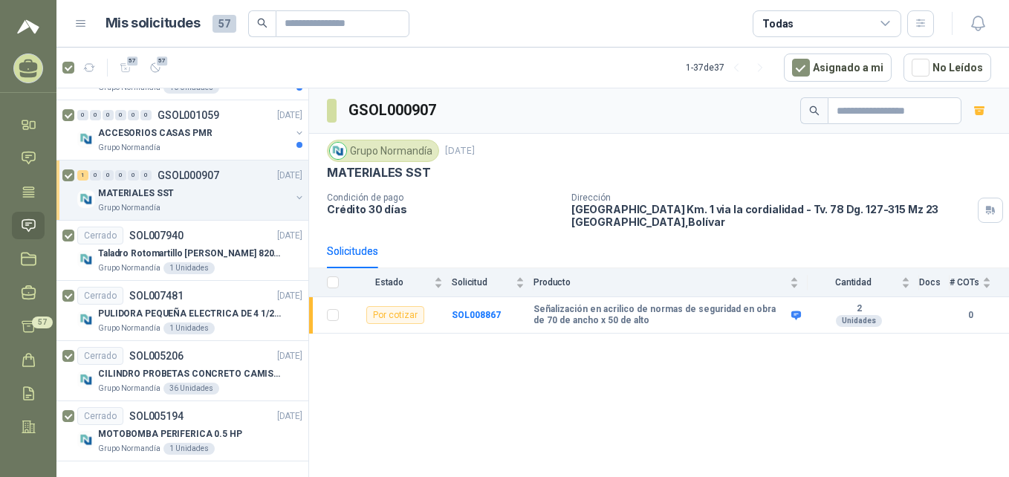
scroll to position [27, 0]
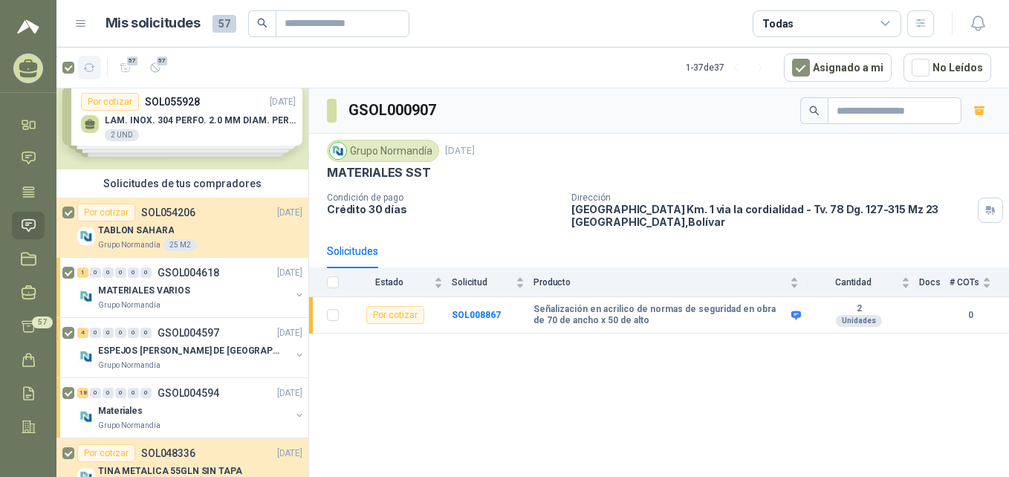
click at [90, 69] on icon "button" at bounding box center [89, 68] width 13 height 13
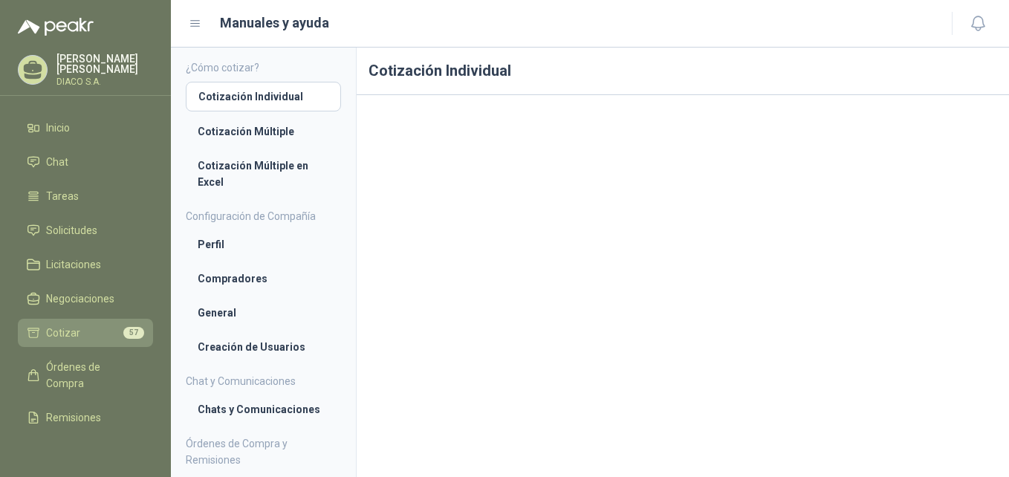
click at [81, 327] on li "Cotizar 57" at bounding box center [85, 333] width 117 height 16
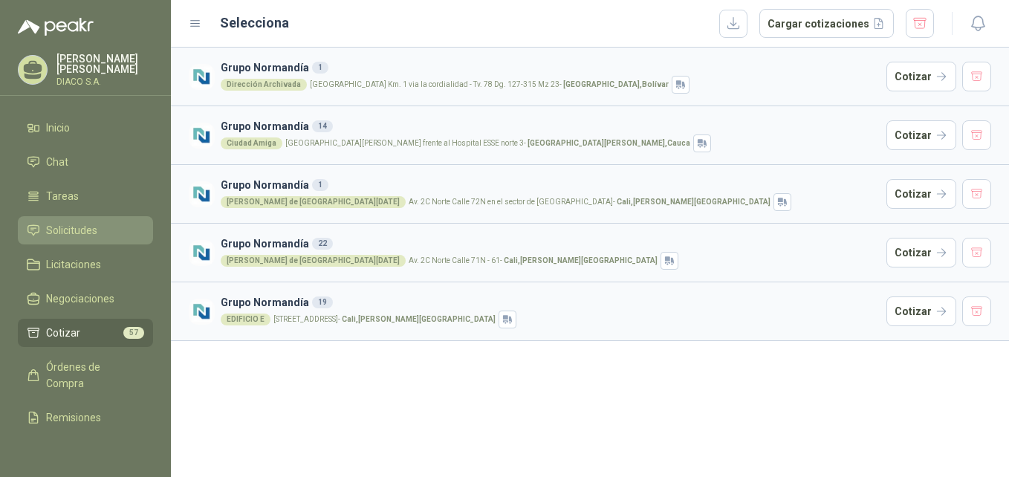
click at [71, 221] on link "Solicitudes" at bounding box center [85, 230] width 135 height 28
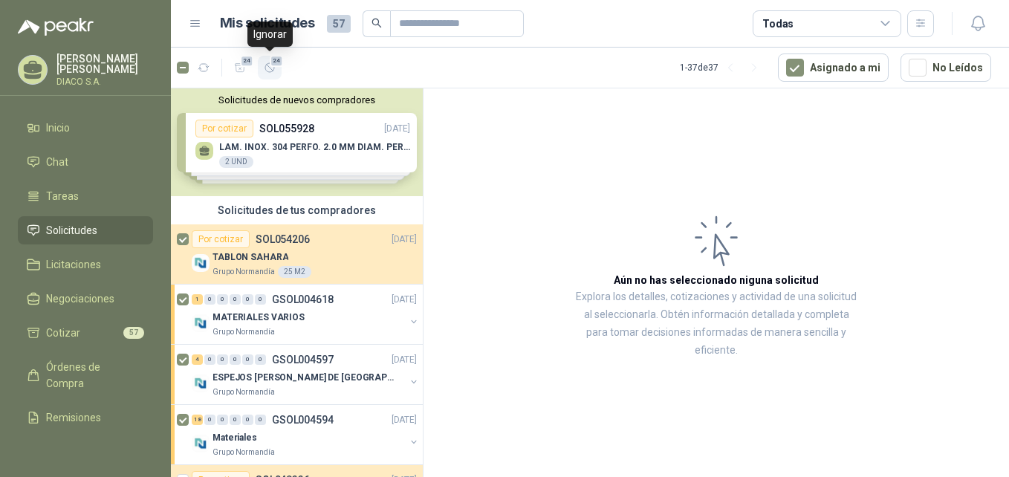
click at [264, 58] on button "24" at bounding box center [270, 68] width 24 height 24
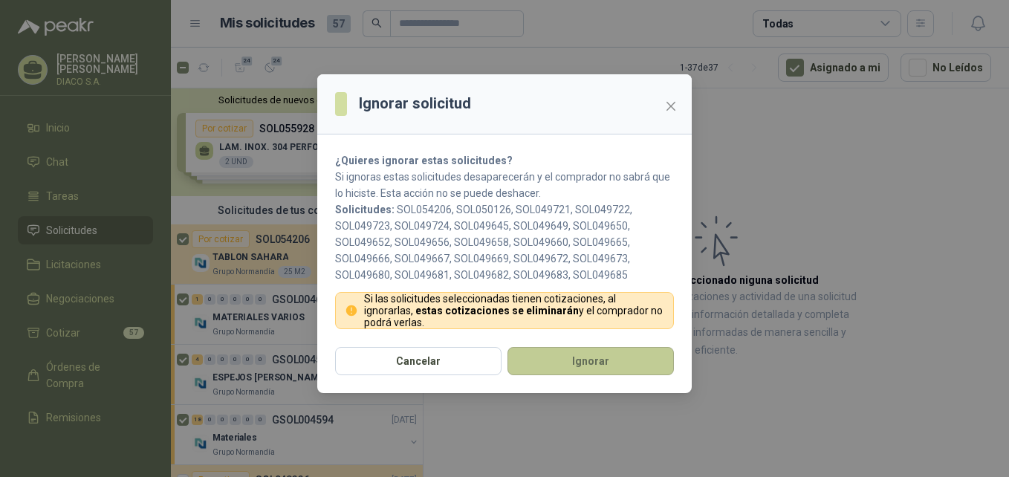
click at [553, 354] on button "Ignorar" at bounding box center [591, 361] width 166 height 28
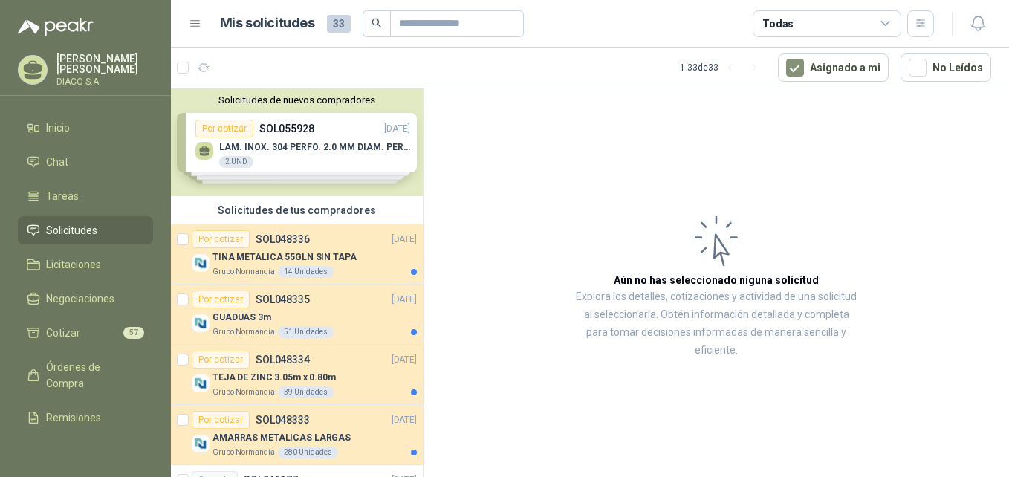
click at [244, 123] on div "Solicitudes de nuevos compradores Por cotizar SOL055928 [DATE] LAM. INOX. 304 P…" at bounding box center [297, 142] width 252 height 108
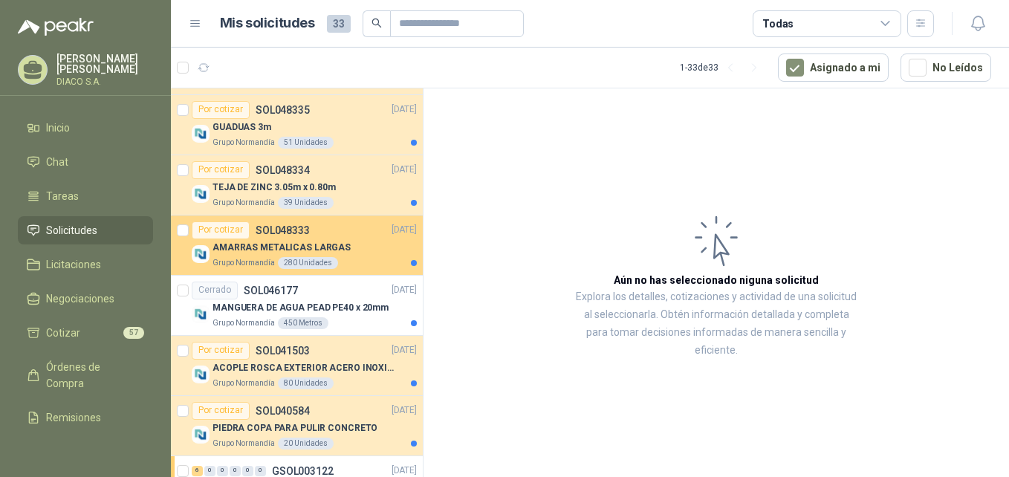
scroll to position [149, 0]
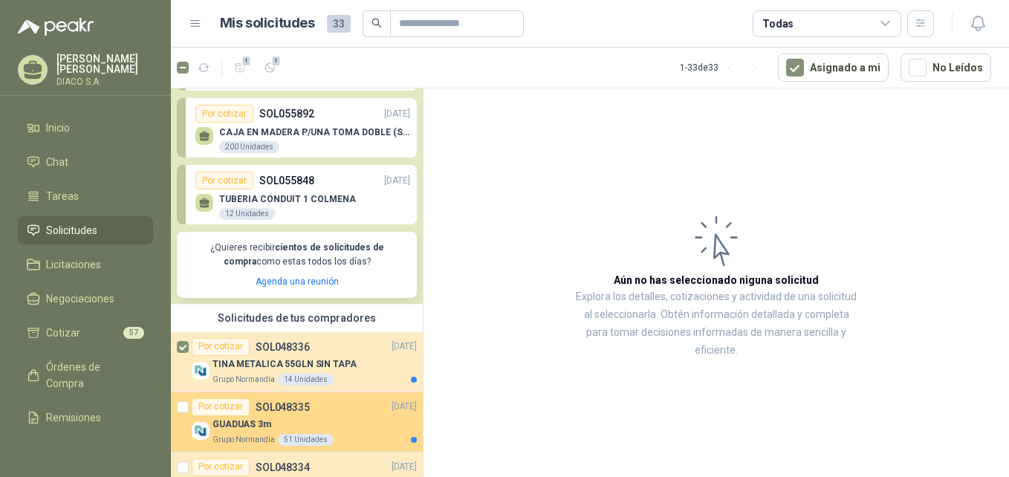
click at [185, 400] on div at bounding box center [183, 422] width 12 height 48
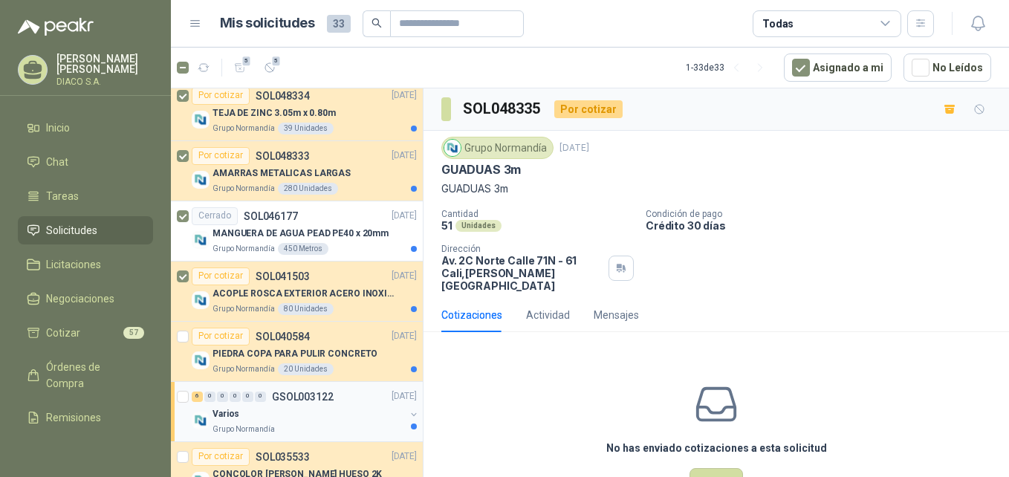
scroll to position [595, 0]
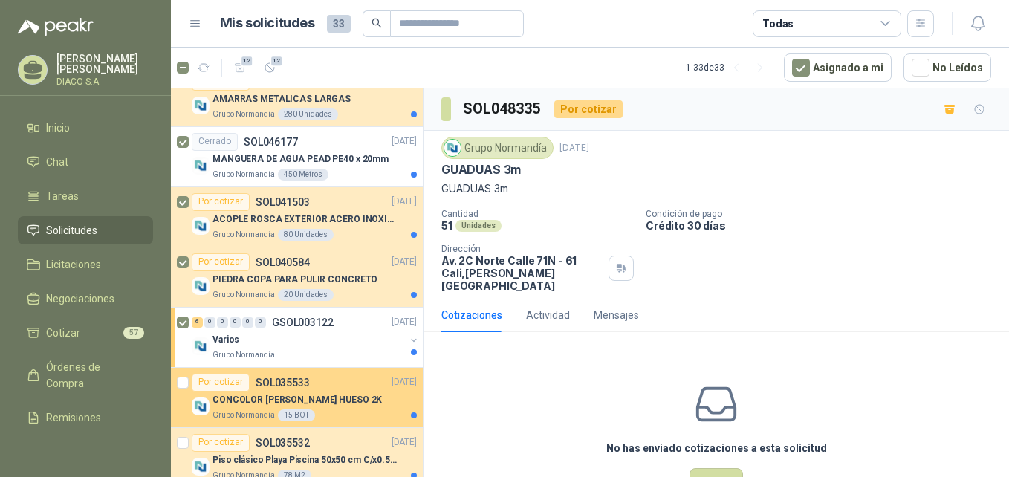
click at [176, 383] on article "Por cotizar SOL035533 05/03/25 CONCOLOR MAX BLANCO HUESO 2K Grupo Normandía 15 …" at bounding box center [297, 398] width 252 height 60
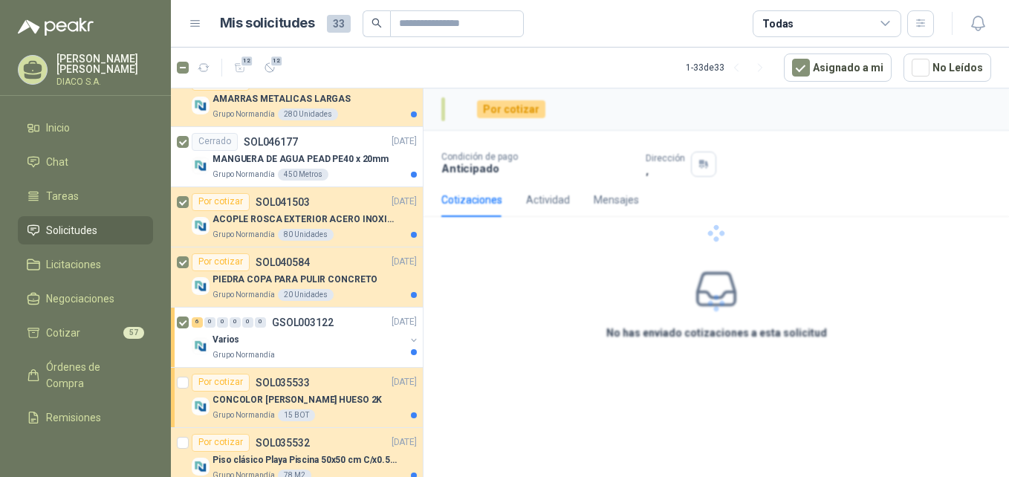
scroll to position [743, 0]
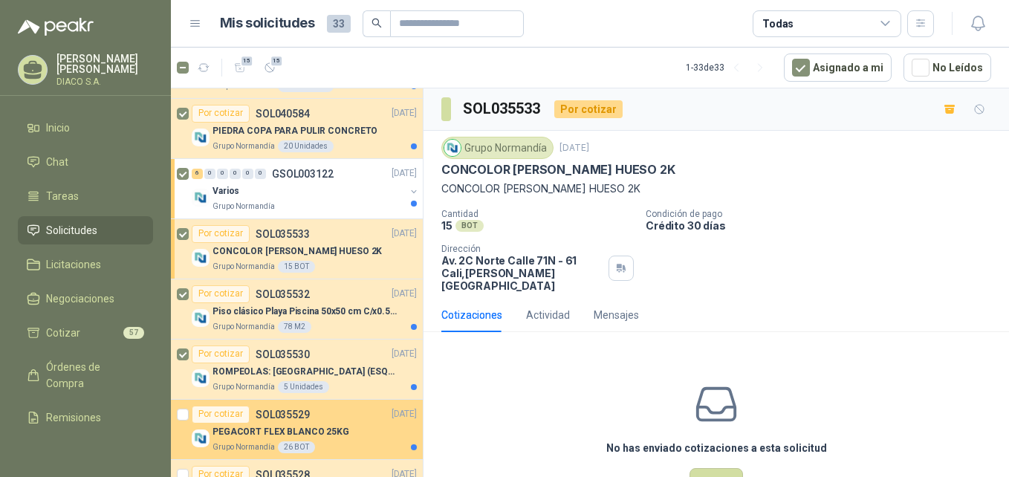
click at [182, 408] on div at bounding box center [183, 430] width 12 height 48
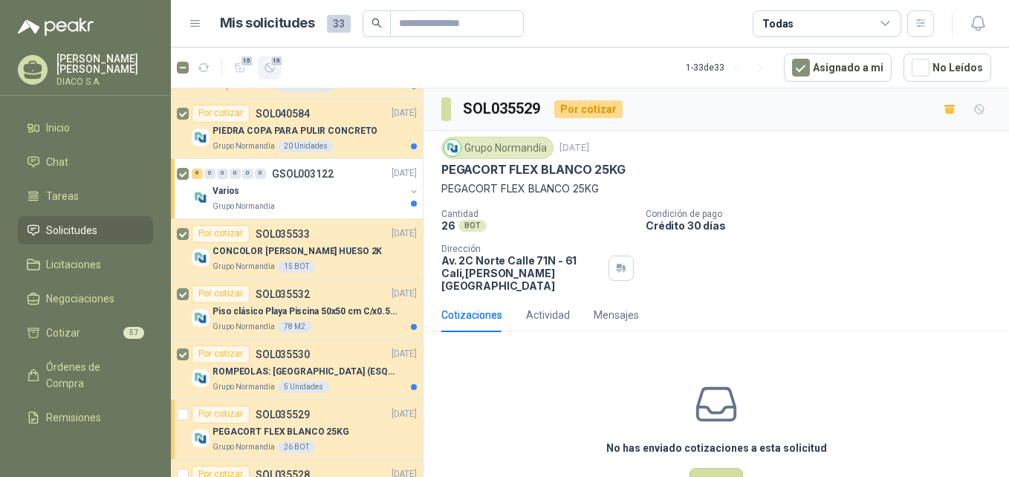
click at [268, 64] on icon "button" at bounding box center [269, 67] width 9 height 9
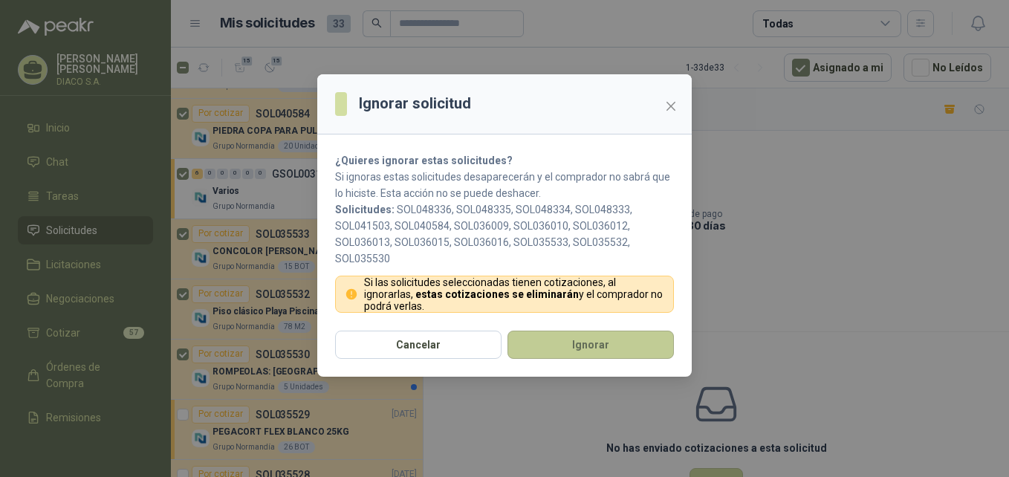
click at [539, 354] on button "Ignorar" at bounding box center [591, 345] width 166 height 28
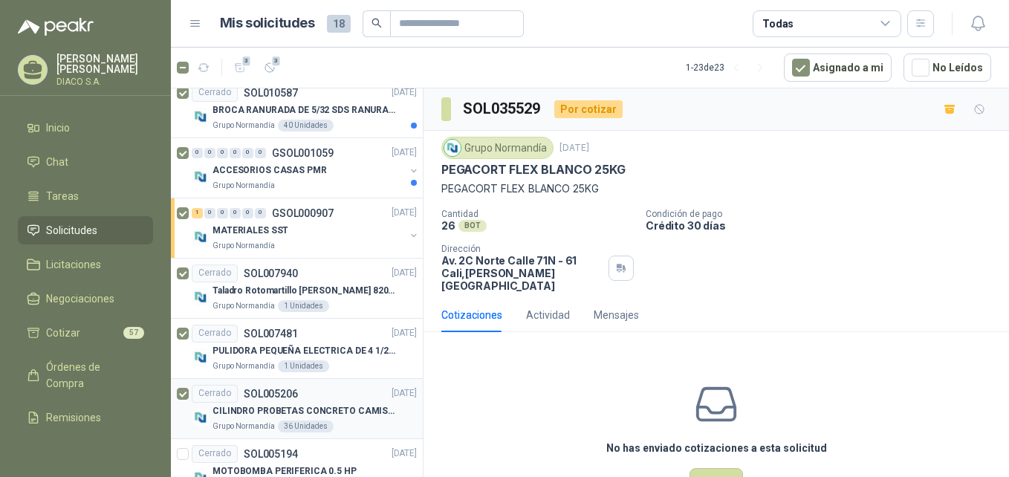
scroll to position [1405, 0]
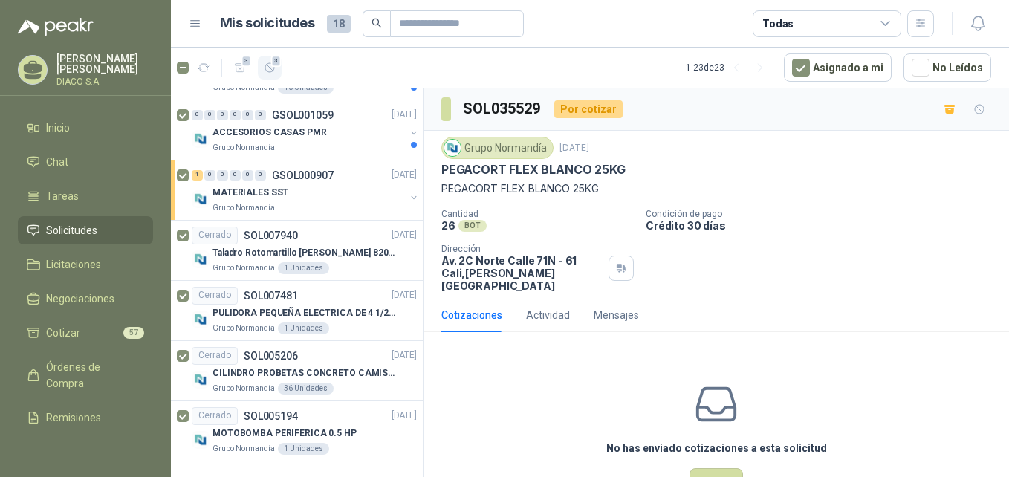
click at [267, 67] on icon "button" at bounding box center [270, 68] width 13 height 13
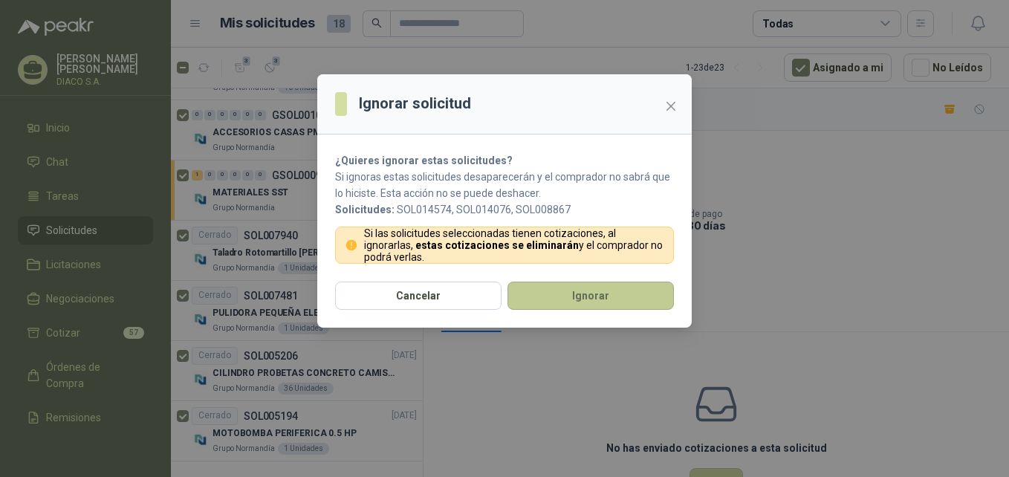
click at [545, 299] on button "Ignorar" at bounding box center [591, 296] width 166 height 28
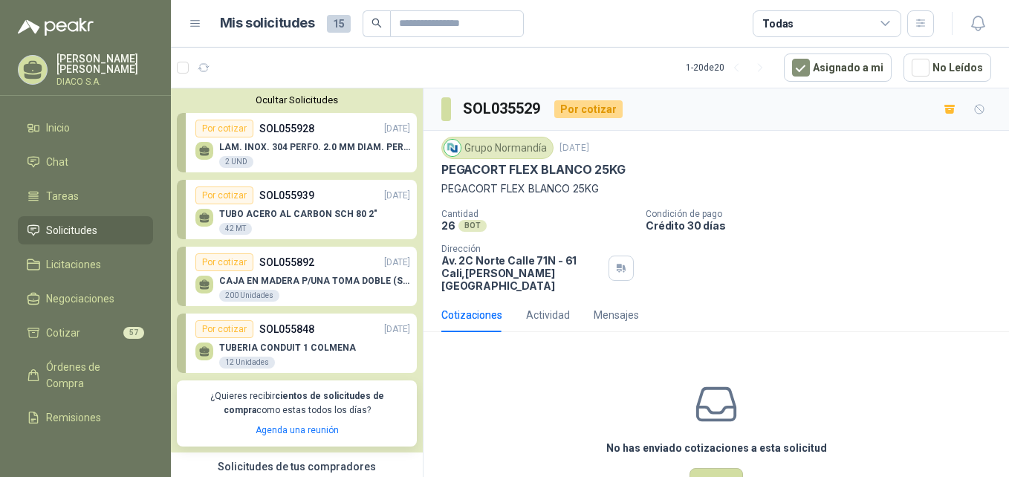
scroll to position [297, 0]
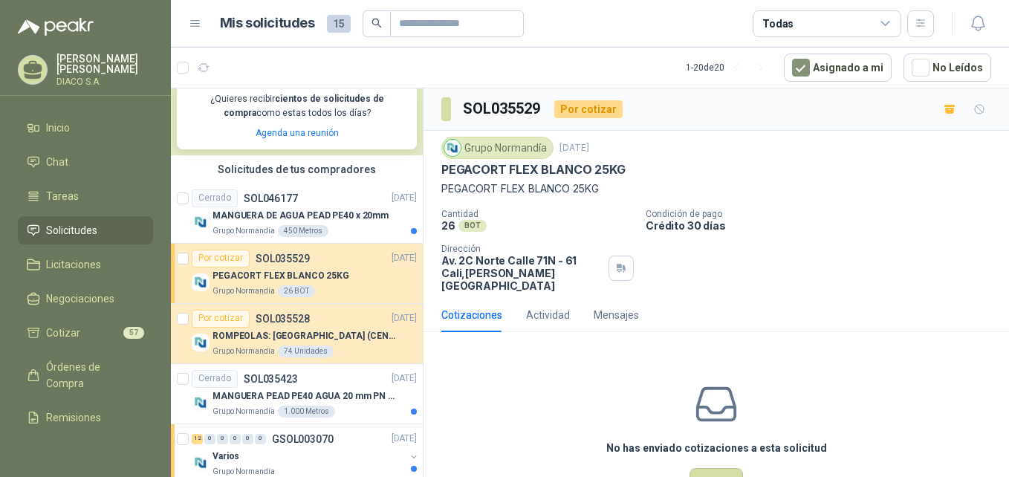
click at [618, 72] on article "1 - 20 de 20 Asignado a mi No Leídos" at bounding box center [590, 68] width 838 height 40
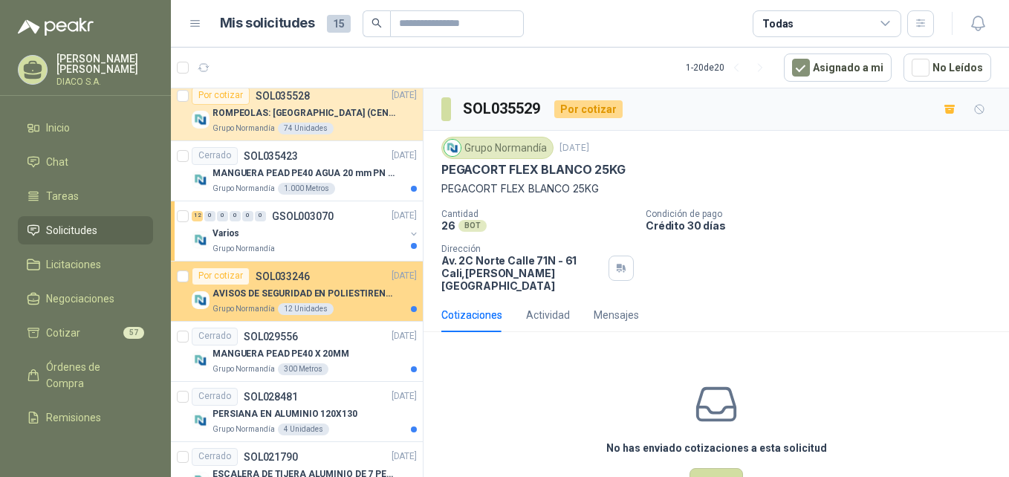
scroll to position [892, 0]
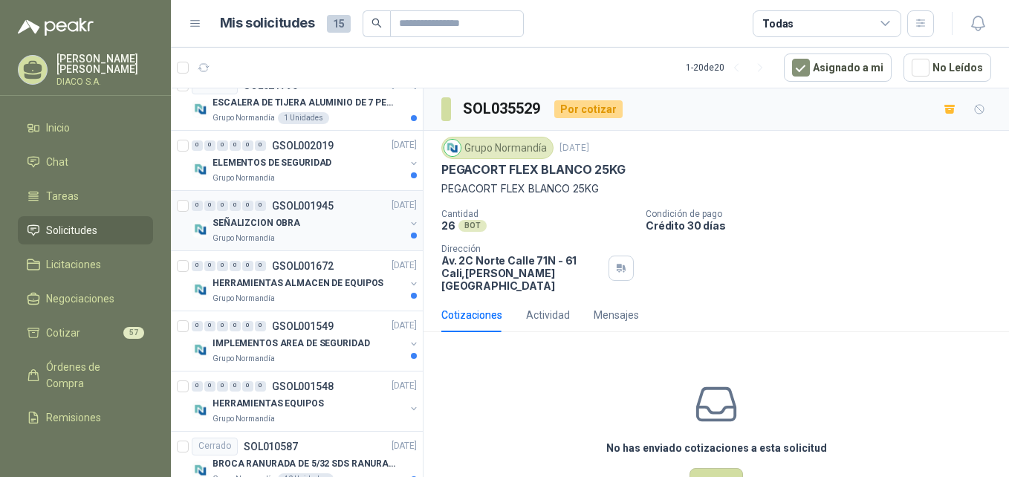
click at [254, 213] on div "0 0 0 0 0 0 GSOL001945 08/07/24" at bounding box center [306, 206] width 228 height 18
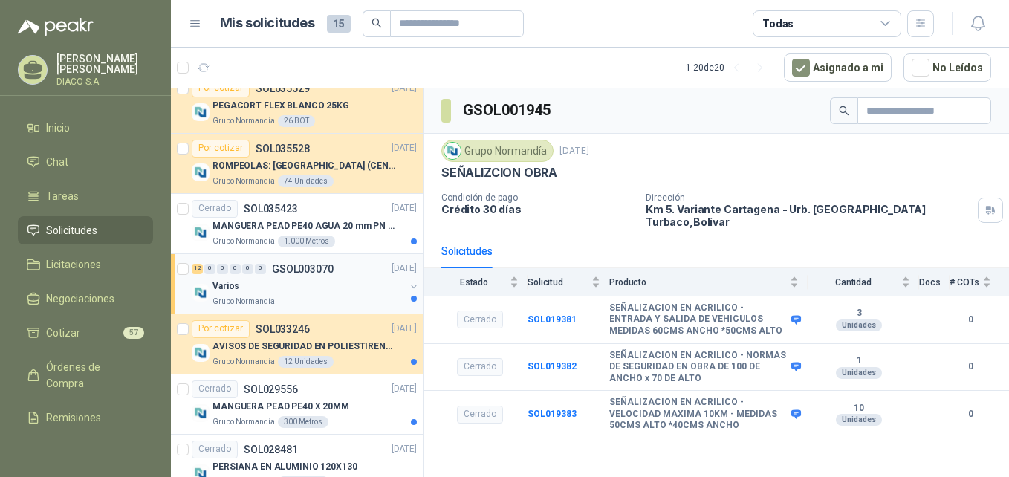
scroll to position [690, 0]
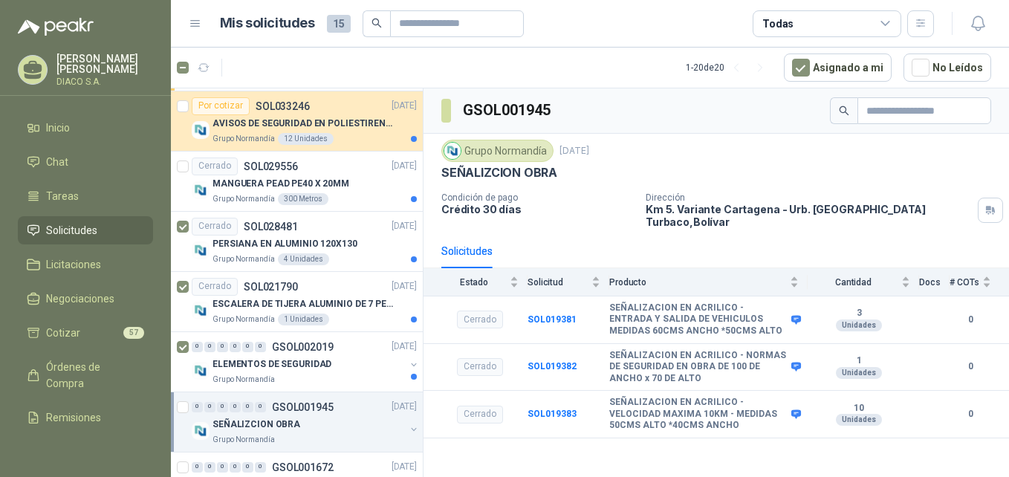
click at [184, 413] on div at bounding box center [184, 422] width 15 height 48
click at [207, 65] on icon "button" at bounding box center [204, 68] width 13 height 13
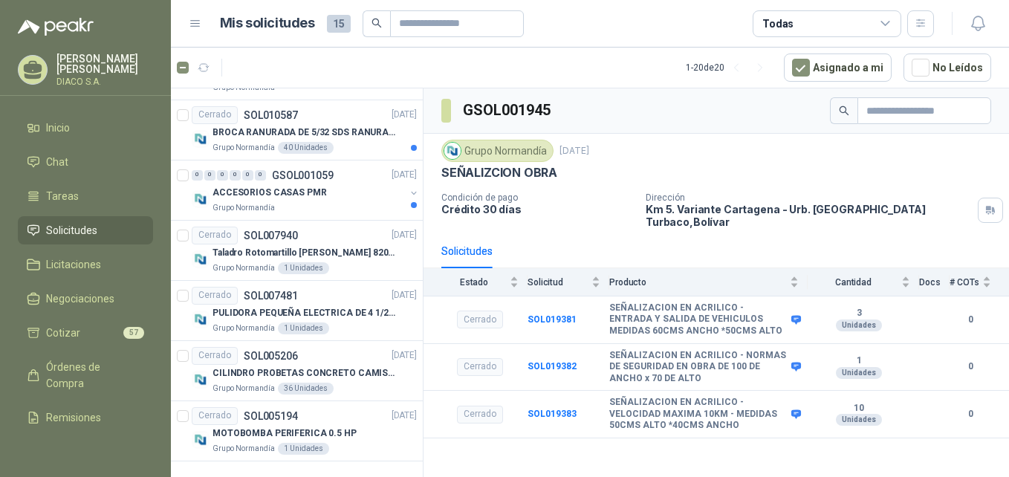
scroll to position [82, 0]
